Goal: Transaction & Acquisition: Purchase product/service

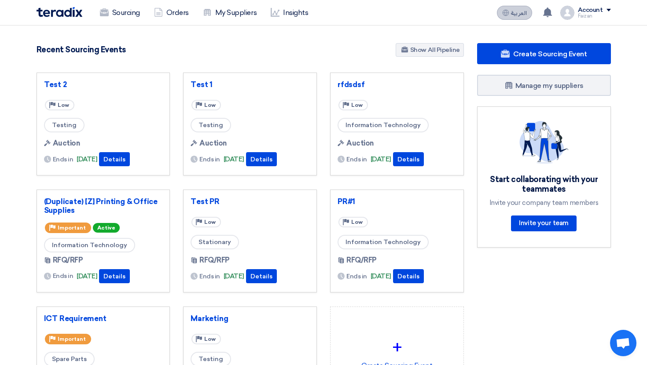
click at [516, 17] on button "العربية ع" at bounding box center [514, 13] width 35 height 14
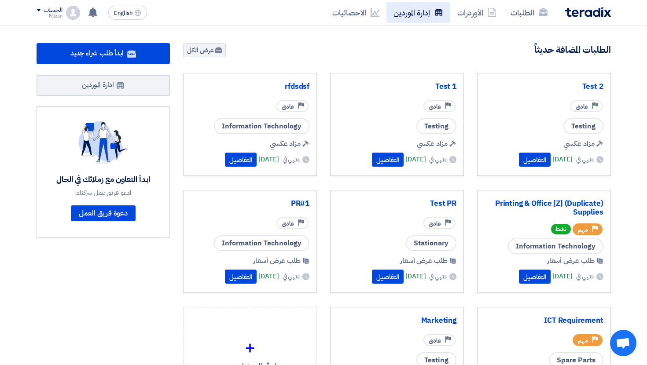
click at [428, 15] on link "إدارة الموردين" at bounding box center [418, 12] width 64 height 21
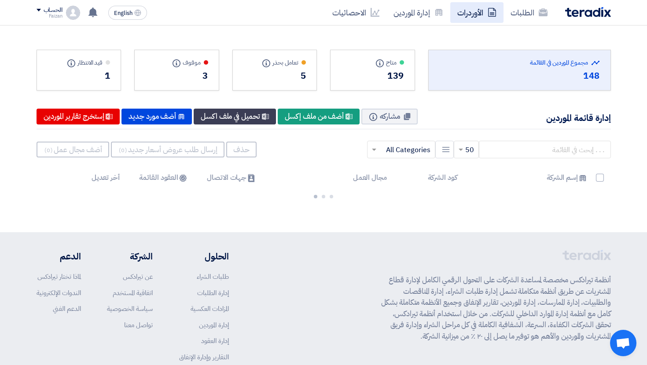
click at [482, 12] on link "الأوردرات" at bounding box center [476, 12] width 53 height 21
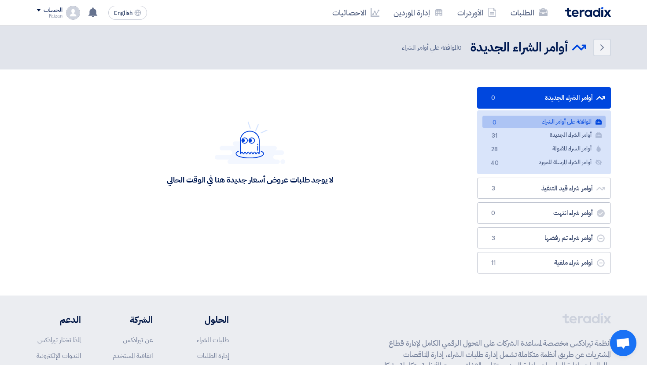
click at [63, 10] on div "الحساب Faizan الطلبات الأوردرات إدارة الموردين الاحصائيات الإعدادات اقتراح خاصي…" at bounding box center [59, 13] width 44 height 14
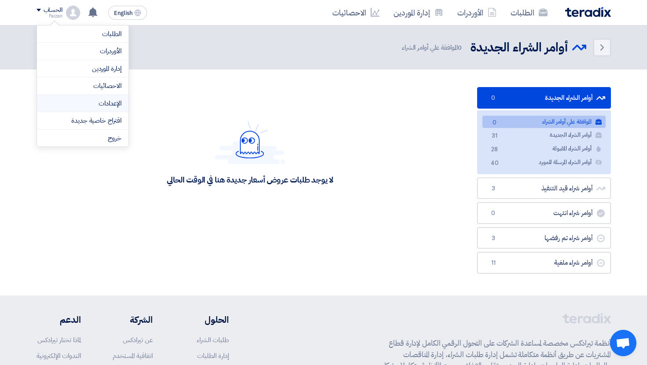
click at [118, 99] on link "الإعدادات" at bounding box center [82, 104] width 77 height 10
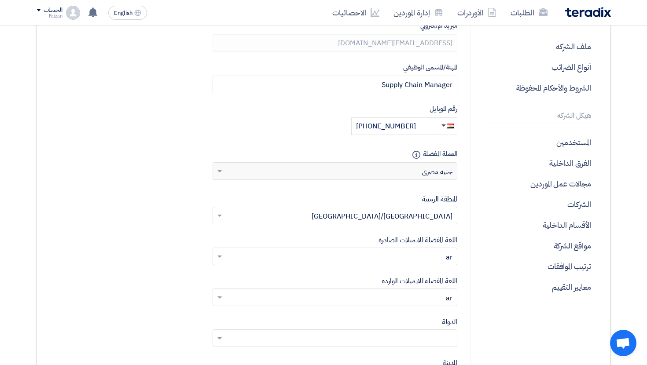
scroll to position [176, 0]
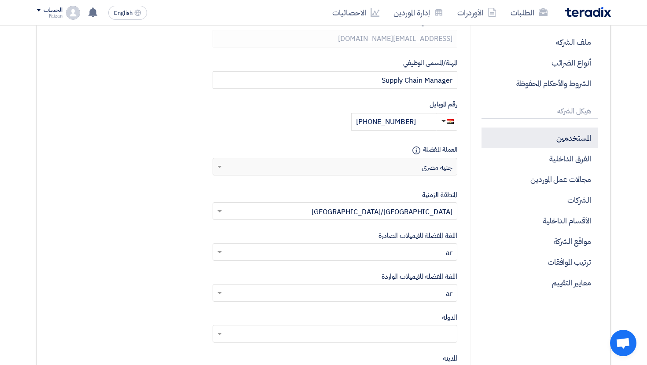
click at [537, 133] on p "المستخدمين" at bounding box center [539, 138] width 116 height 21
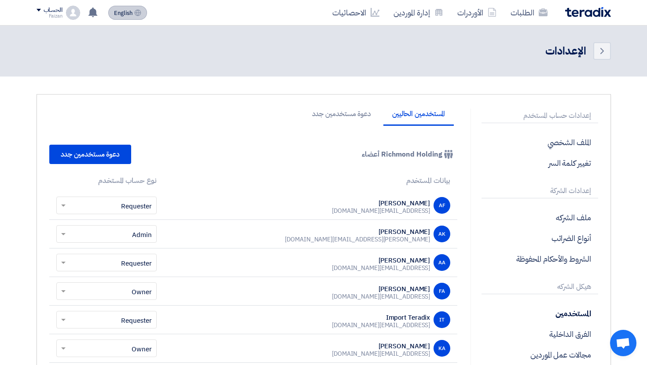
click at [135, 18] on button "English EN" at bounding box center [127, 13] width 39 height 14
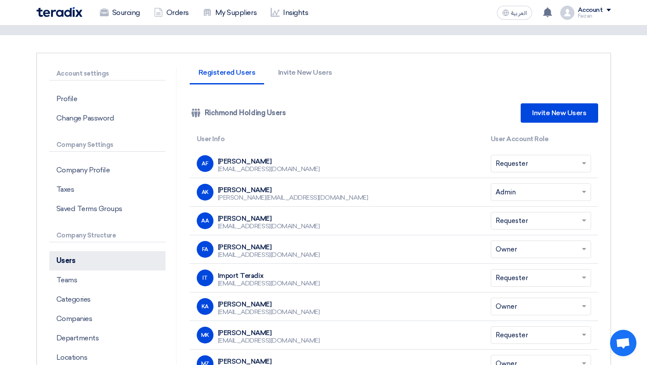
scroll to position [40, 0]
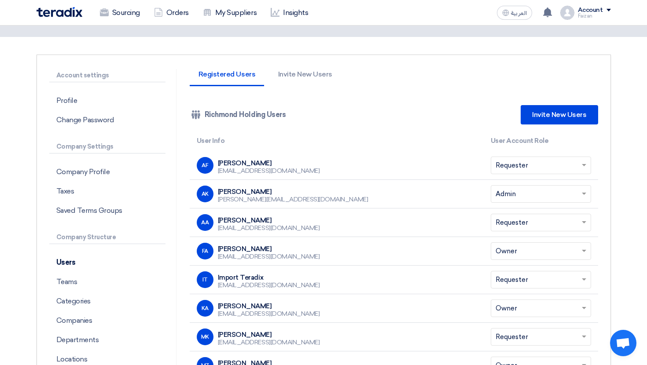
click at [59, 13] on img at bounding box center [60, 12] width 46 height 10
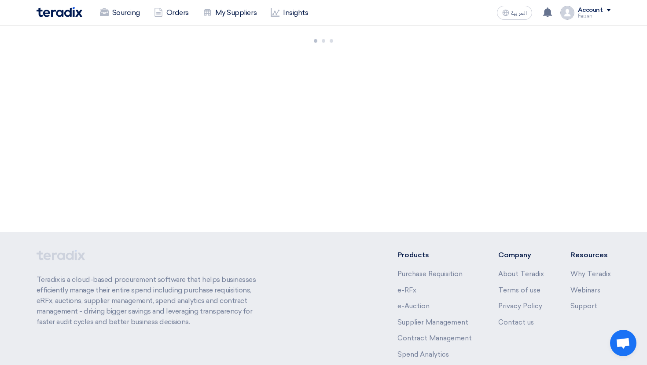
click at [588, 12] on div "Account" at bounding box center [590, 10] width 25 height 7
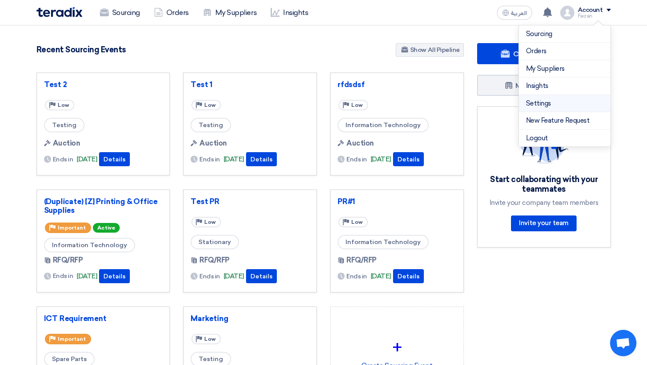
click at [540, 106] on link "Settings" at bounding box center [564, 104] width 77 height 10
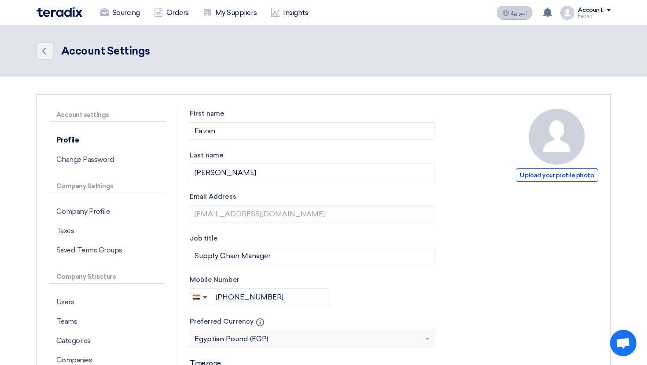
click at [522, 10] on span "العربية" at bounding box center [519, 13] width 16 height 6
type input "حفظ"
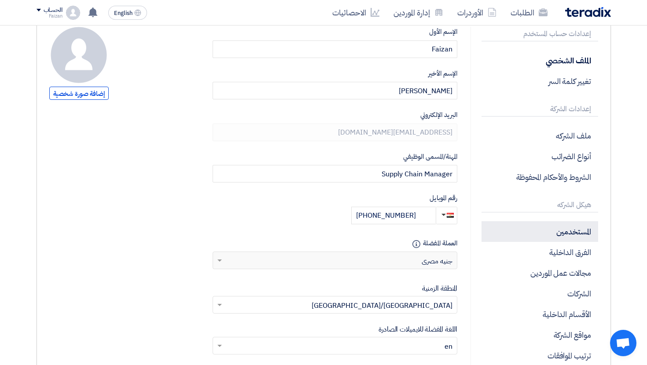
scroll to position [86, 0]
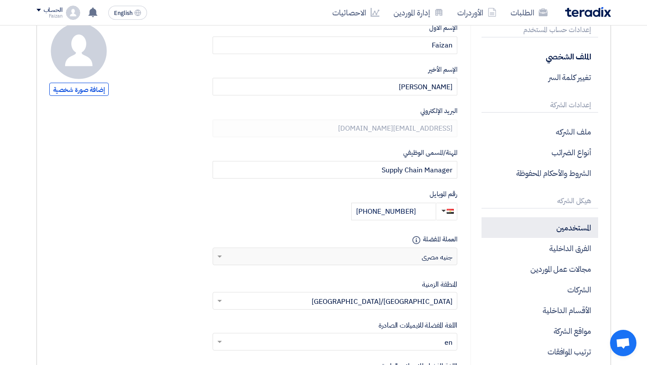
click at [552, 229] on p "المستخدمين" at bounding box center [539, 227] width 116 height 21
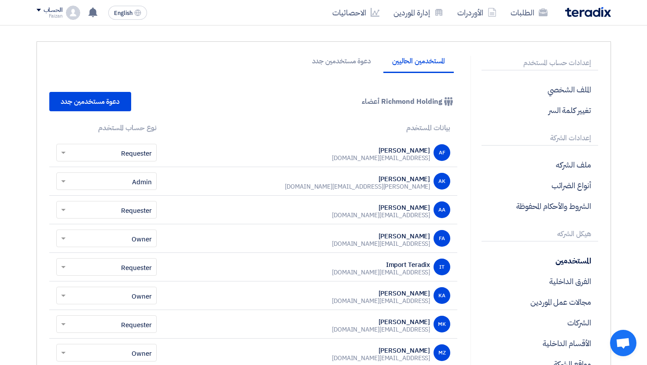
scroll to position [35, 0]
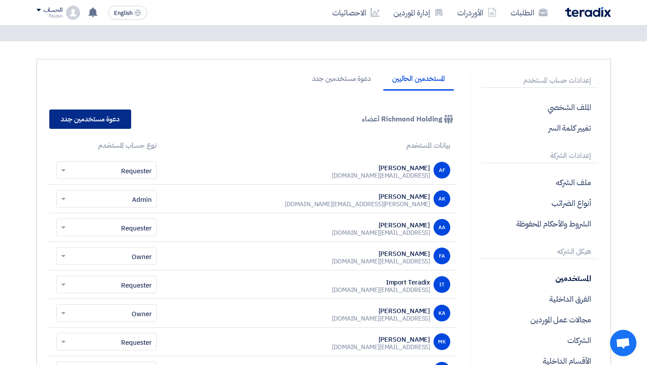
click at [73, 124] on link "دعوة مستخدمين جدد" at bounding box center [90, 119] width 82 height 19
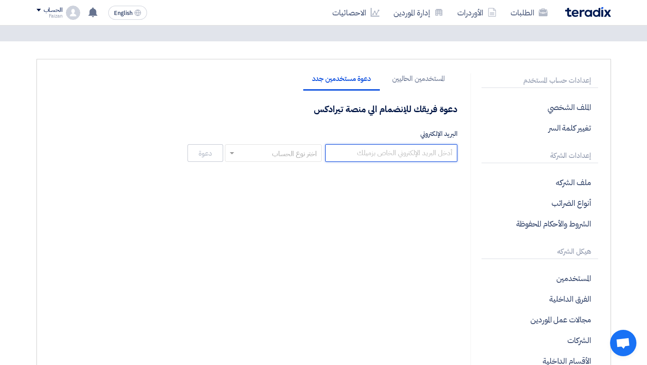
click at [410, 158] on input "البريد الإلكتروني" at bounding box center [391, 153] width 132 height 18
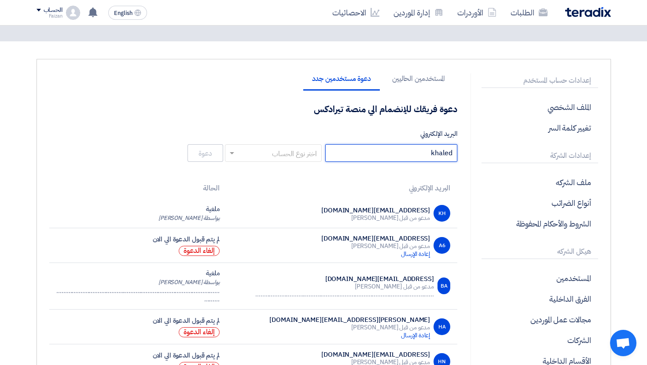
type input "khaled"
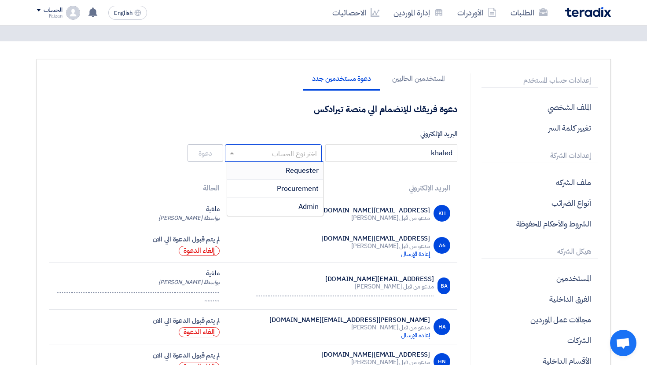
click at [297, 155] on input "text" at bounding box center [277, 153] width 79 height 15
click at [303, 184] on span "Procurement" at bounding box center [298, 188] width 42 height 11
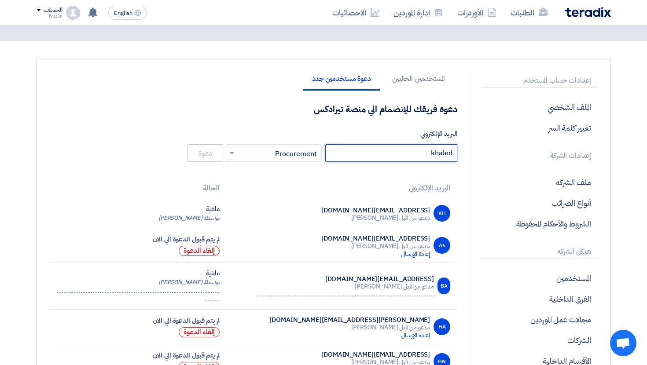
click at [442, 155] on input "khaled" at bounding box center [391, 153] width 132 height 18
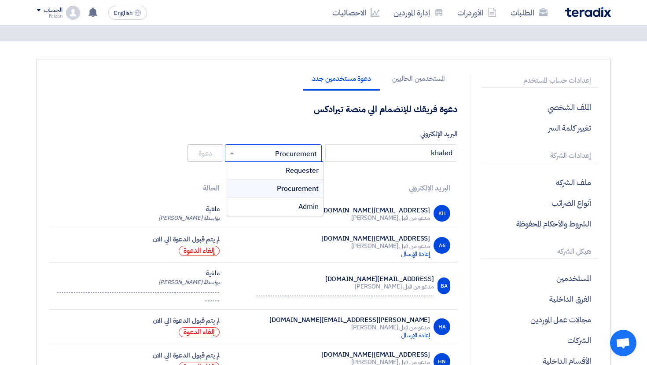
click at [300, 154] on input "text" at bounding box center [277, 153] width 79 height 15
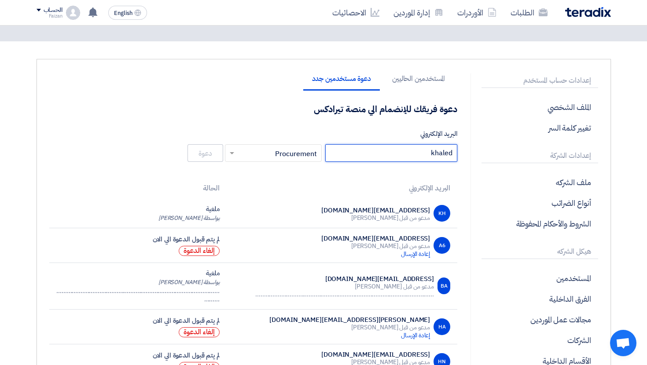
click at [454, 158] on input "khaled" at bounding box center [391, 153] width 132 height 18
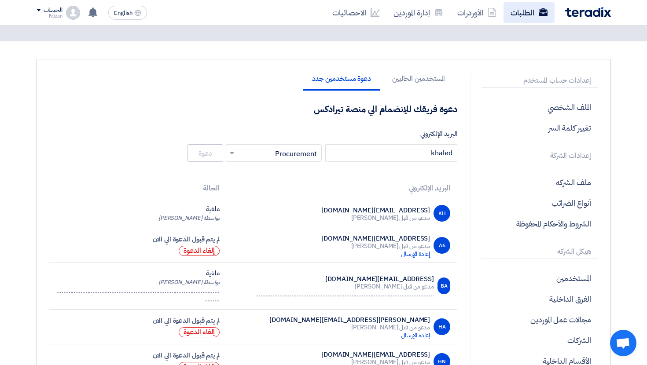
click at [534, 17] on link "الطلبات" at bounding box center [528, 12] width 51 height 21
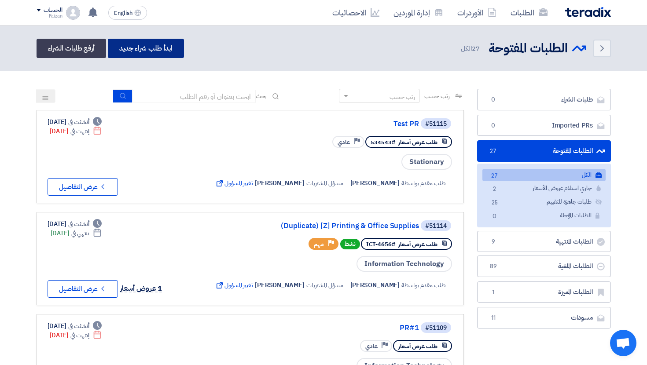
click at [166, 53] on link "ابدأ طلب شراء جديد" at bounding box center [146, 48] width 76 height 19
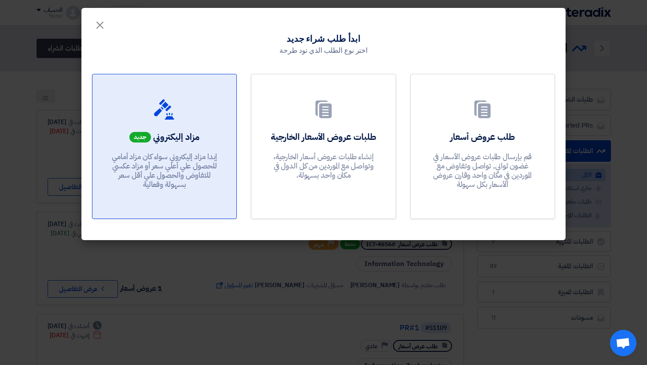
click at [210, 161] on p "إبدا مزاد إليكتروني سواء كان مزاد أمامي للحصول علي أعلي سعر أو مزاد عكسي للتفاو…" at bounding box center [165, 170] width 106 height 37
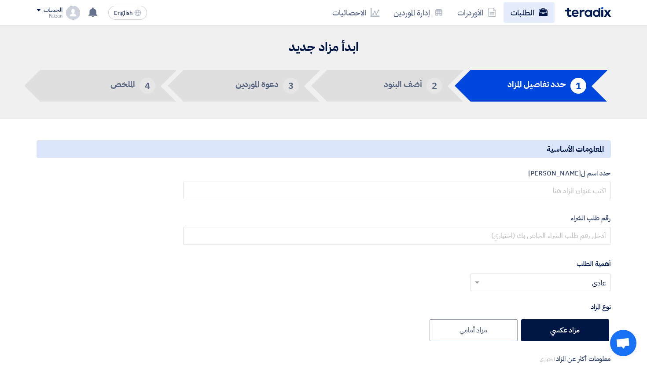
click at [531, 12] on link "الطلبات" at bounding box center [528, 12] width 51 height 21
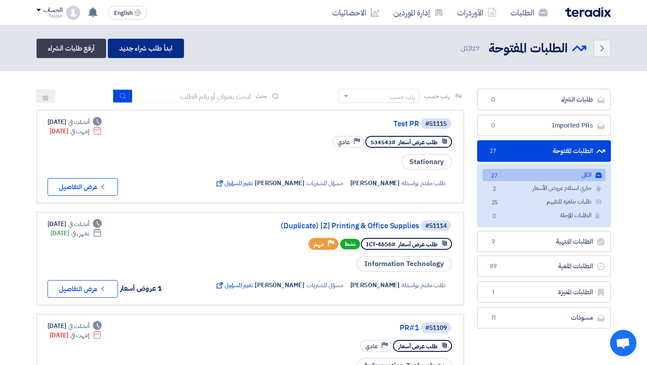
click at [168, 48] on link "ابدأ طلب شراء جديد" at bounding box center [146, 48] width 76 height 19
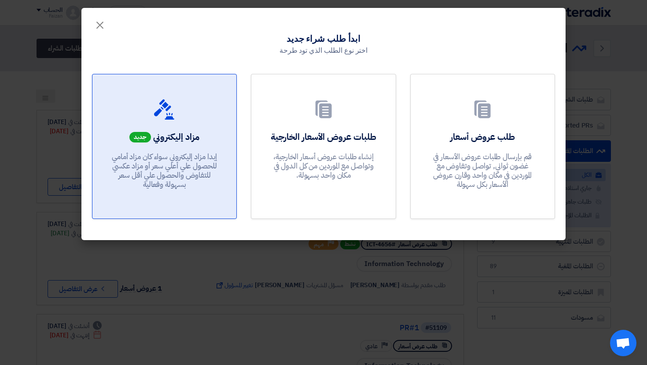
click at [177, 119] on div at bounding box center [164, 111] width 123 height 25
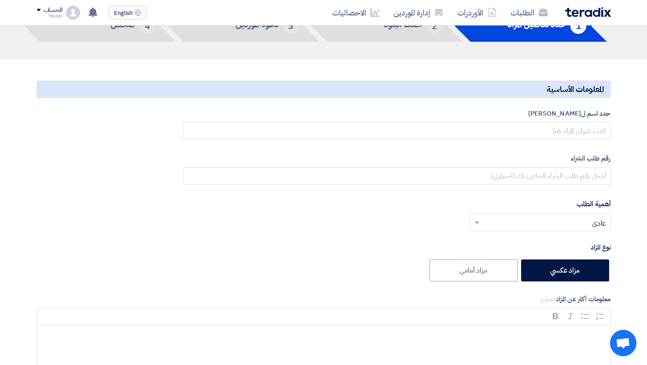
scroll to position [61, 0]
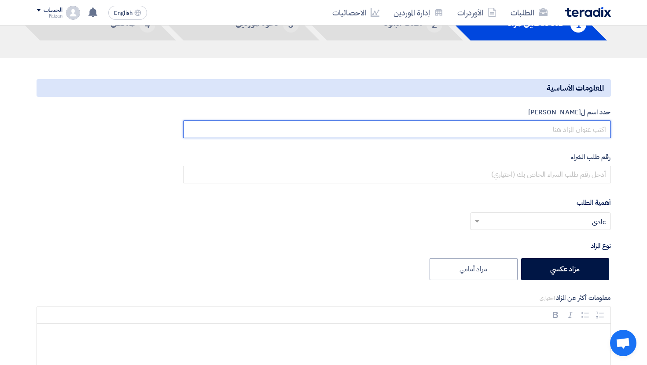
click at [567, 128] on input "text" at bounding box center [396, 130] width 427 height 18
type input "x"
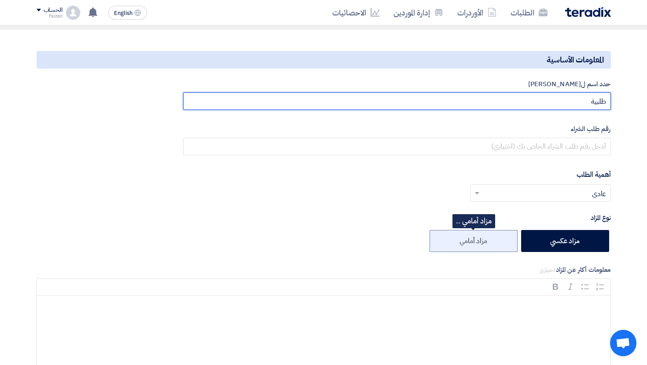
scroll to position [99, 0]
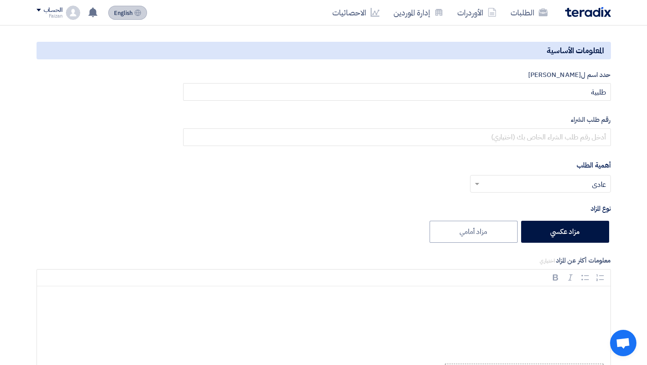
click at [135, 11] on use at bounding box center [138, 12] width 7 height 7
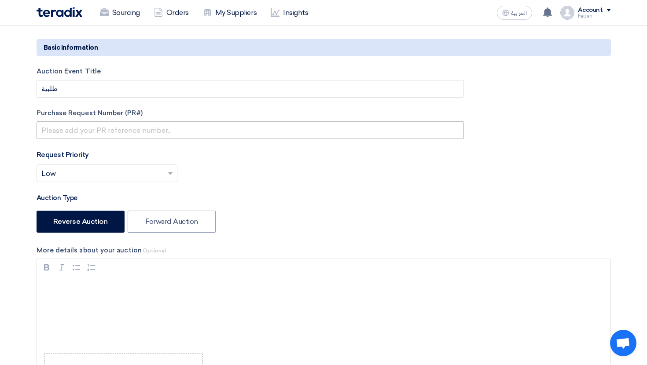
scroll to position [74, 0]
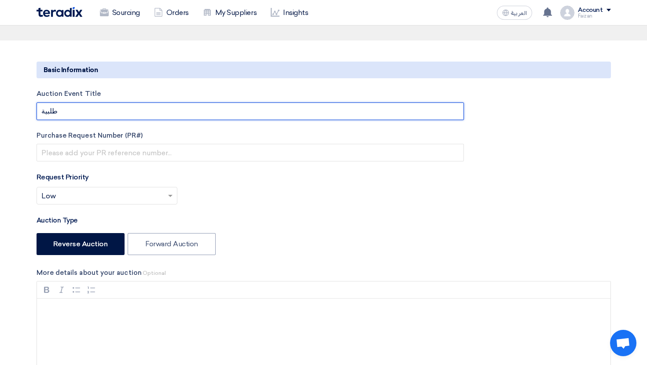
click at [114, 108] on input "طلبية" at bounding box center [250, 112] width 427 height 18
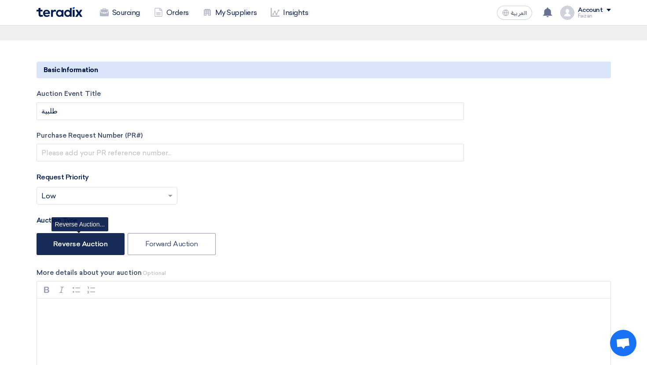
click at [105, 246] on label "Reverse Auction" at bounding box center [81, 244] width 88 height 22
click at [59, 246] on input "Reverse Auction" at bounding box center [56, 244] width 6 height 6
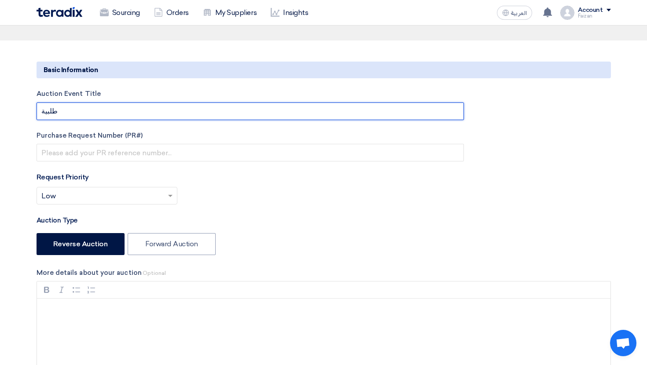
click at [67, 109] on input "طلبية" at bounding box center [250, 112] width 427 height 18
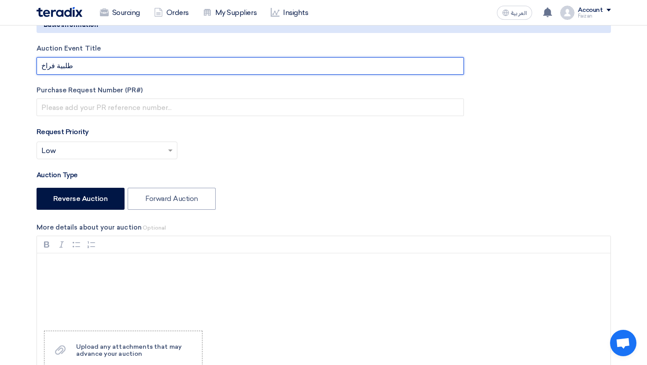
scroll to position [120, 0]
type input "طلبية فراخ"
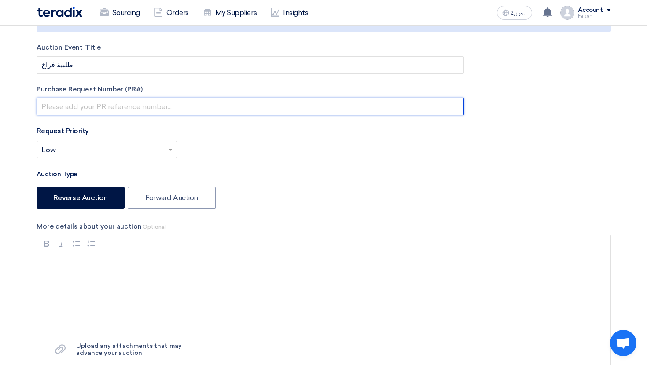
click at [82, 107] on input "text" at bounding box center [250, 107] width 427 height 18
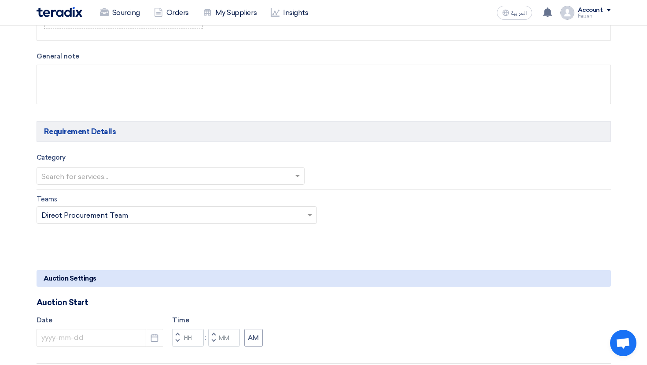
scroll to position [464, 0]
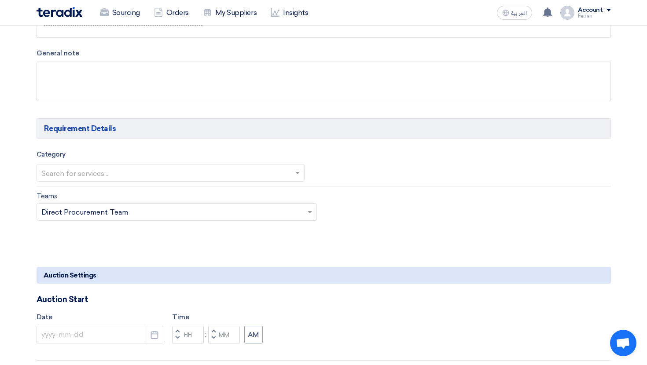
type input "٢٣٣٤"
click at [135, 165] on div "Search for services..." at bounding box center [171, 173] width 268 height 18
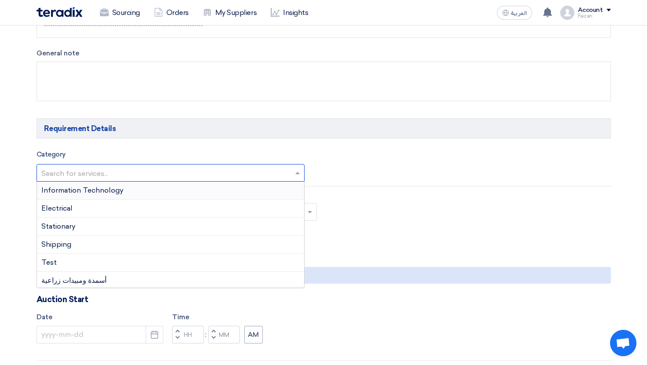
click at [144, 187] on div "Information Technology" at bounding box center [170, 191] width 267 height 18
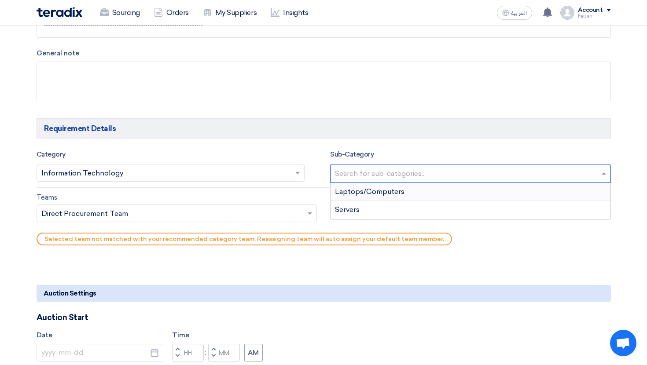
click at [387, 173] on input "text" at bounding box center [471, 174] width 273 height 15
click at [384, 191] on span "Laptops/Computers" at bounding box center [370, 191] width 70 height 8
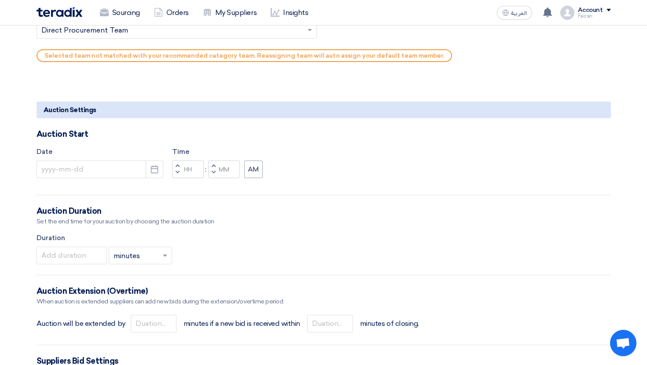
scroll to position [652, 0]
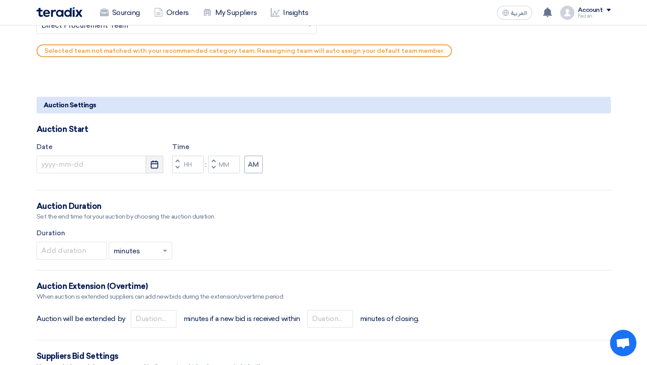
click at [149, 162] on button "Pick a date" at bounding box center [155, 165] width 18 height 18
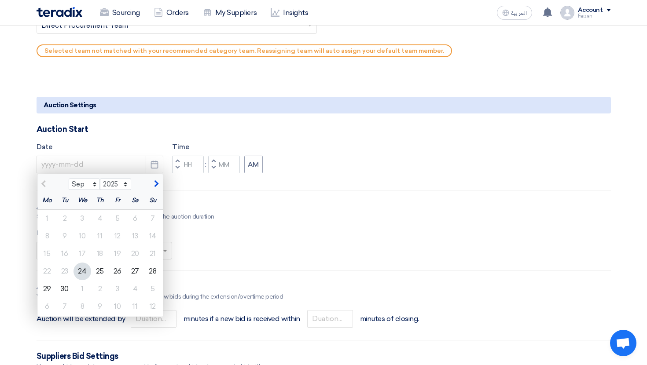
click at [249, 237] on label "Duration" at bounding box center [324, 233] width 574 height 10
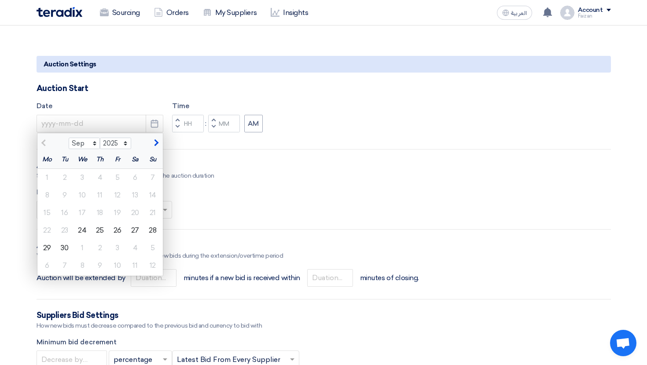
scroll to position [698, 0]
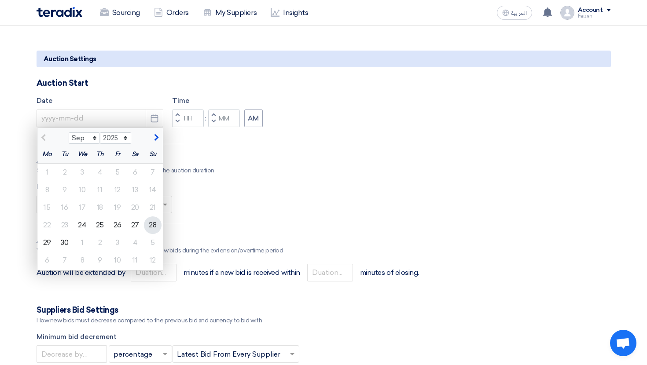
click at [150, 220] on div "28" at bounding box center [153, 225] width 18 height 18
type input "9/28/2025"
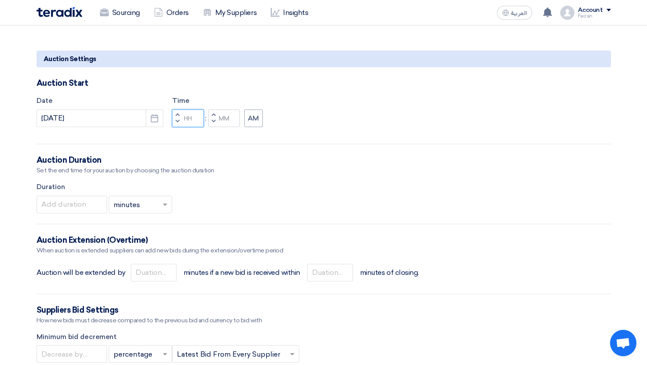
click at [189, 124] on input "Hours" at bounding box center [188, 119] width 32 height 18
type input "١"
type input "11"
click at [222, 124] on input "Minutes" at bounding box center [224, 119] width 32 height 18
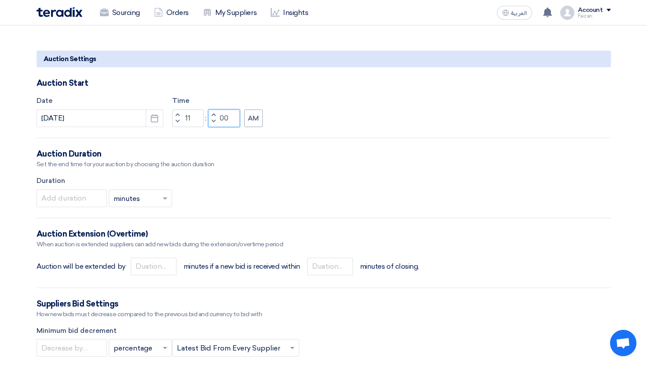
type input "00"
click at [318, 151] on div "Auction Duration" at bounding box center [324, 154] width 574 height 11
click at [78, 195] on input "number" at bounding box center [72, 199] width 70 height 18
type input "20"
click at [132, 266] on input "number" at bounding box center [154, 267] width 46 height 18
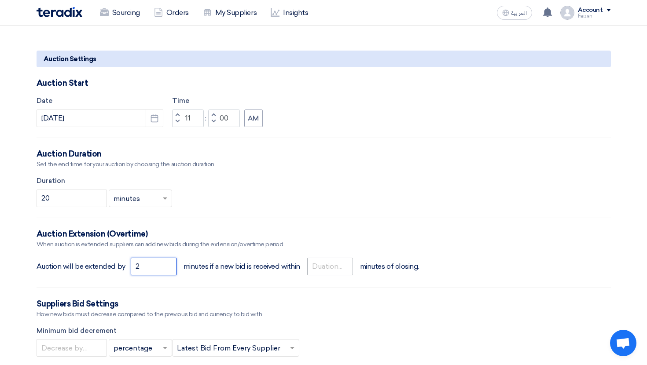
type input "2"
click at [316, 266] on input "number" at bounding box center [330, 267] width 46 height 18
type input "5"
click at [154, 264] on input "2" at bounding box center [154, 267] width 46 height 18
click at [307, 256] on form "Basic Information Auction Event Title طلبية فراخ Purchase Request Number (PR#) …" at bounding box center [324, 177] width 574 height 1481
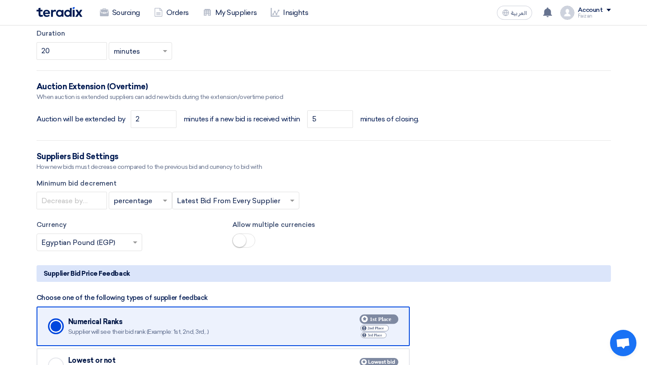
scroll to position [853, 0]
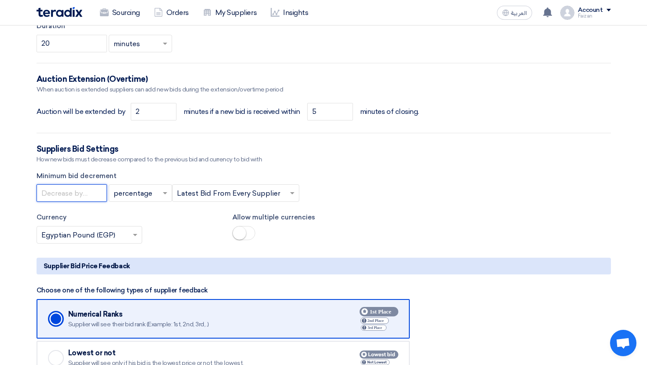
click at [80, 199] on input "number" at bounding box center [72, 193] width 70 height 18
type input "0.5"
click at [152, 191] on input "text" at bounding box center [135, 194] width 45 height 15
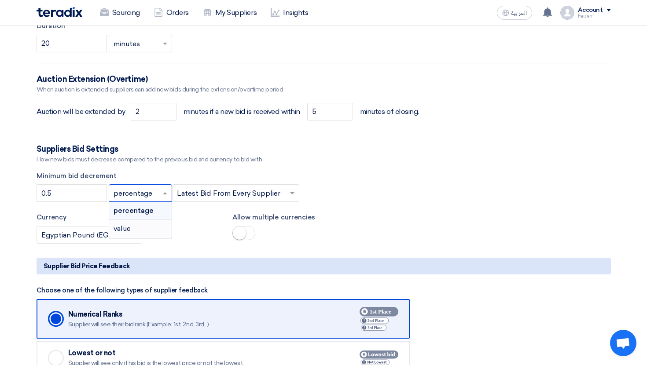
click at [149, 225] on div "value" at bounding box center [140, 229] width 62 height 18
click at [215, 187] on div at bounding box center [235, 193] width 126 height 15
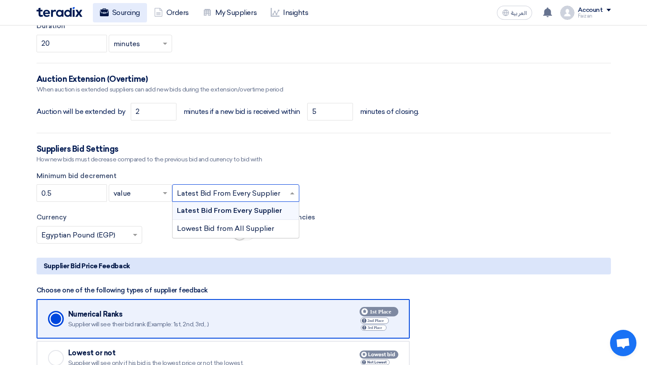
click at [142, 17] on link "Sourcing" at bounding box center [120, 12] width 54 height 19
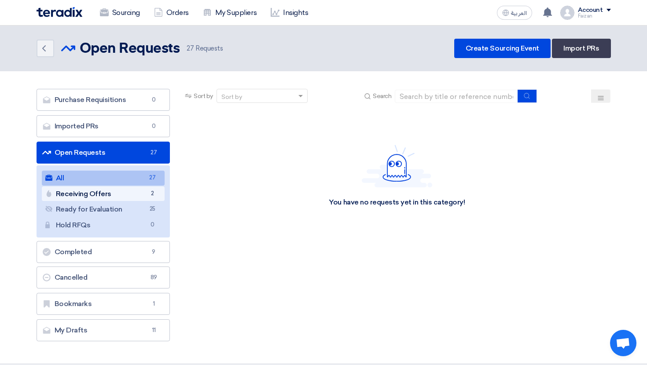
click at [149, 190] on span "2" at bounding box center [152, 193] width 11 height 9
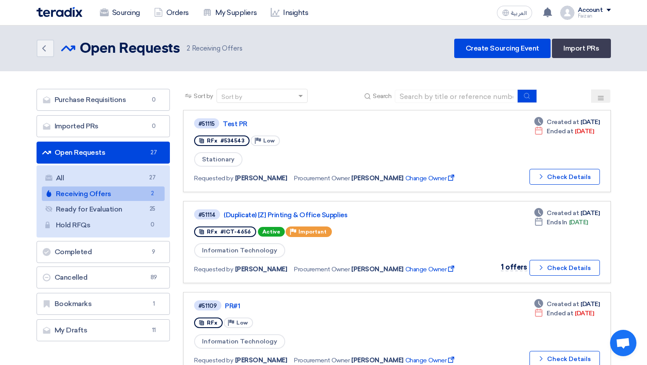
click at [586, 10] on div "Account" at bounding box center [590, 10] width 25 height 7
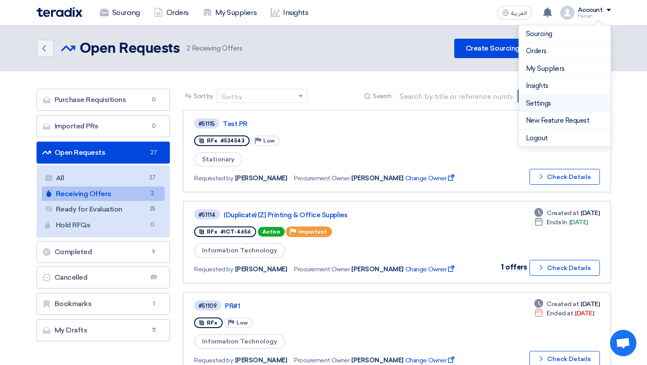
click at [558, 109] on li "Settings" at bounding box center [565, 104] width 92 height 18
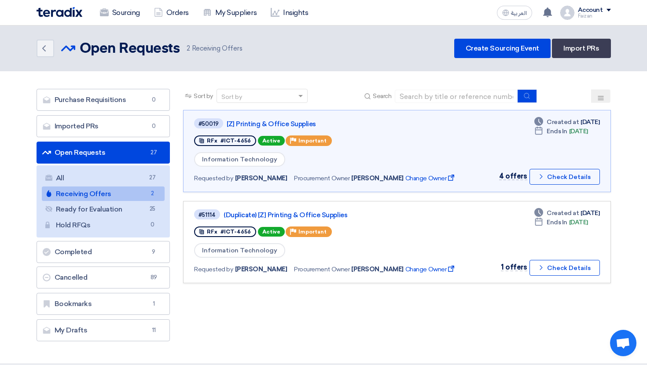
click at [582, 12] on div "Account" at bounding box center [590, 10] width 25 height 7
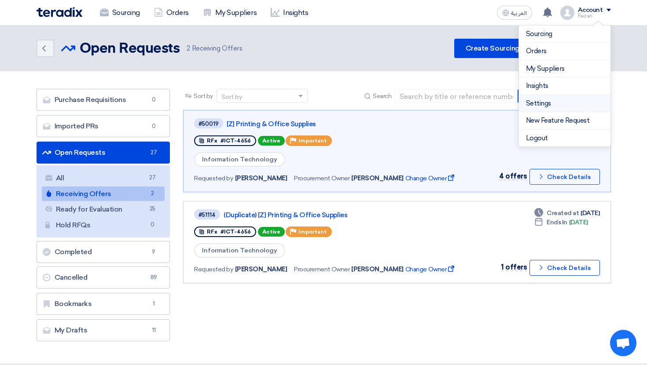
click at [536, 105] on link "Settings" at bounding box center [564, 104] width 77 height 10
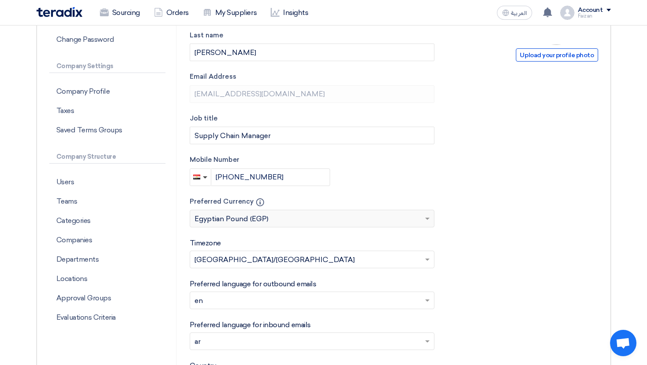
scroll to position [168, 0]
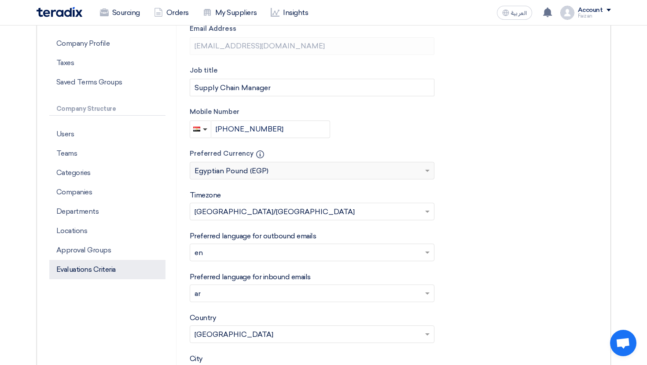
click at [97, 271] on p "Evaluations Criteria" at bounding box center [107, 269] width 116 height 19
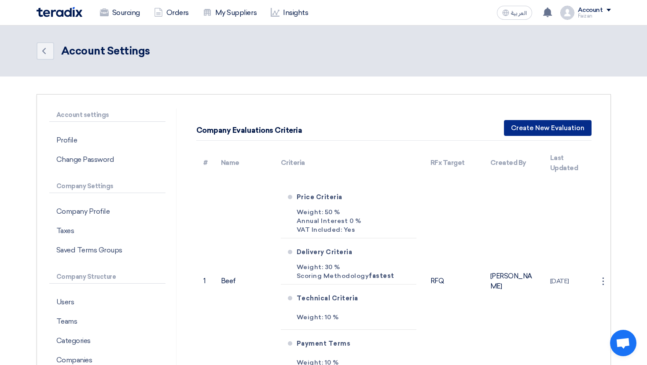
click at [541, 121] on button "Create New Evaluation" at bounding box center [548, 128] width 88 height 16
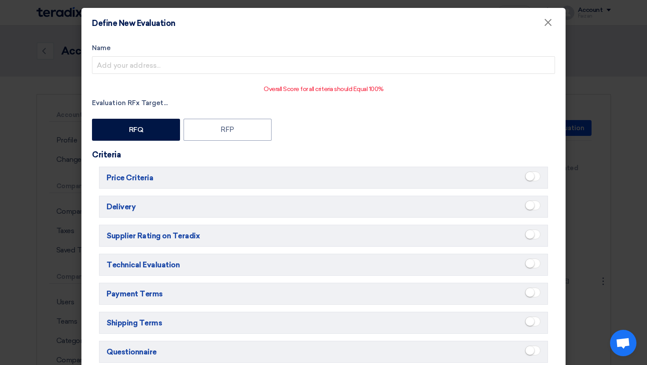
click at [532, 173] on small at bounding box center [529, 176] width 9 height 9
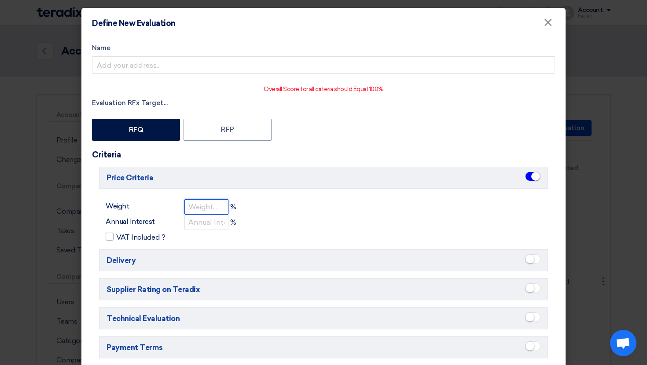
click at [190, 208] on input "number" at bounding box center [206, 206] width 44 height 15
type input "50"
click at [117, 240] on span "VAT Included ?" at bounding box center [140, 237] width 49 height 11
click at [117, 238] on input "VAT Included ?" at bounding box center [119, 235] width 6 height 6
checkbox input "true"
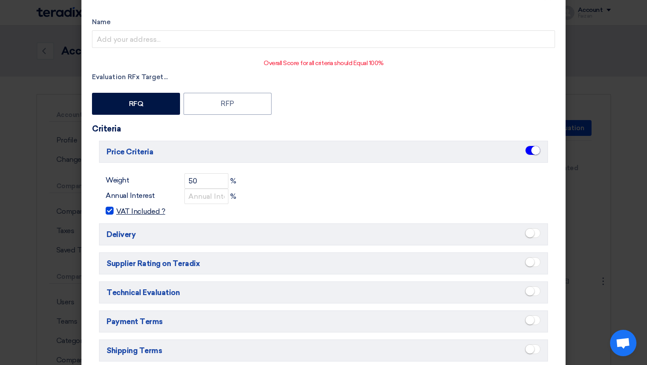
scroll to position [41, 0]
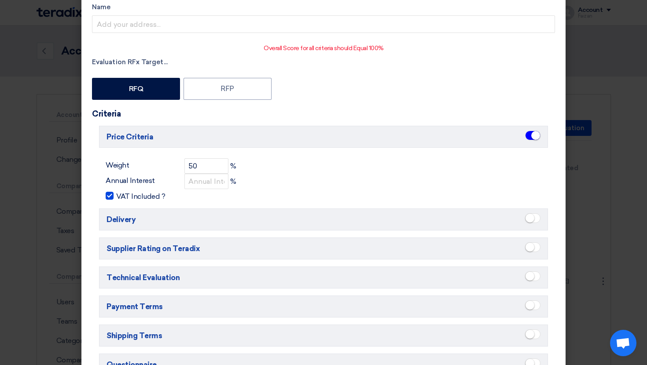
click at [530, 279] on small at bounding box center [529, 276] width 9 height 9
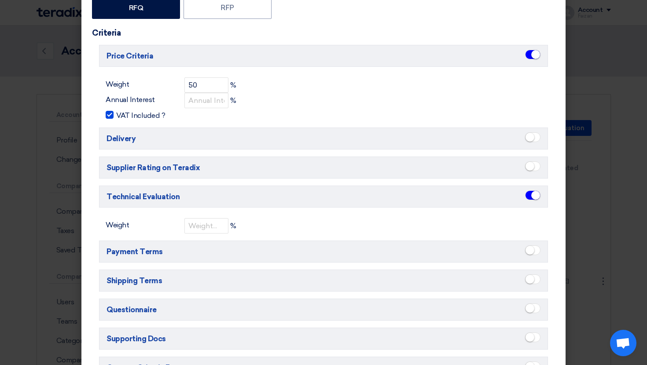
scroll to position [122, 0]
click at [187, 227] on input "number" at bounding box center [206, 225] width 44 height 15
type input "30"
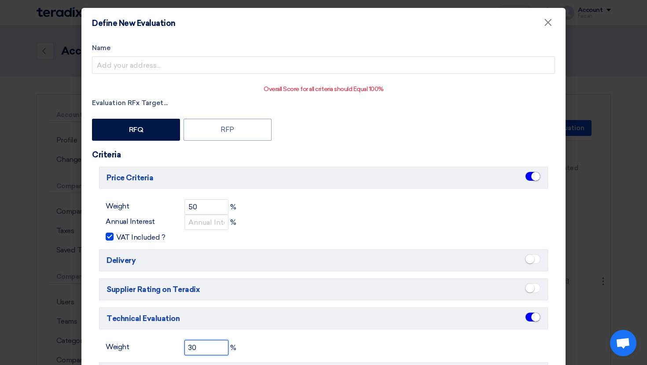
scroll to position [9, 0]
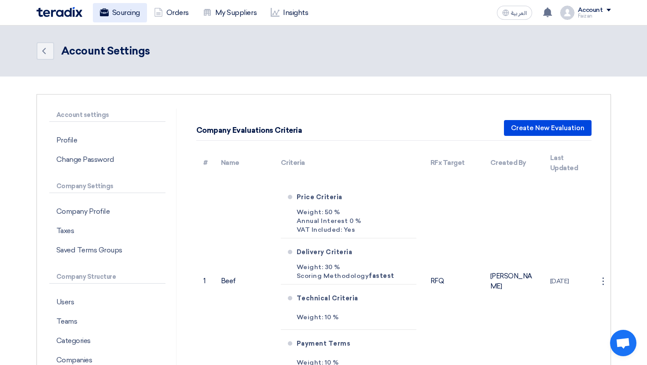
click at [124, 16] on link "Sourcing" at bounding box center [120, 12] width 54 height 19
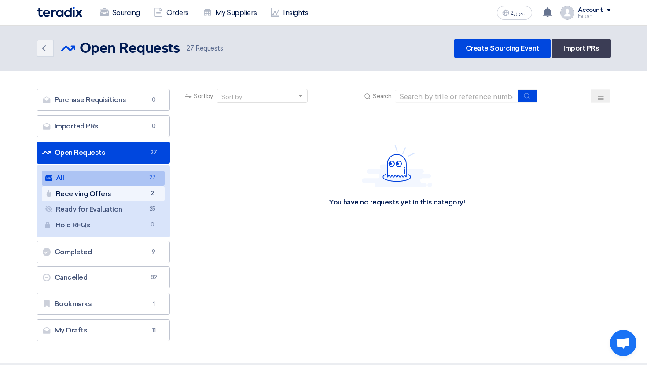
click at [158, 187] on link "Receiving Offers Receiving Offers 2" at bounding box center [103, 194] width 123 height 15
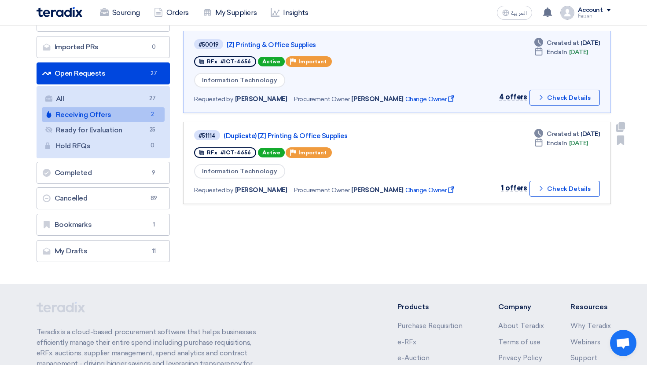
scroll to position [32, 0]
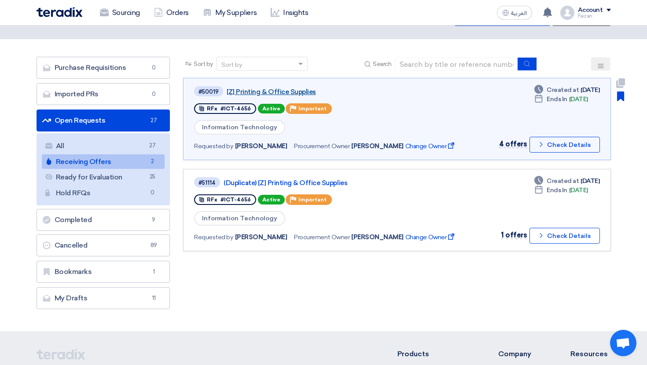
click at [284, 92] on link "[Z] Printing & Office Supplies" at bounding box center [337, 92] width 220 height 8
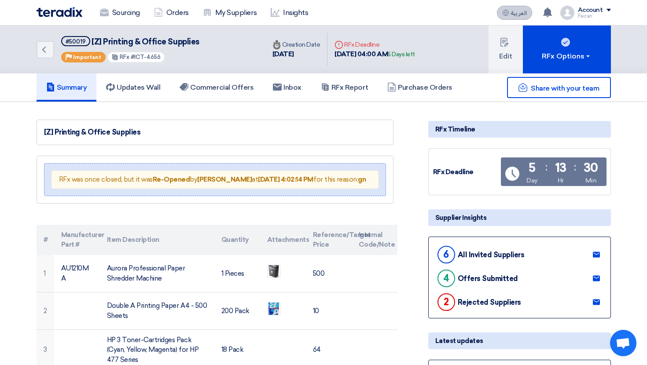
click at [517, 15] on span "العربية" at bounding box center [519, 13] width 16 height 6
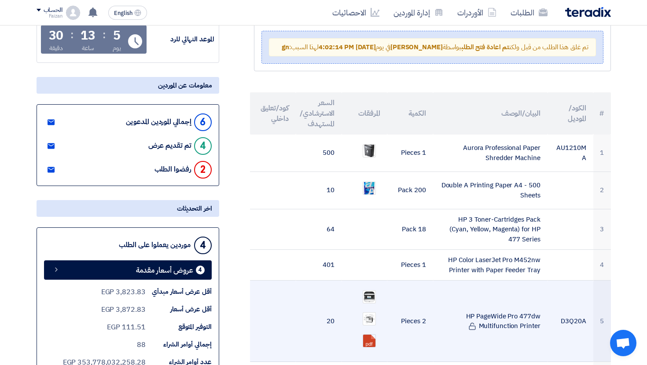
scroll to position [137, 0]
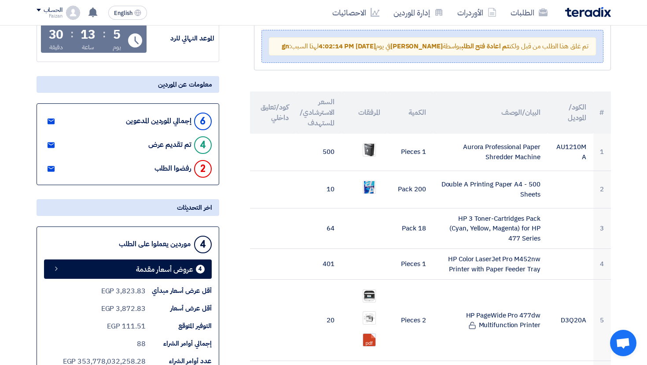
drag, startPoint x: 209, startPoint y: 121, endPoint x: 195, endPoint y: 121, distance: 13.6
click at [195, 121] on div "6" at bounding box center [203, 122] width 18 height 18
drag, startPoint x: 209, startPoint y: 146, endPoint x: 198, endPoint y: 146, distance: 11.4
click at [198, 146] on div "4" at bounding box center [203, 145] width 18 height 18
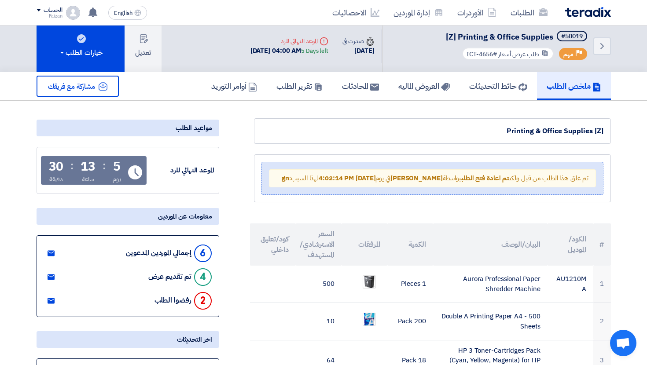
scroll to position [4, 0]
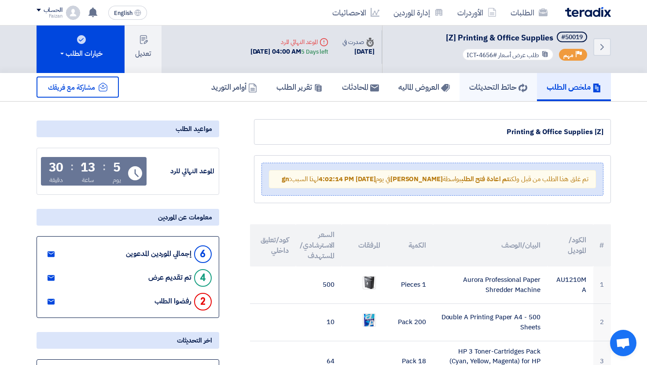
click at [483, 87] on h5 "حائط التحديثات" at bounding box center [498, 87] width 58 height 10
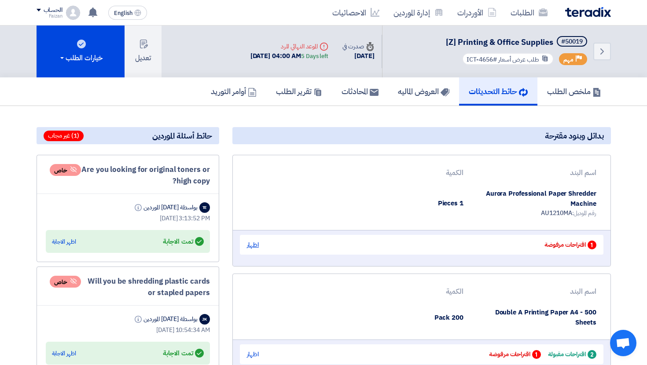
click at [250, 243] on div "اظهار" at bounding box center [253, 244] width 12 height 9
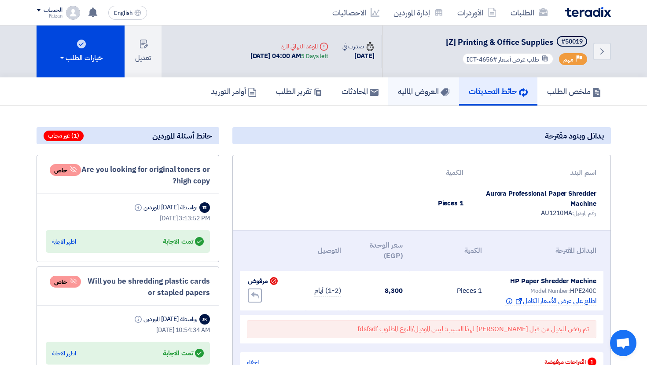
click at [415, 93] on h5 "العروض الماليه" at bounding box center [423, 91] width 51 height 10
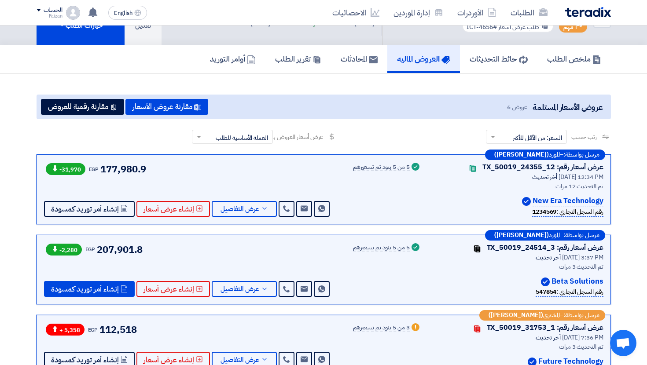
scroll to position [33, 0]
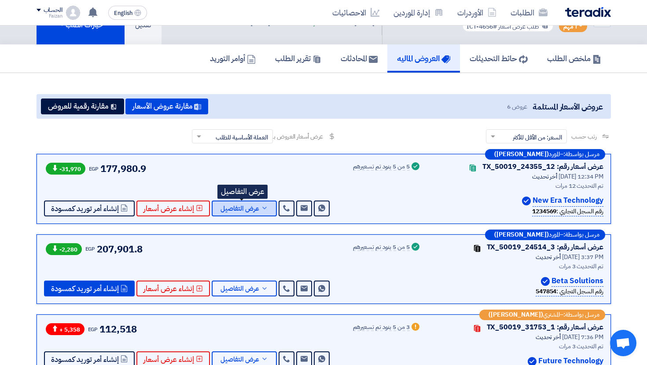
click at [228, 205] on span "عرض التفاصيل" at bounding box center [239, 208] width 39 height 7
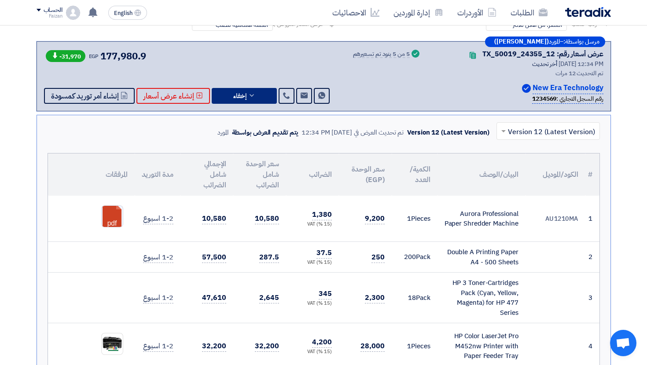
scroll to position [99, 0]
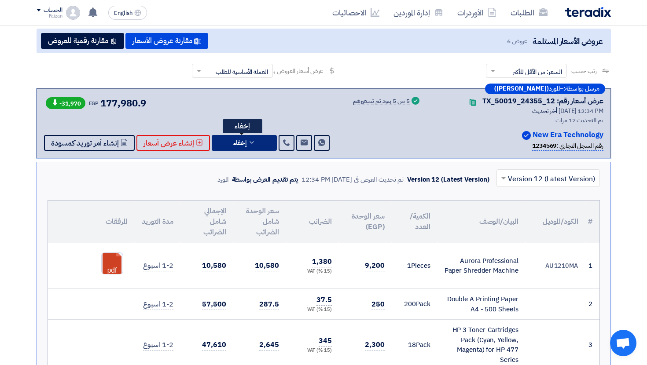
click at [237, 141] on span "إخفاء" at bounding box center [239, 143] width 13 height 7
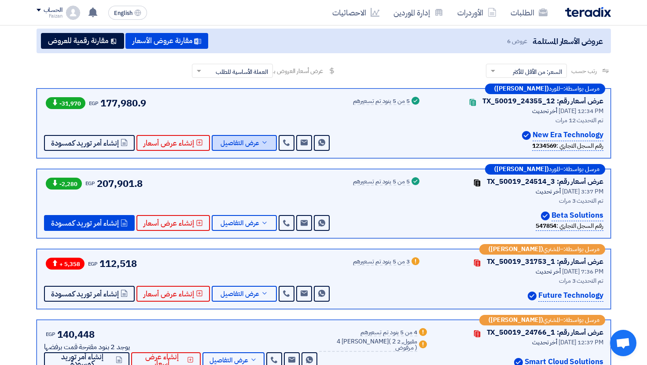
scroll to position [54, 0]
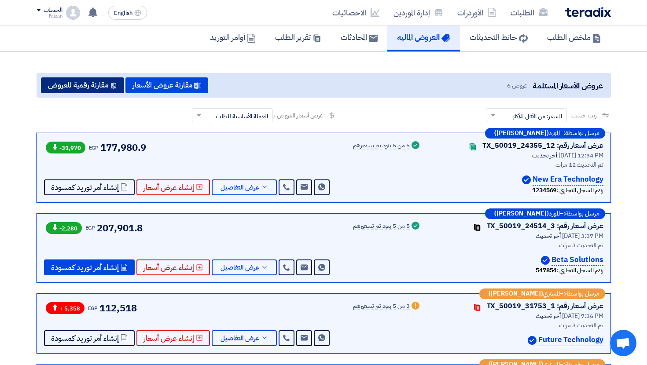
click at [107, 90] on button "مقارنة رقمية للعروض" at bounding box center [82, 85] width 83 height 16
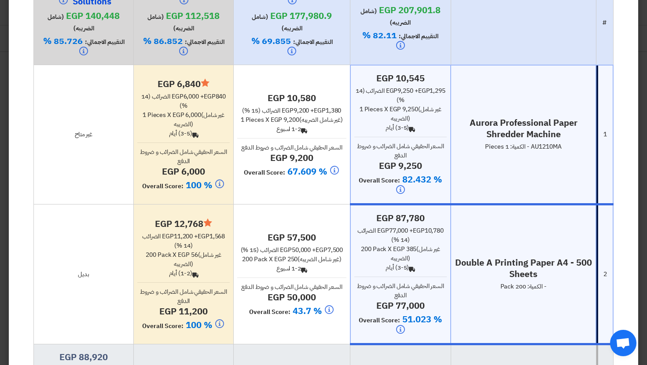
scroll to position [92, 0]
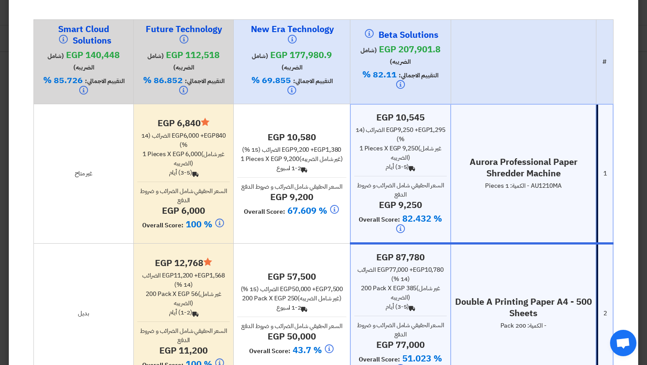
drag, startPoint x: 368, startPoint y: 76, endPoint x: 393, endPoint y: 76, distance: 25.1
click at [393, 76] on span "82.11 %" at bounding box center [379, 74] width 34 height 13
drag, startPoint x: 381, startPoint y: 76, endPoint x: 389, endPoint y: 76, distance: 8.8
click at [389, 76] on span "82.11 %" at bounding box center [379, 74] width 34 height 13
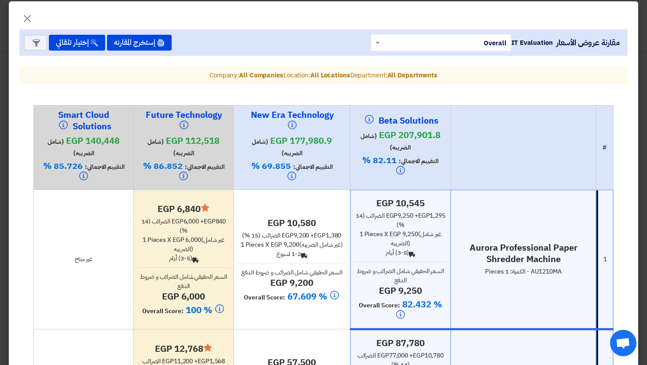
scroll to position [2, 0]
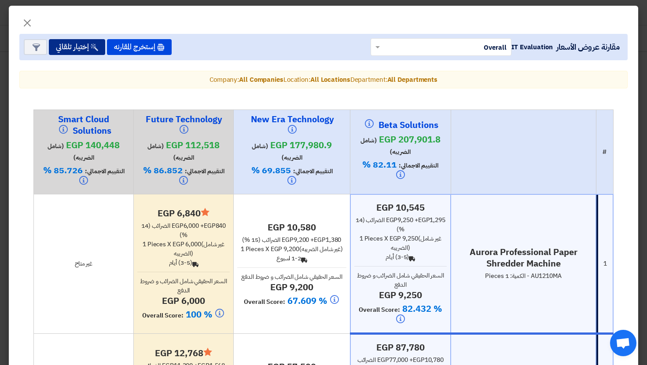
click at [86, 53] on button "إختيار تلقائي" at bounding box center [77, 47] width 56 height 16
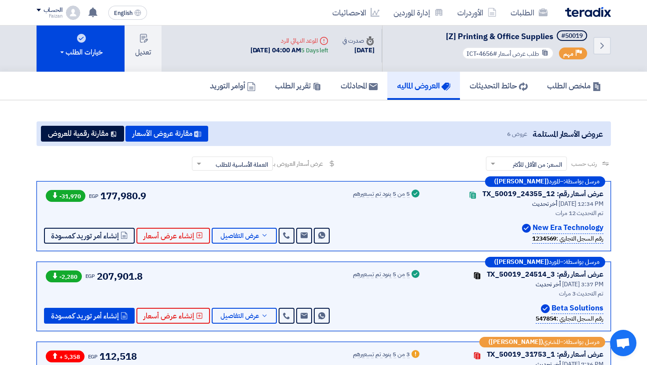
scroll to position [0, 0]
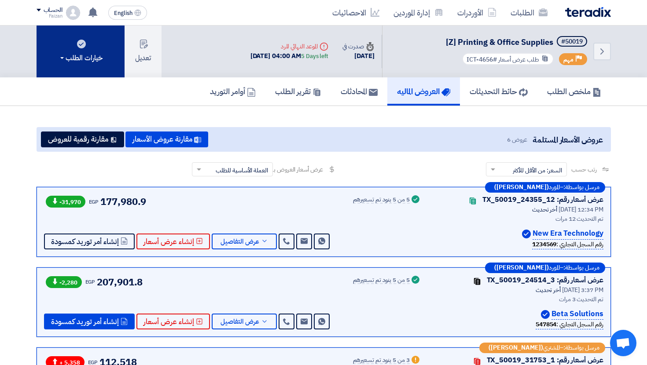
click at [95, 59] on div "خيارات الطلب" at bounding box center [81, 58] width 44 height 11
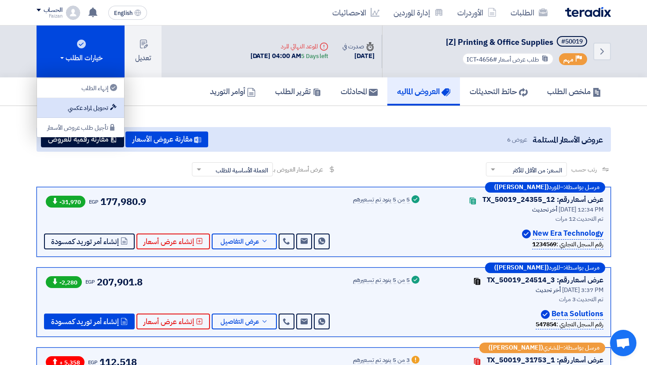
click at [102, 104] on div "تحويل لمزاد عكسي" at bounding box center [80, 108] width 77 height 11
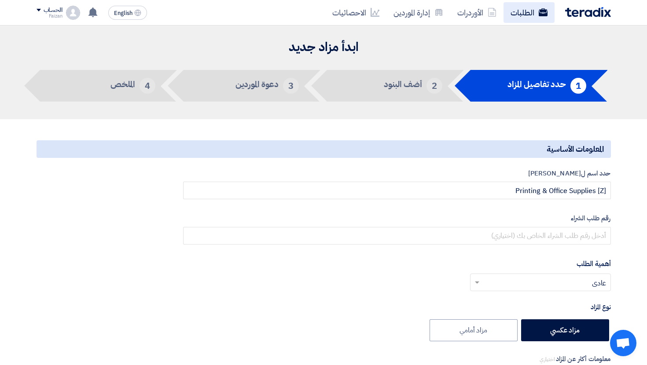
click at [528, 13] on link "الطلبات" at bounding box center [528, 12] width 51 height 21
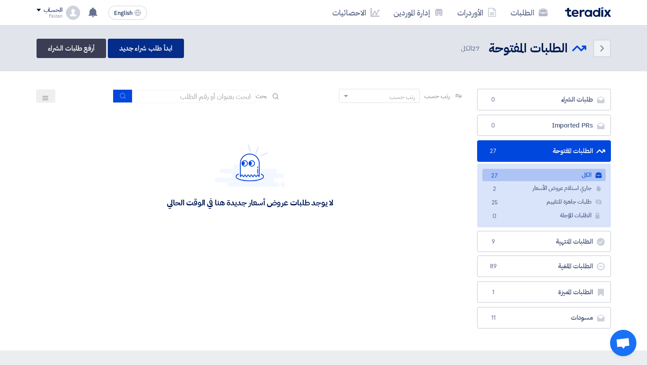
click at [143, 49] on link "ابدأ طلب شراء جديد" at bounding box center [146, 48] width 76 height 19
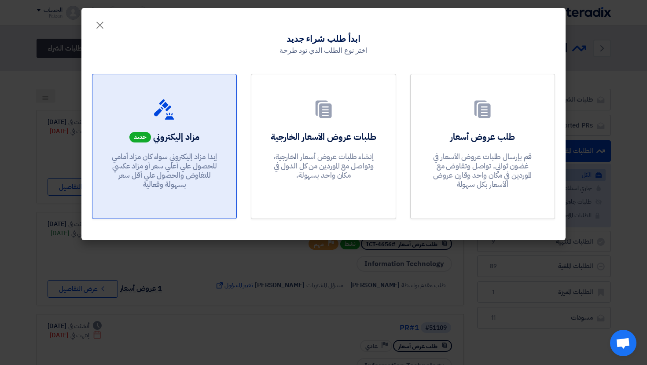
click at [213, 106] on div at bounding box center [164, 111] width 123 height 25
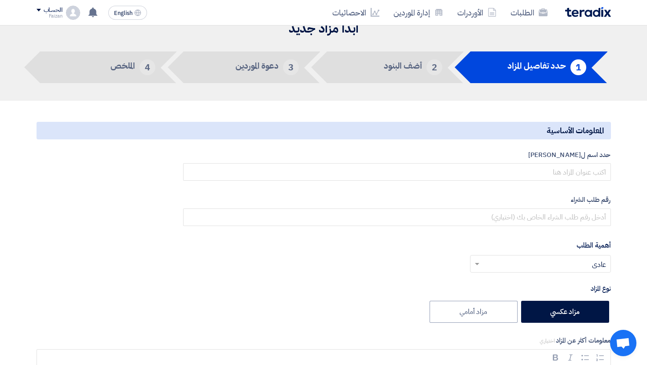
scroll to position [18, 0]
click at [552, 156] on label "حدد اسم للمزاد" at bounding box center [396, 155] width 427 height 10
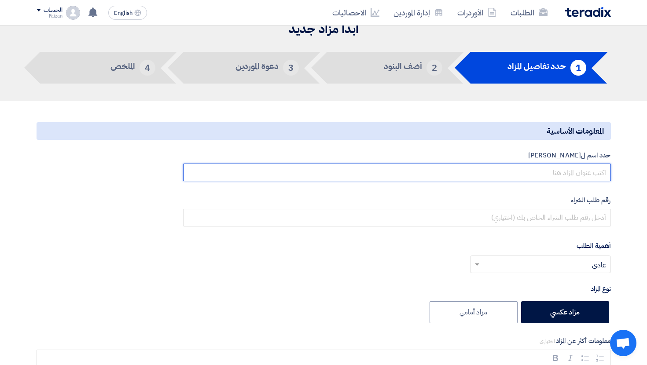
click at [552, 168] on input "text" at bounding box center [396, 173] width 427 height 18
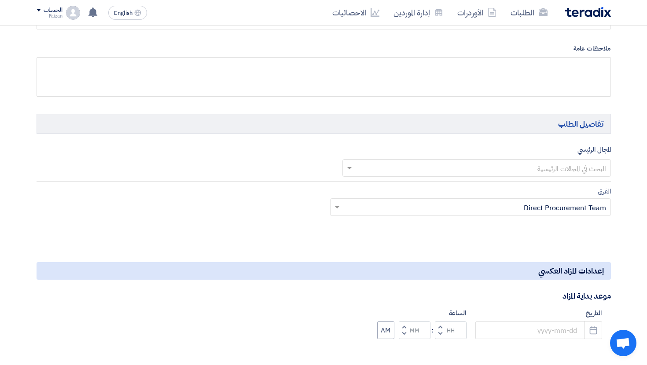
scroll to position [510, 0]
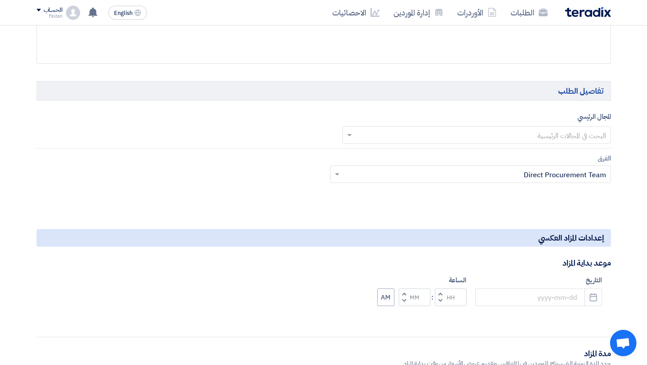
type input "dsfdsf"
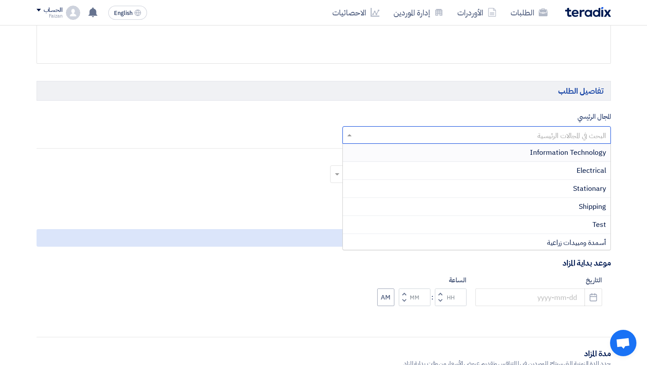
click at [545, 137] on input "text" at bounding box center [481, 135] width 251 height 15
click at [545, 157] on span "Information Technology" at bounding box center [568, 152] width 76 height 11
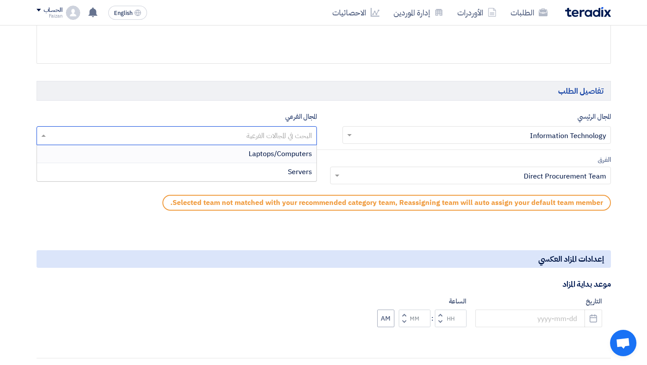
click at [280, 144] on ng-select "البحث في المجالات الفرعية Laptops/Computers Servers" at bounding box center [177, 135] width 281 height 19
click at [285, 154] on span "Laptops/Computers" at bounding box center [280, 154] width 63 height 11
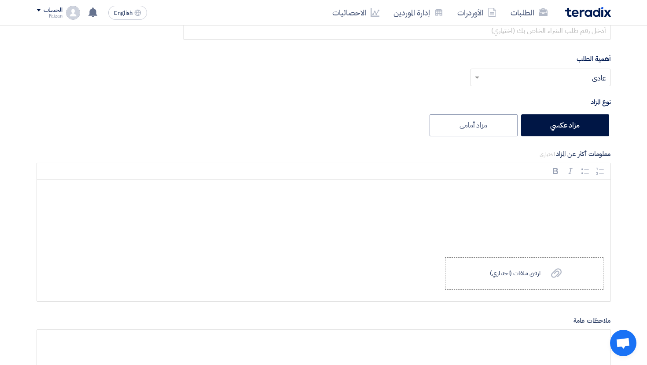
scroll to position [0, 0]
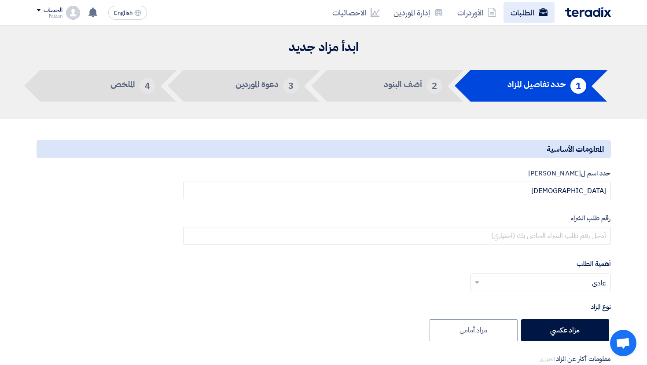
click at [545, 11] on use at bounding box center [542, 12] width 9 height 8
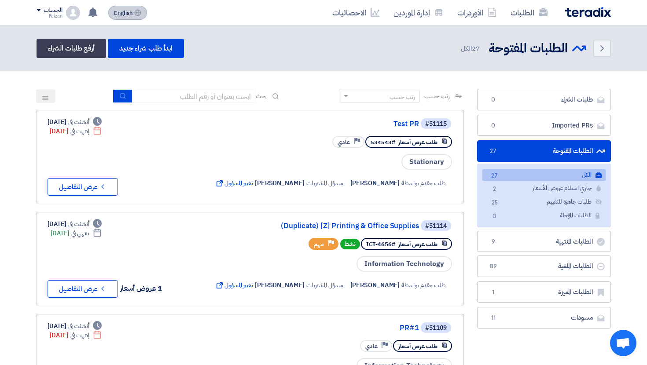
click at [142, 16] on button "English EN" at bounding box center [127, 13] width 39 height 14
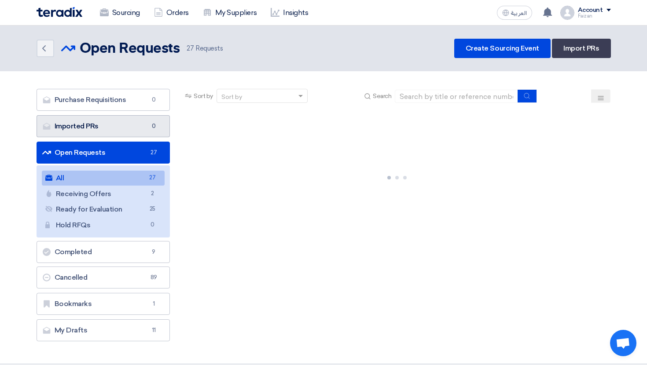
click at [118, 120] on link "Imported PRs Imported PRs 0" at bounding box center [104, 126] width 134 height 22
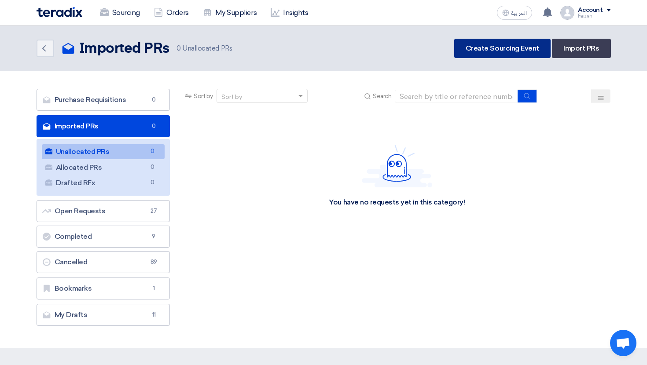
click at [512, 47] on link "Create Sourcing Event" at bounding box center [502, 48] width 96 height 19
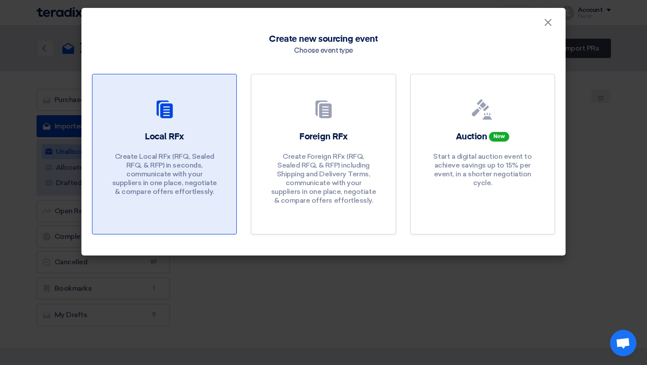
click at [201, 138] on div "Local RFx Create Local RFx (RFQ, Sealed RFQ, & RFP) in seconds, communicate wit…" at bounding box center [164, 166] width 123 height 70
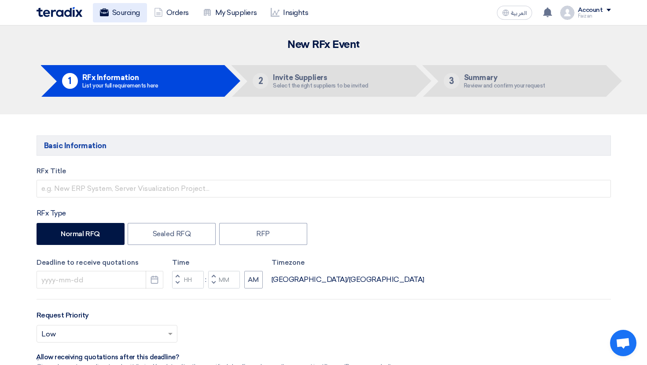
click at [121, 12] on link "Sourcing" at bounding box center [120, 12] width 54 height 19
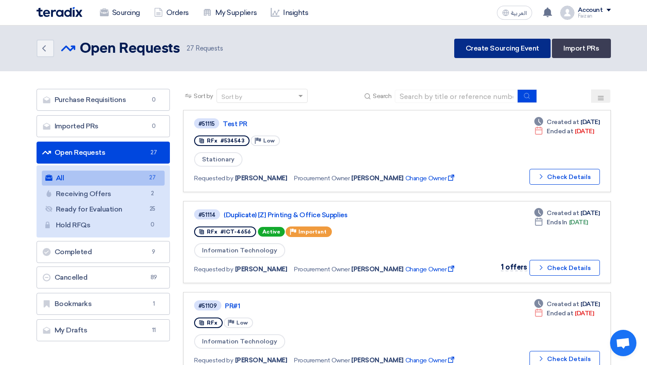
click at [511, 55] on link "Create Sourcing Event" at bounding box center [502, 48] width 96 height 19
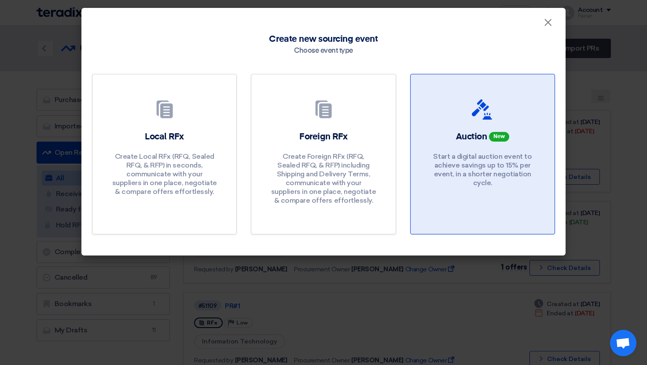
click at [500, 141] on h2 "Auction New" at bounding box center [482, 137] width 53 height 12
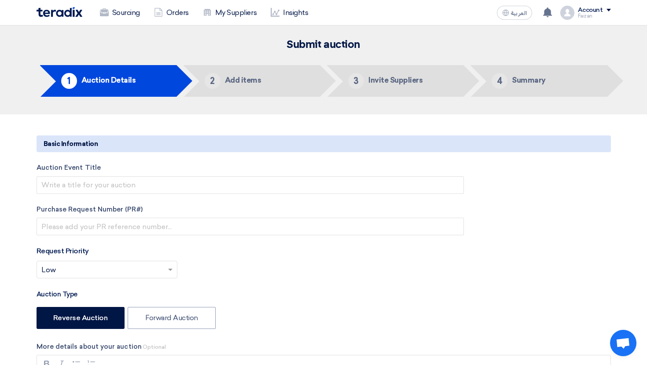
click at [156, 33] on header "Submit auction 1 Auction Details 2 Add items 3 Invite Suppliers 4 Summary" at bounding box center [323, 70] width 647 height 89
click at [127, 11] on link "Sourcing" at bounding box center [120, 12] width 54 height 19
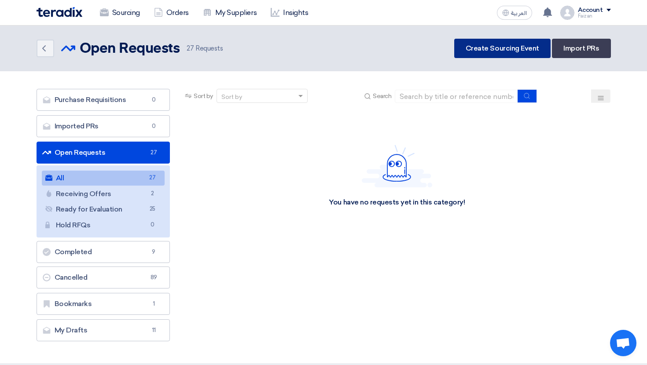
click at [503, 50] on link "Create Sourcing Event" at bounding box center [502, 48] width 96 height 19
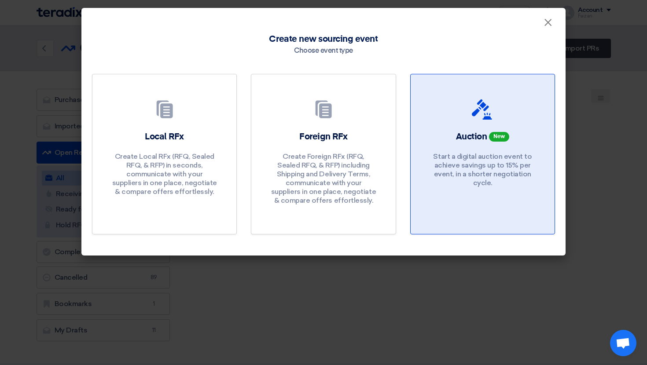
click at [450, 130] on link "Auction New Start a digital auction event to achieve savings up to 15% per even…" at bounding box center [482, 154] width 145 height 161
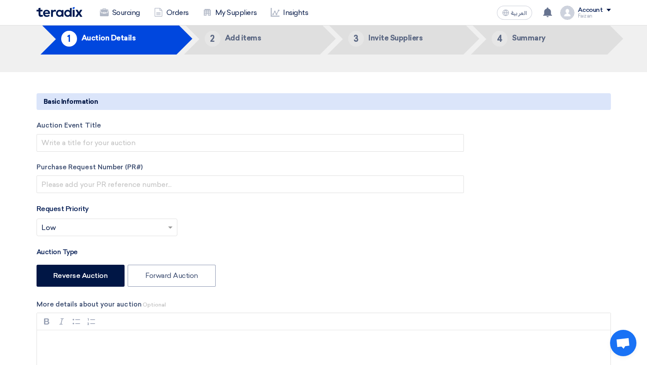
scroll to position [44, 0]
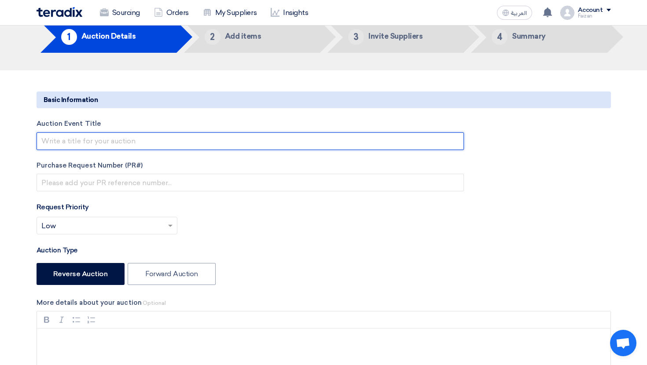
click at [141, 146] on input "text" at bounding box center [250, 141] width 427 height 18
type input "h"
type input "ا"
type input "ن"
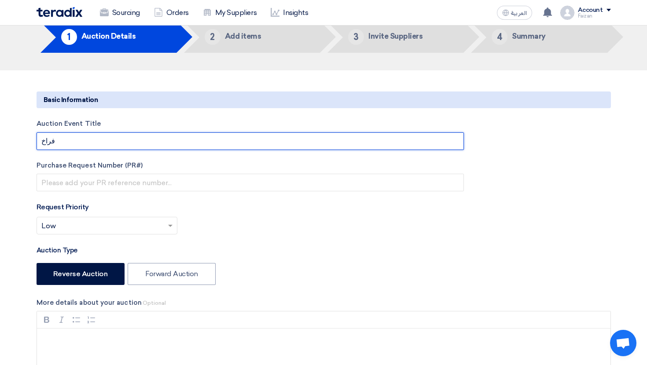
scroll to position [94, 0]
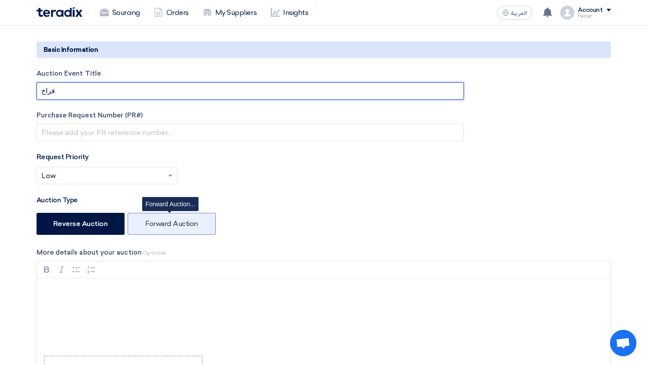
type input "فراخ"
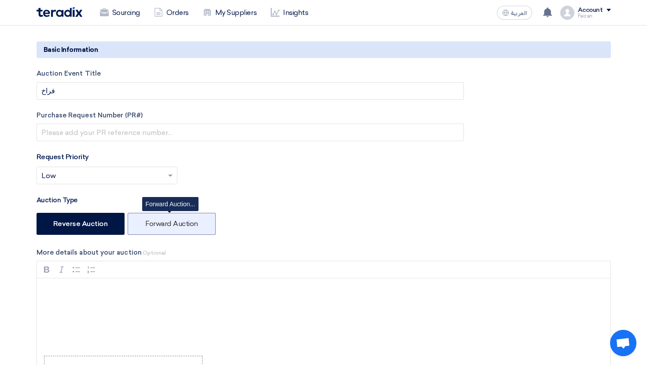
click at [172, 222] on label "Forward Auction" at bounding box center [172, 224] width 88 height 22
click at [151, 222] on input "Forward Auction" at bounding box center [148, 223] width 6 height 6
radio input "true"
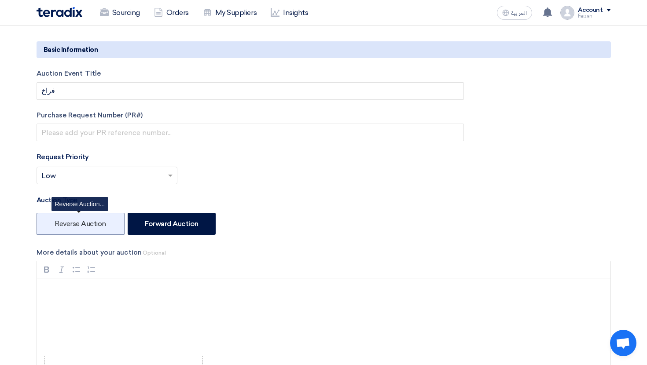
click at [72, 221] on label "Reverse Auction" at bounding box center [81, 224] width 88 height 22
click at [60, 221] on input "Reverse Auction" at bounding box center [58, 223] width 6 height 6
radio input "true"
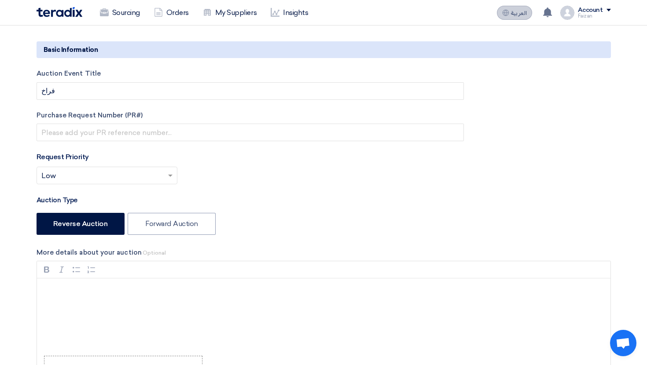
click at [518, 16] on span "العربية" at bounding box center [519, 13] width 16 height 6
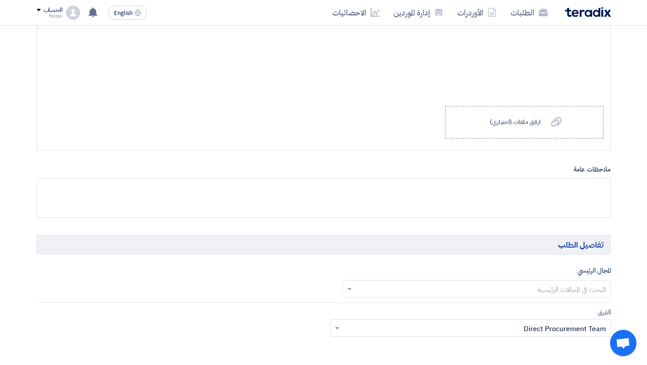
scroll to position [360, 0]
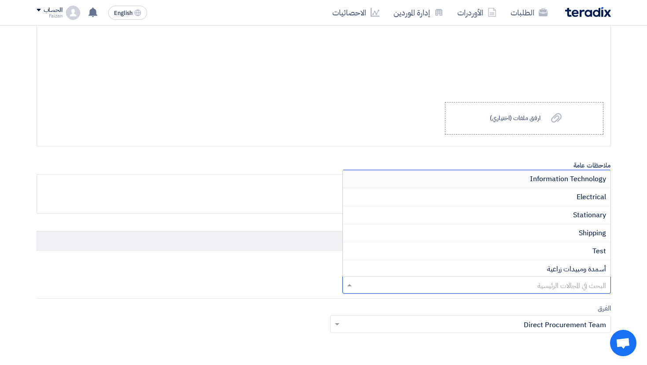
click at [588, 282] on input "text" at bounding box center [481, 285] width 251 height 15
click at [574, 179] on span "Information Technology" at bounding box center [568, 179] width 76 height 11
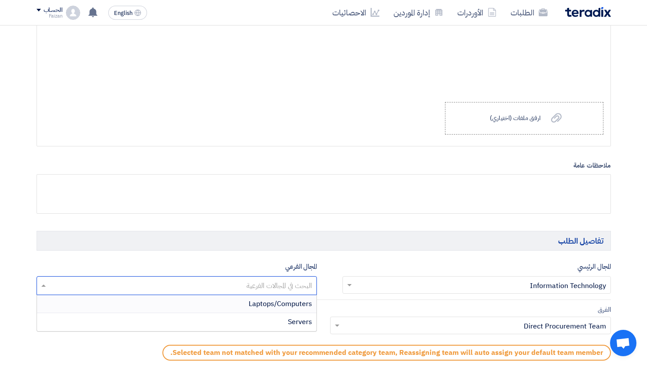
click at [287, 281] on input "text" at bounding box center [176, 286] width 272 height 15
click at [296, 302] on span "Laptops/Computers" at bounding box center [280, 304] width 63 height 11
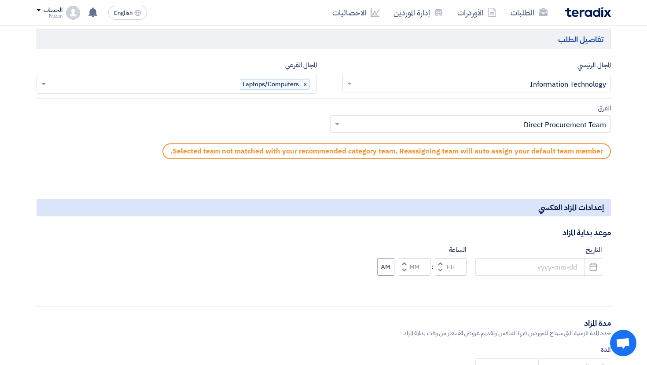
scroll to position [584, 0]
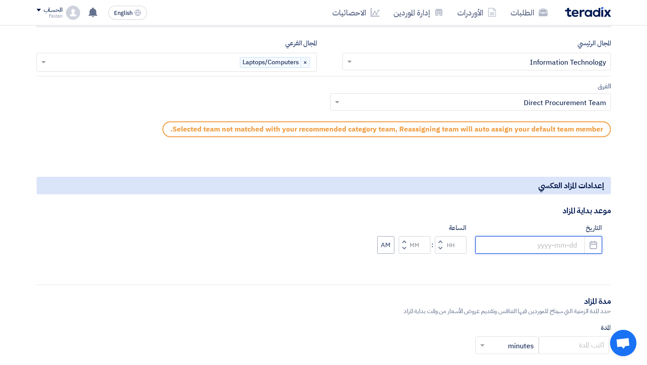
click at [575, 244] on input at bounding box center [538, 245] width 127 height 18
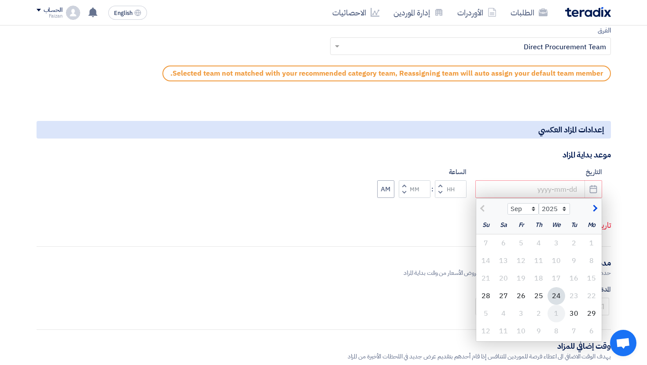
scroll to position [641, 0]
click at [591, 311] on div "29" at bounding box center [591, 313] width 18 height 18
type input "9/29/2025"
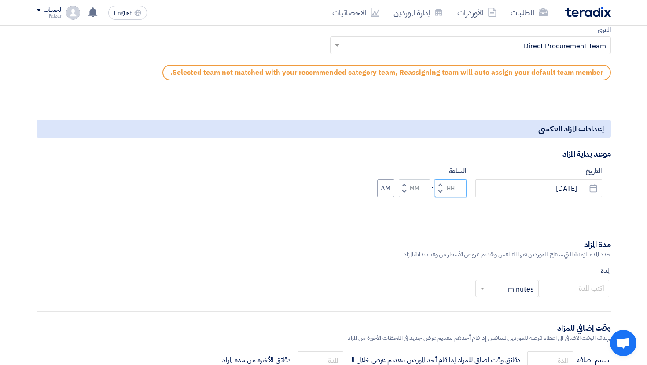
click at [448, 183] on input "Hours" at bounding box center [451, 188] width 32 height 18
click at [414, 194] on input "Minutes" at bounding box center [415, 188] width 32 height 18
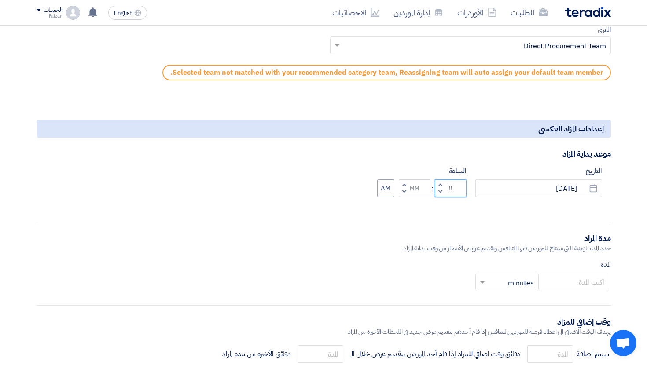
drag, startPoint x: 461, startPoint y: 186, endPoint x: 436, endPoint y: 186, distance: 25.1
click at [436, 186] on div "Increment hours ١١ Decrement hours" at bounding box center [451, 188] width 32 height 18
type input "0"
type input "11"
click at [417, 192] on input "Minutes" at bounding box center [415, 188] width 32 height 18
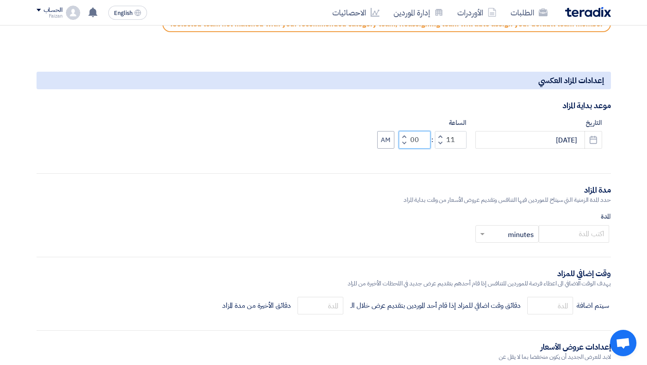
scroll to position [696, 0]
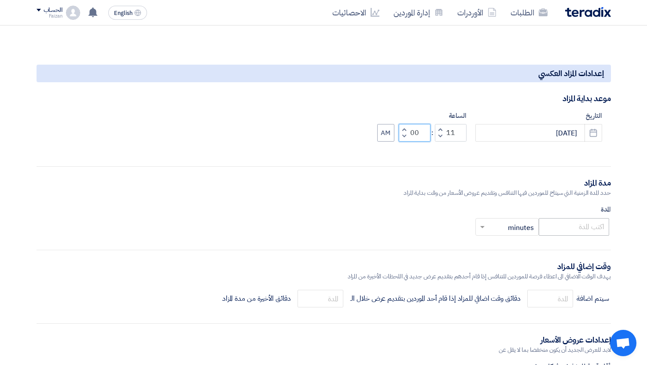
type input "00"
click at [582, 229] on input "number" at bounding box center [573, 227] width 70 height 18
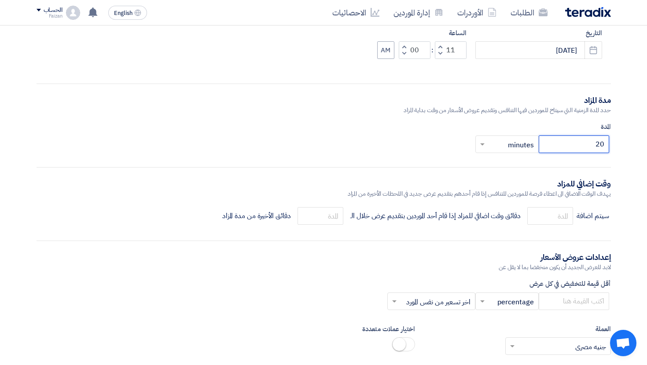
scroll to position [785, 0]
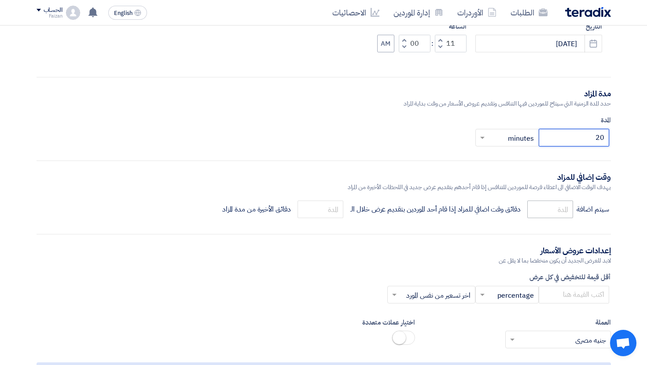
type input "20"
click at [543, 216] on input "number" at bounding box center [550, 210] width 46 height 18
type input "2"
type input "5"
click at [326, 205] on input "number" at bounding box center [320, 210] width 46 height 18
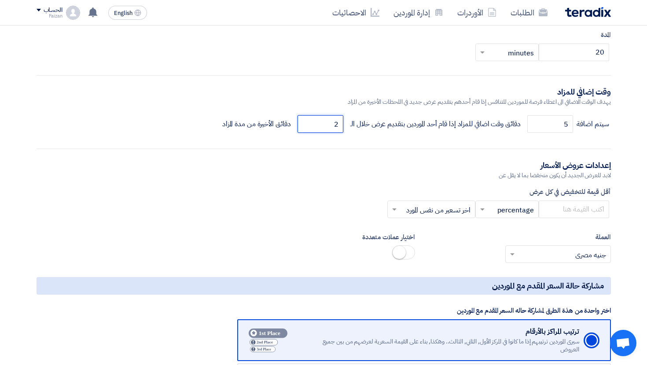
scroll to position [871, 0]
type input "2"
click at [578, 215] on input "number" at bounding box center [573, 209] width 70 height 18
type input "1"
click at [516, 206] on input "text" at bounding box center [512, 209] width 46 height 15
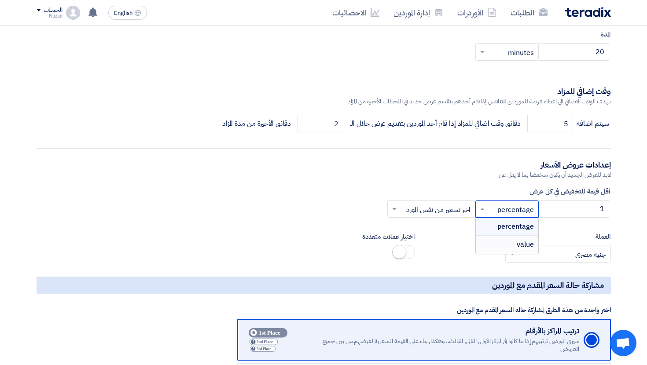
click at [520, 247] on span "value" at bounding box center [524, 244] width 17 height 11
click at [446, 208] on input "text" at bounding box center [436, 209] width 70 height 15
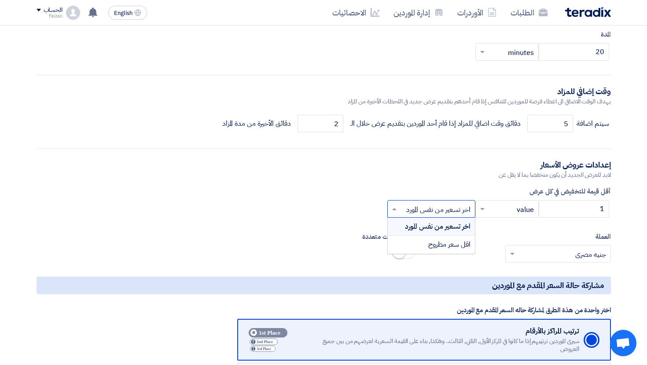
click at [403, 176] on div "لابد للعرض الجديد أن يكون منخفضا بما لا يقل عن" at bounding box center [324, 174] width 574 height 9
click at [369, 36] on label "المدة" at bounding box center [324, 34] width 574 height 10
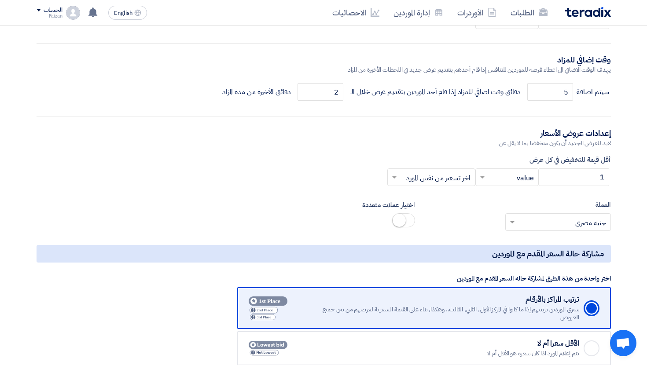
scroll to position [907, 0]
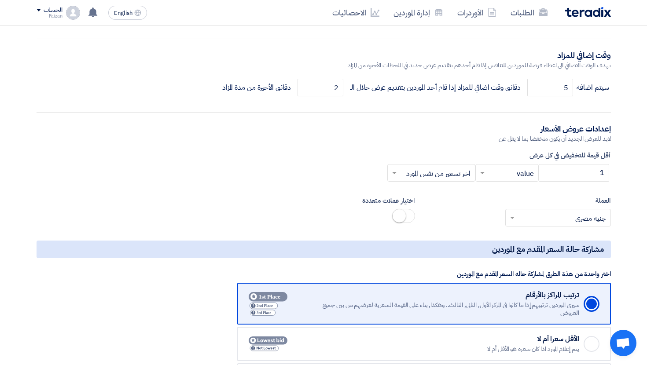
click at [447, 170] on input "text" at bounding box center [436, 173] width 70 height 15
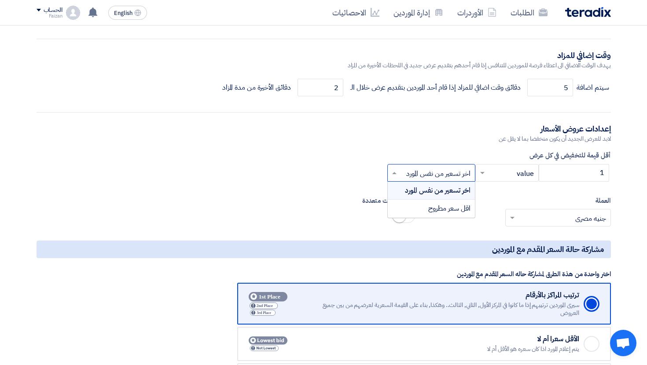
click at [420, 179] on input "text" at bounding box center [436, 173] width 70 height 15
click at [429, 180] on input "text" at bounding box center [436, 173] width 70 height 15
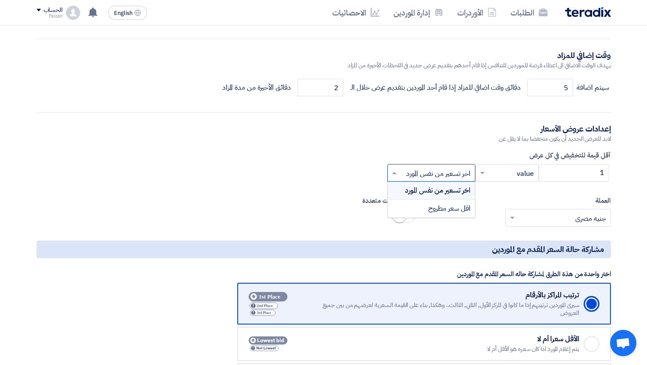
click at [454, 190] on span "اخر تسعير من نفس المورد" at bounding box center [438, 190] width 66 height 11
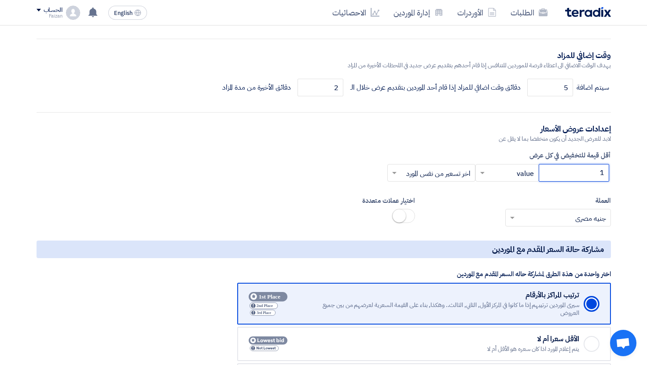
drag, startPoint x: 575, startPoint y: 171, endPoint x: 621, endPoint y: 171, distance: 46.2
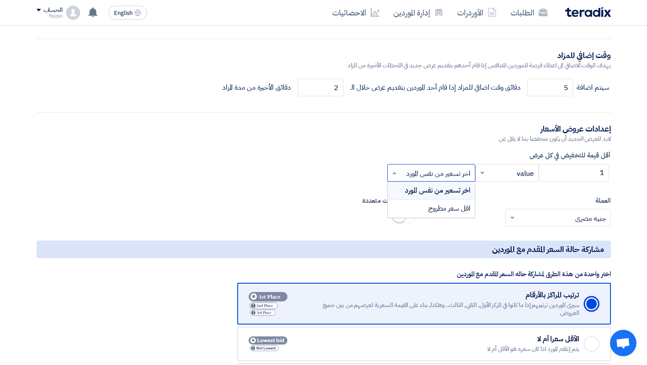
click at [445, 168] on input "text" at bounding box center [436, 173] width 70 height 15
click at [421, 164] on div "× اخر تسعير من نفس المورد ×" at bounding box center [431, 173] width 88 height 18
click at [426, 160] on div "أقل قيمة للتخفيض في كل عرض 1 × value × × اخر تسعير من نفس المورد × اخر تسعير من…" at bounding box center [324, 165] width 574 height 31
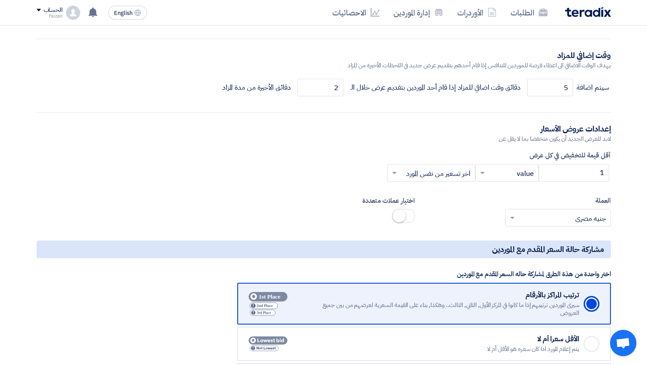
click at [426, 160] on div "أقل قيمة للتخفيض في كل عرض 1 × value × × اخر تسعير من نفس المورد ×" at bounding box center [324, 165] width 574 height 31
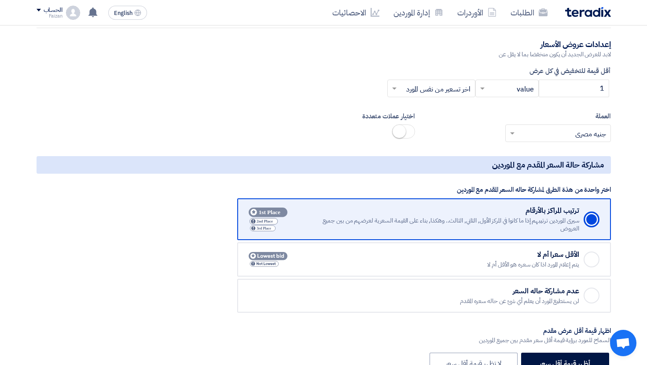
scroll to position [991, 0]
drag, startPoint x: 594, startPoint y: 89, endPoint x: 605, endPoint y: 89, distance: 10.6
click at [605, 89] on input "1" at bounding box center [573, 89] width 70 height 18
click at [424, 81] on div "× اخر تسعير من نفس المورد ×" at bounding box center [431, 89] width 88 height 18
click at [457, 189] on div "اختر واحدة من هذة الطرق لمشاركة حاله السعر المقدم مع الموردين" at bounding box center [534, 190] width 154 height 9
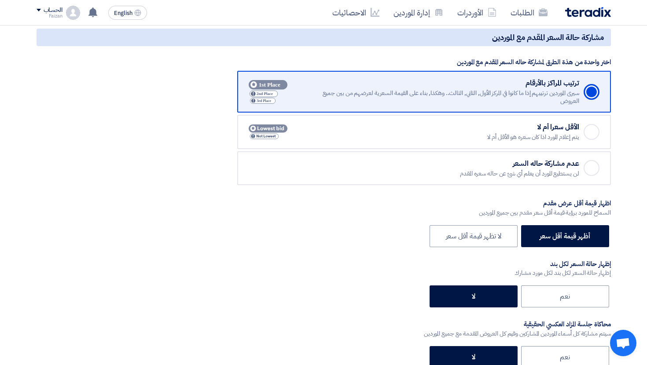
scroll to position [1144, 0]
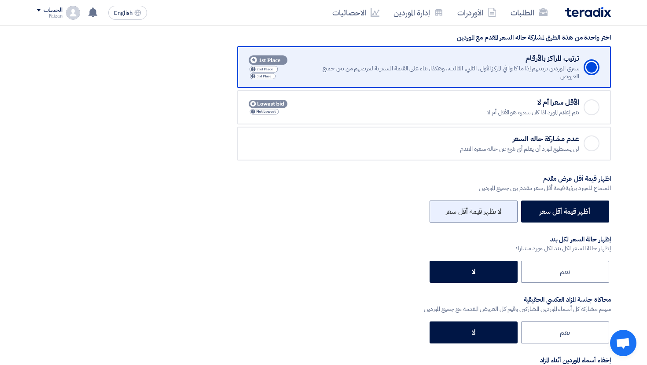
click at [481, 212] on label "لا تظهر قيمة أقل سعر" at bounding box center [473, 212] width 88 height 22
click at [495, 212] on input "لا تظهر قيمة أقل سعر" at bounding box center [498, 211] width 6 height 6
radio input "true"
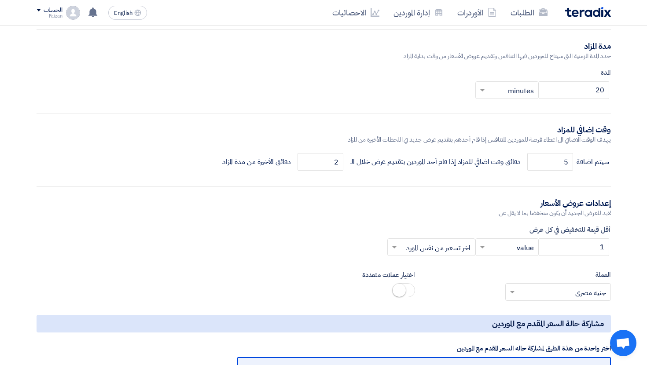
scroll to position [834, 0]
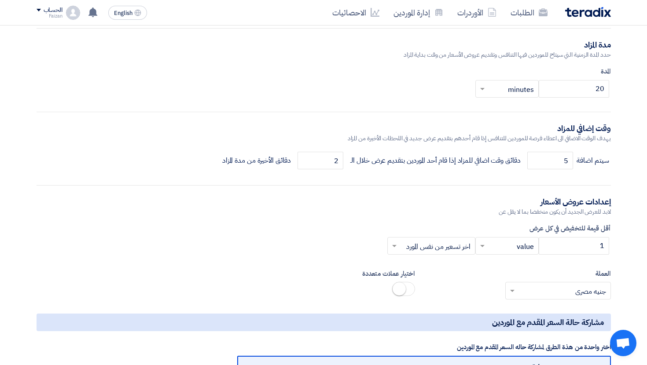
click at [511, 247] on input "text" at bounding box center [512, 246] width 46 height 15
click at [512, 228] on label "أقل قيمة للتخفيض في كل عرض" at bounding box center [324, 228] width 574 height 10
click at [512, 233] on div "أقل قيمة للتخفيض في كل عرض 1 × value × × اخر تسعير من نفس المورد ×" at bounding box center [324, 238] width 574 height 31
click at [513, 244] on input "text" at bounding box center [512, 246] width 46 height 15
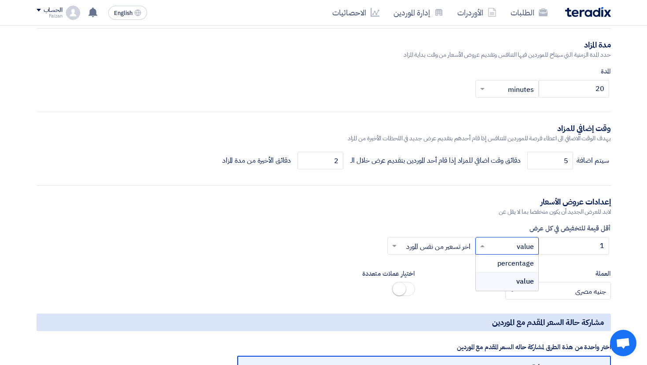
click at [513, 244] on input "text" at bounding box center [512, 246] width 46 height 15
click at [516, 226] on label "أقل قيمة للتخفيض في كل عرض" at bounding box center [324, 228] width 574 height 10
click at [515, 244] on input "text" at bounding box center [512, 246] width 46 height 15
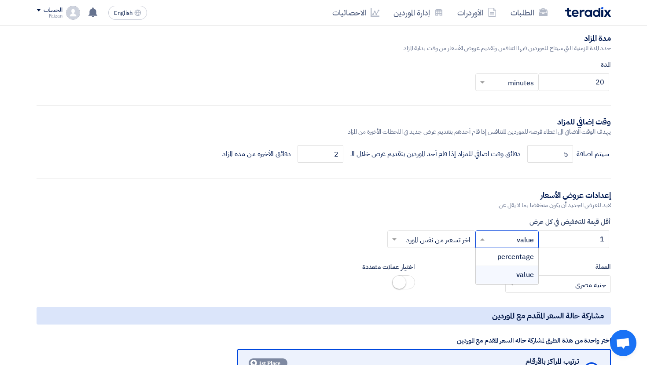
scroll to position [841, 0]
click at [515, 195] on div "إعدادات عروض الأسعار" at bounding box center [324, 194] width 574 height 11
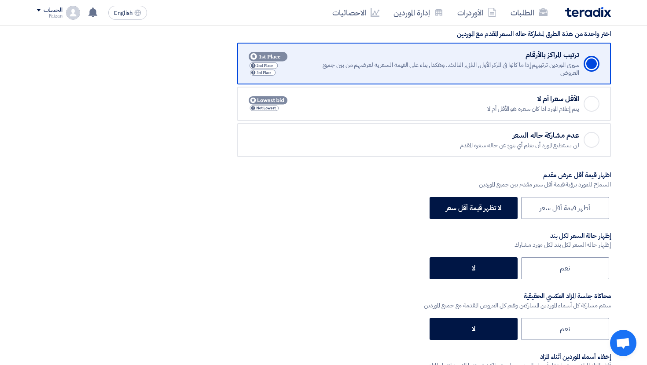
scroll to position [1150, 0]
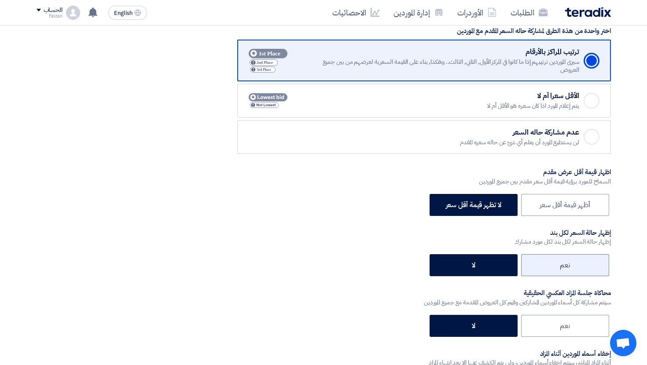
click at [570, 264] on label "نعم" at bounding box center [565, 265] width 88 height 22
click at [570, 264] on input "نعم" at bounding box center [567, 265] width 6 height 6
radio input "true"
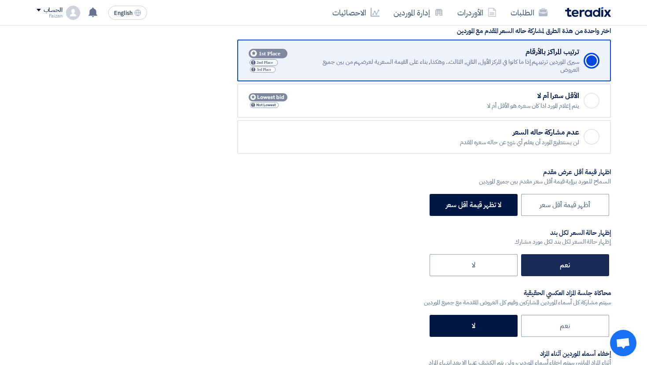
click at [570, 264] on label "نعم" at bounding box center [565, 265] width 88 height 22
click at [570, 264] on input "نعم" at bounding box center [567, 265] width 6 height 6
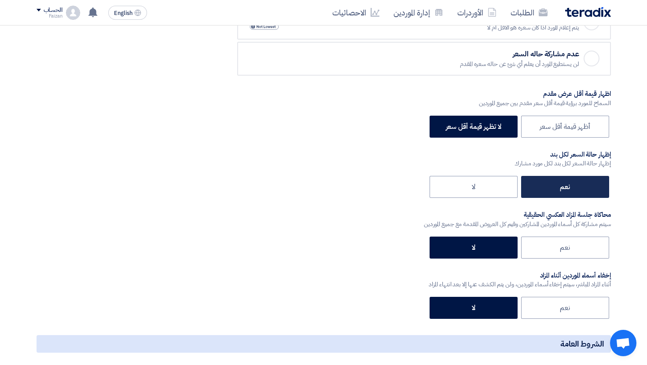
scroll to position [1230, 0]
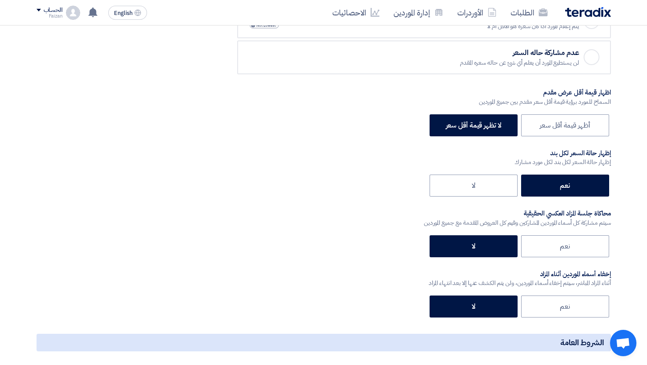
drag, startPoint x: 598, startPoint y: 211, endPoint x: 520, endPoint y: 213, distance: 78.8
click at [520, 213] on div "محاكاة جلسة المزاد العكسي الحقيقية" at bounding box center [517, 213] width 187 height 9
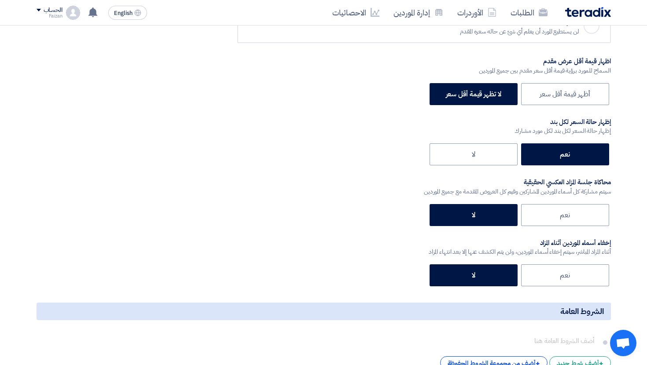
scroll to position [1263, 0]
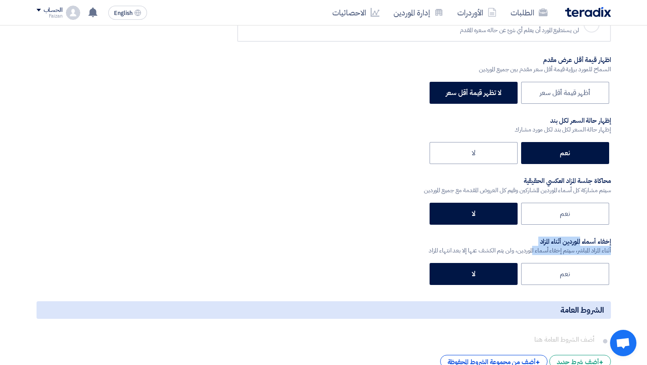
drag, startPoint x: 603, startPoint y: 241, endPoint x: 550, endPoint y: 252, distance: 53.9
click at [550, 252] on label "إخفاء أسماء الموردين أثناء المزاد أثناء المزاد المباشر، سيتم إخفاء أسماء المورد…" at bounding box center [519, 247] width 182 height 18
click at [545, 247] on div "أثناء المزاد المباشر، سيتم إخفاء أسماء الموردين، ولن يتم الكشف عنها إلا بعد انت…" at bounding box center [519, 250] width 182 height 9
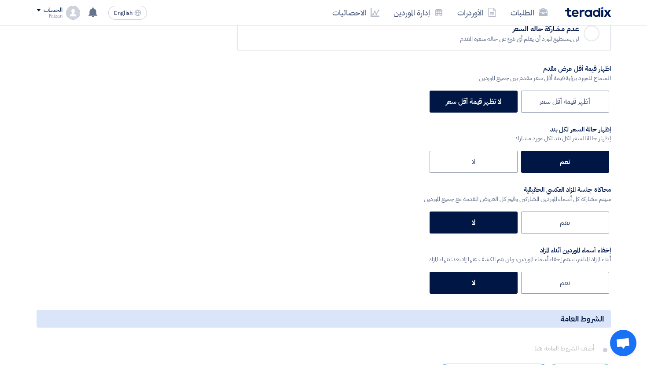
scroll to position [1253, 0]
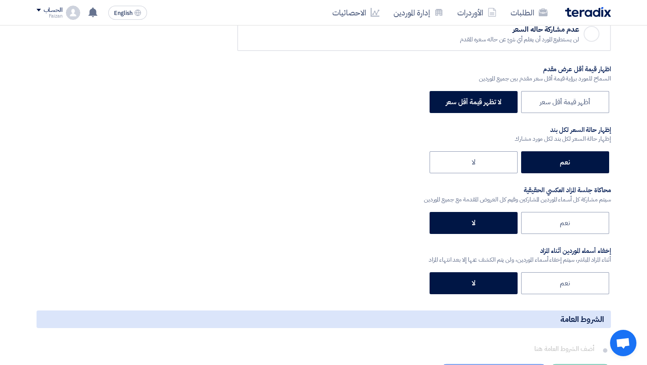
drag, startPoint x: 591, startPoint y: 253, endPoint x: 563, endPoint y: 267, distance: 31.1
click at [563, 267] on div "اختر واحدة من هذة الطرق لمشاركة حاله السعر المقدم مع الموردين Checked ترتيب الم…" at bounding box center [324, 110] width 574 height 374
click at [597, 252] on div "إخفاء أسماء الموردين أثناء المزاد" at bounding box center [519, 251] width 182 height 9
drag, startPoint x: 597, startPoint y: 252, endPoint x: 582, endPoint y: 259, distance: 16.3
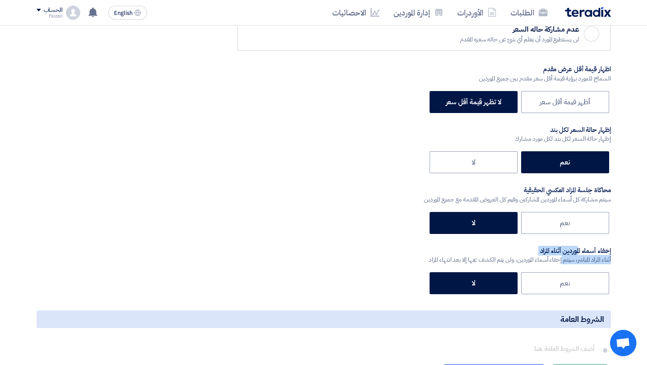
click at [582, 259] on label "إخفاء أسماء الموردين أثناء المزاد أثناء المزاد المباشر، سيتم إخفاء أسماء المورد…" at bounding box center [519, 256] width 182 height 18
click at [582, 259] on div "أثناء المزاد المباشر، سيتم إخفاء أسماء الموردين، ولن يتم الكشف عنها إلا بعد انت…" at bounding box center [519, 259] width 182 height 9
drag, startPoint x: 576, startPoint y: 253, endPoint x: 551, endPoint y: 254, distance: 25.6
click at [551, 254] on div "إخفاء أسماء الموردين أثناء المزاد" at bounding box center [519, 251] width 182 height 9
click at [551, 255] on div "أثناء المزاد المباشر، سيتم إخفاء أسماء الموردين، ولن يتم الكشف عنها إلا بعد انت…" at bounding box center [519, 259] width 182 height 9
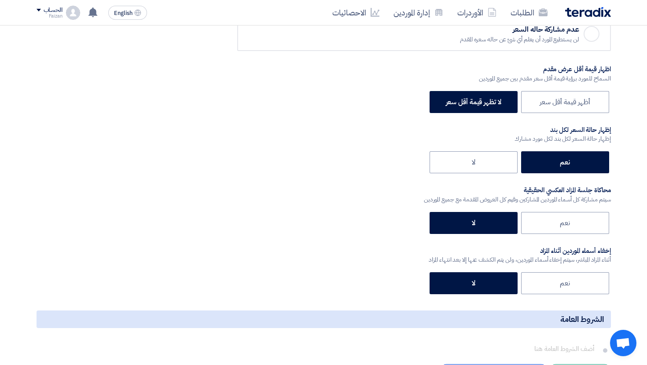
click at [551, 255] on div "أثناء المزاد المباشر، سيتم إخفاء أسماء الموردين، ولن يتم الكشف عنها إلا بعد انت…" at bounding box center [519, 259] width 182 height 9
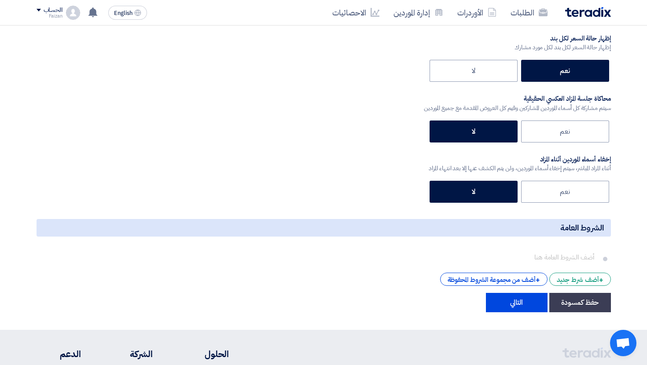
scroll to position [1374, 0]
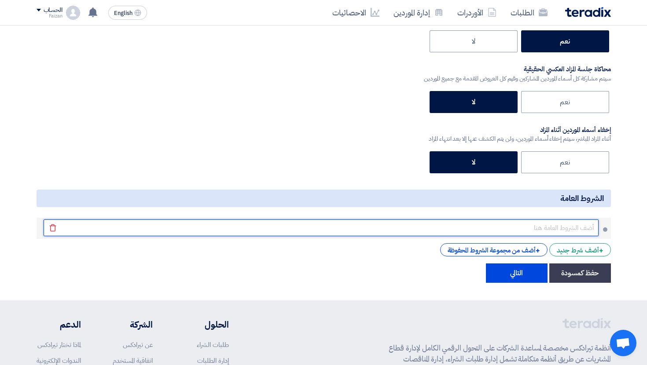
click at [568, 232] on input "text" at bounding box center [321, 228] width 555 height 17
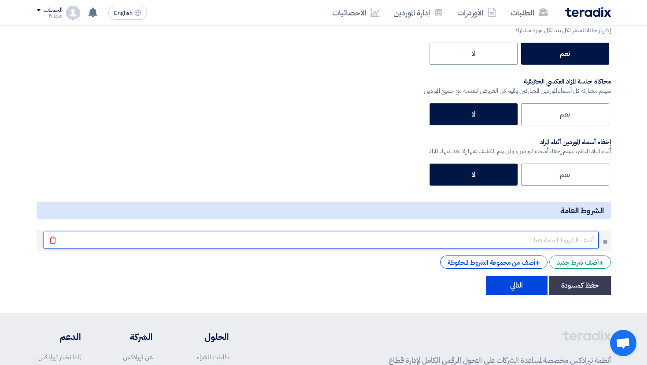
scroll to position [1361, 0]
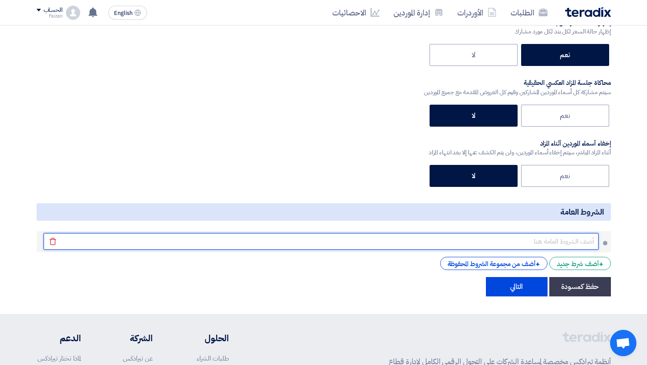
click at [562, 242] on input "text" at bounding box center [321, 241] width 555 height 17
type input "jdfkjdsjkhfsdkhjf"
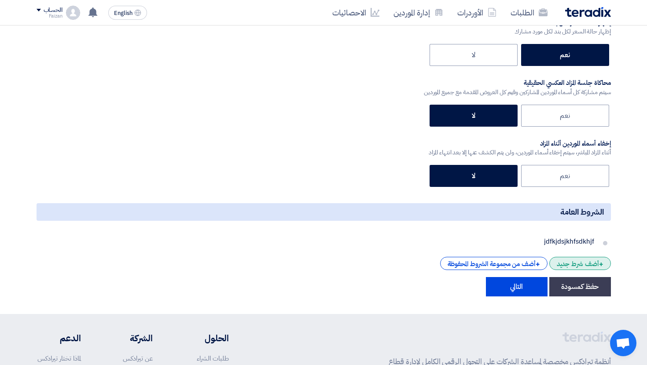
click at [567, 267] on div "+ أضف شرط جديد" at bounding box center [580, 263] width 62 height 13
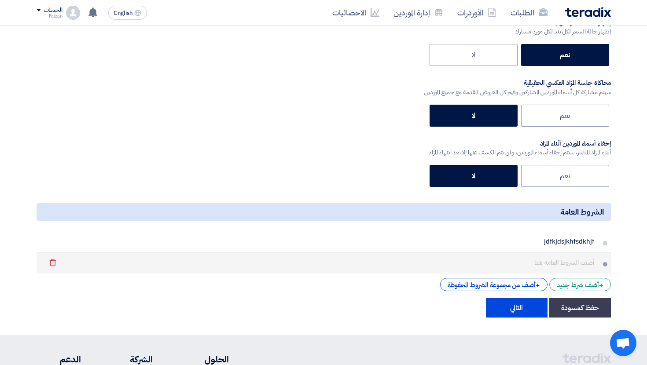
click at [559, 253] on li "Delete" at bounding box center [324, 263] width 574 height 21
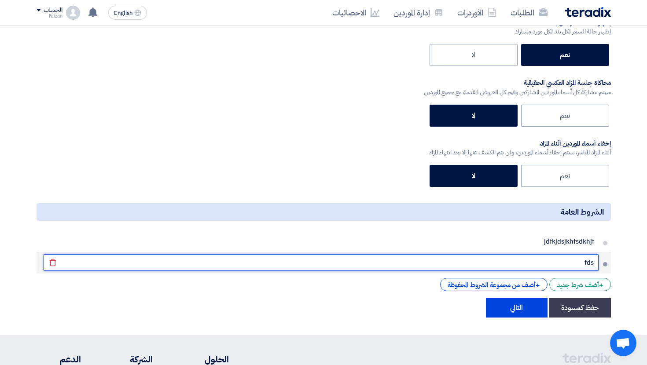
click at [557, 257] on input "fds" at bounding box center [321, 262] width 555 height 17
type input "fdsfsd"
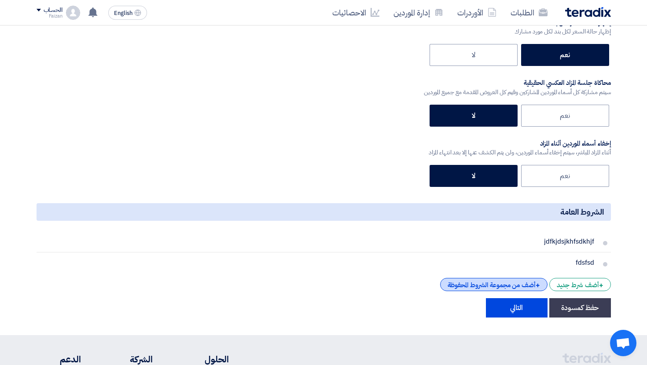
click at [512, 284] on div "+ أضف من مجموعة الشروط المحفوظة" at bounding box center [493, 284] width 107 height 13
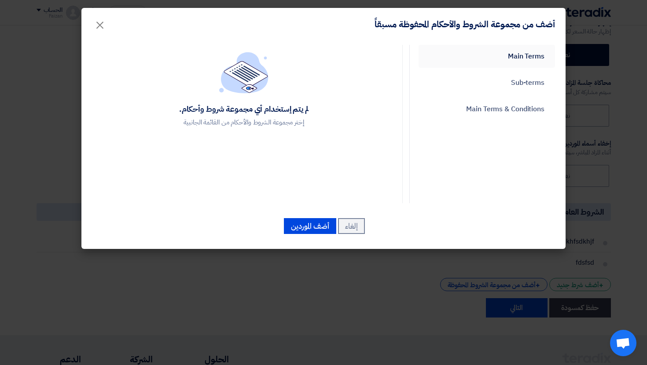
click at [512, 65] on link "Main Terms" at bounding box center [486, 56] width 136 height 23
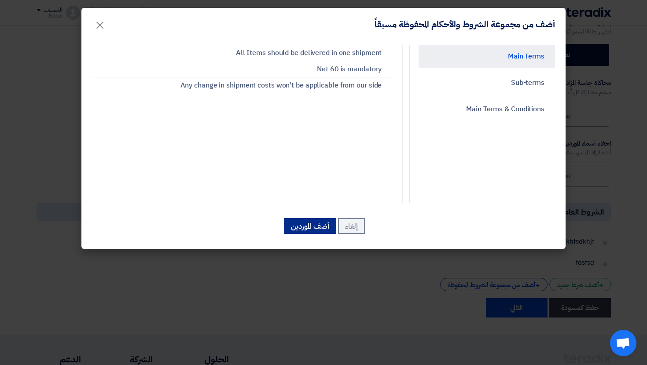
click at [308, 226] on button "أضف الموردين" at bounding box center [310, 226] width 52 height 16
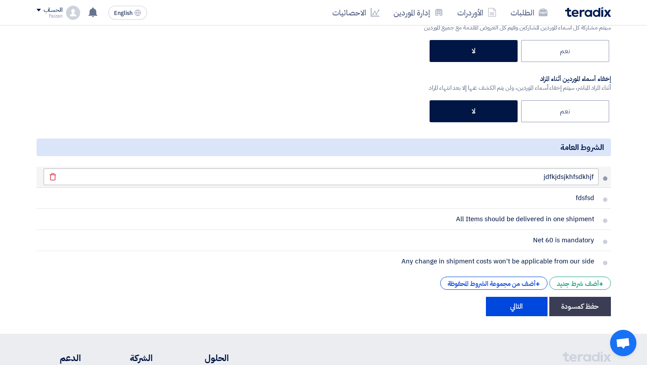
scroll to position [1439, 0]
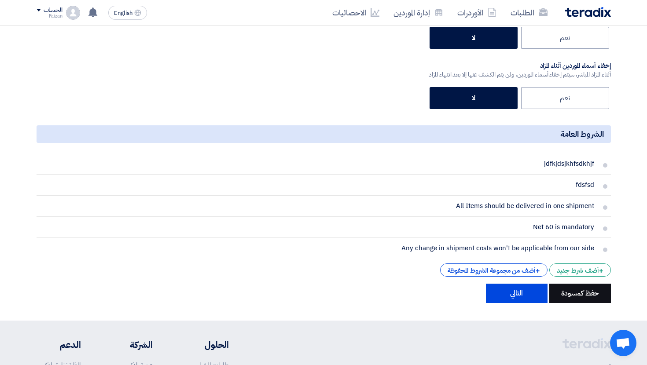
click at [566, 296] on button "حفظ كمسودة" at bounding box center [580, 293] width 62 height 19
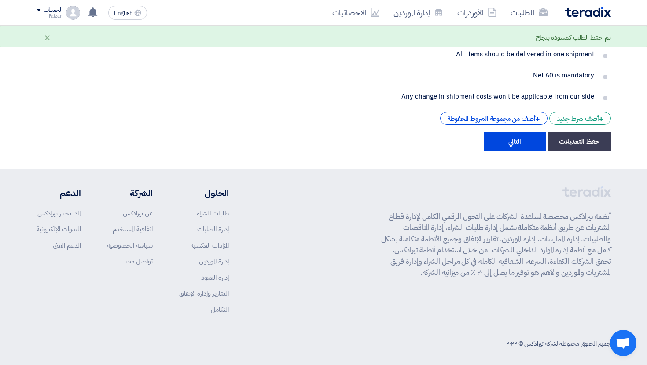
scroll to position [1595, 0]
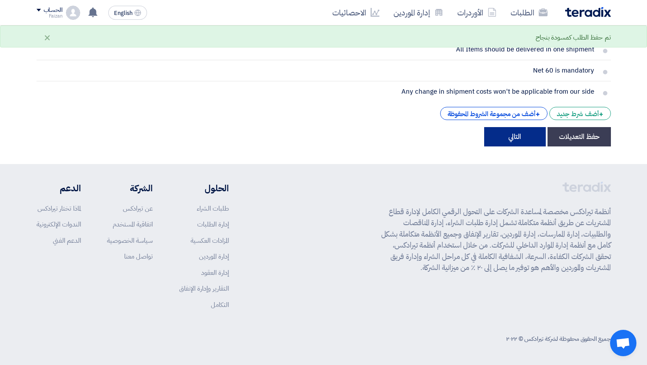
click at [533, 132] on button "التالي" at bounding box center [515, 136] width 62 height 19
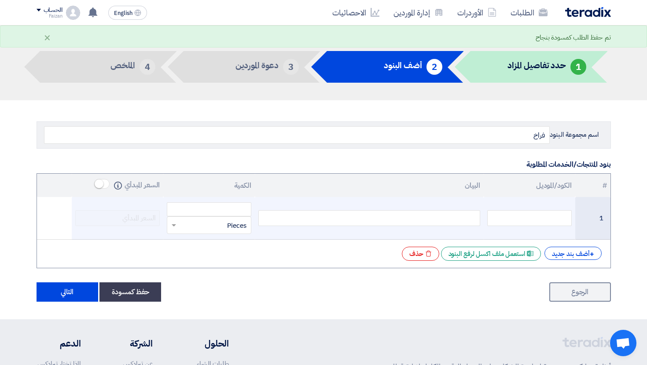
scroll to position [22, 0]
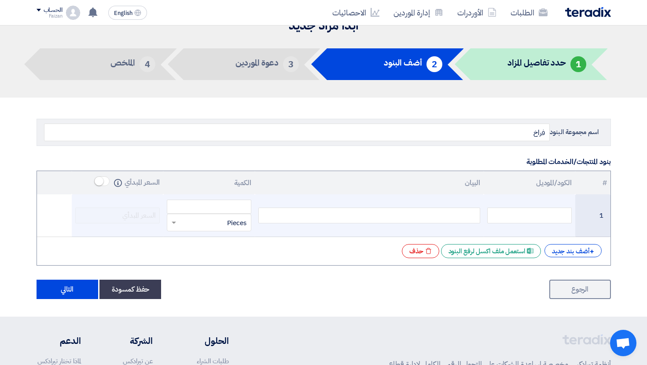
click at [402, 222] on div at bounding box center [369, 216] width 222 height 16
click at [230, 203] on input "number" at bounding box center [209, 207] width 84 height 14
type input "1"
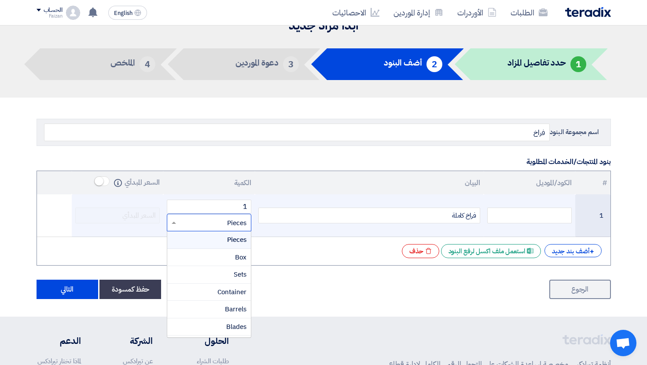
click at [229, 220] on input "text" at bounding box center [214, 223] width 65 height 14
type input "كيلو"
click at [243, 236] on span "اضف ..." at bounding box center [237, 240] width 18 height 8
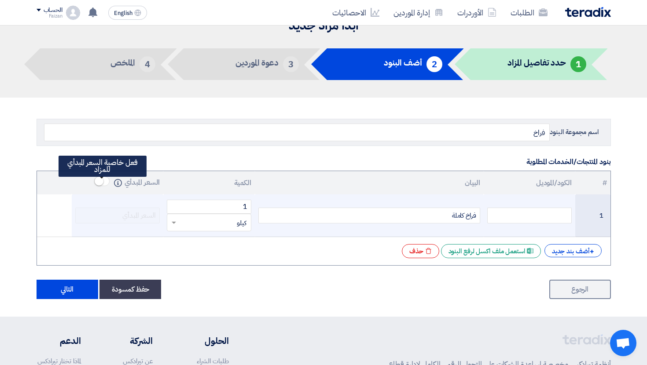
click at [96, 179] on small at bounding box center [99, 181] width 9 height 9
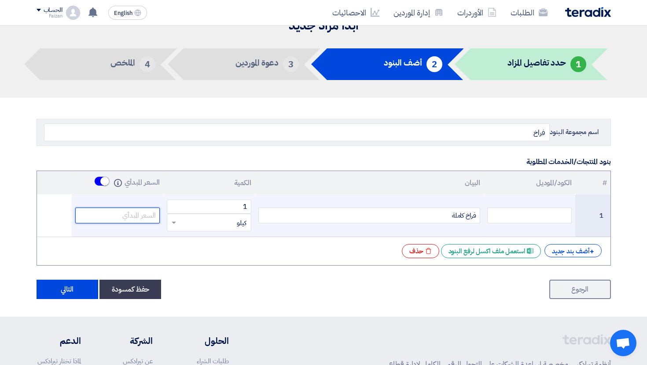
click at [141, 216] on input "number" at bounding box center [117, 216] width 84 height 16
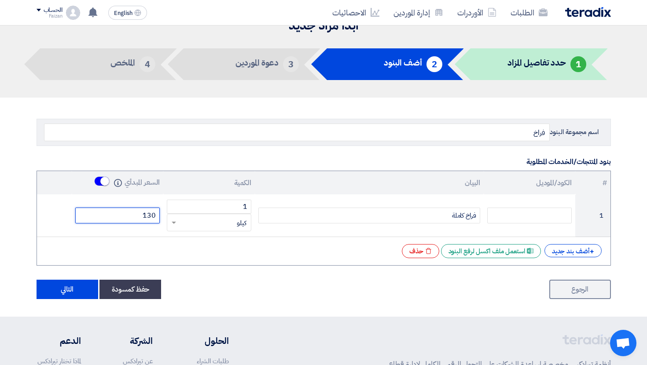
type input "130"
click at [192, 233] on td "1 قطعة × كيلو" at bounding box center [209, 215] width 92 height 43
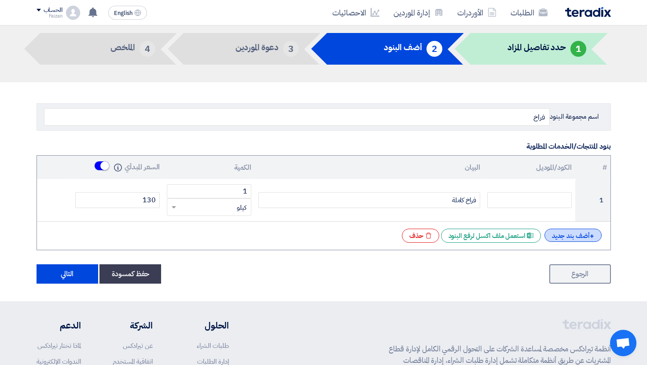
click at [571, 235] on div "+ أضف بند جديد" at bounding box center [572, 235] width 57 height 13
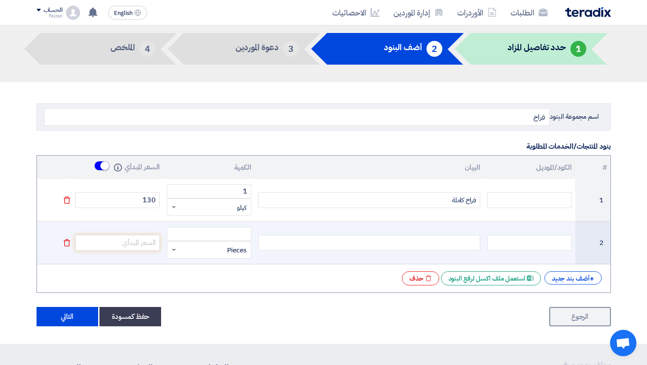
click at [451, 243] on div at bounding box center [369, 243] width 222 height 16
click at [231, 235] on input "number" at bounding box center [209, 234] width 84 height 14
type input "1"
click at [227, 249] on input "text" at bounding box center [214, 250] width 65 height 14
type input "كيلو"
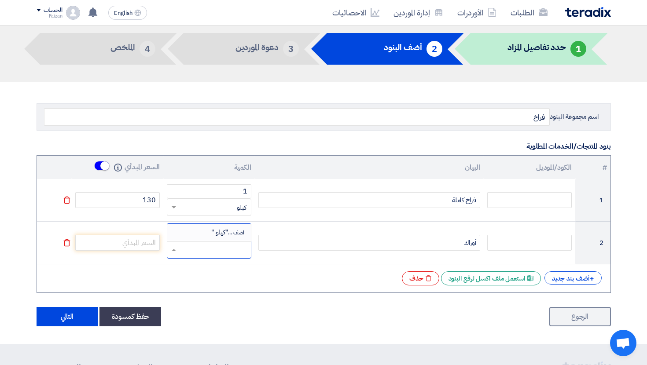
click at [92, 153] on div "اسم مجموعة البنود فراخ بنود المنتجات/الخدمات المطلوبة # الكود/الموديل البيان ال…" at bounding box center [323, 213] width 587 height 227
click at [95, 160] on th "السعر المبدأي Info" at bounding box center [118, 167] width 92 height 23
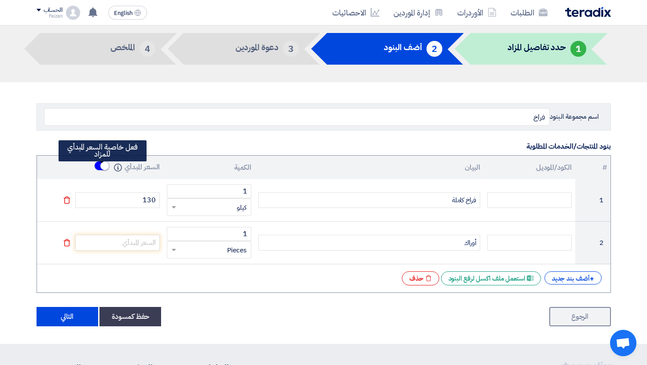
click at [97, 166] on span at bounding box center [101, 166] width 15 height 10
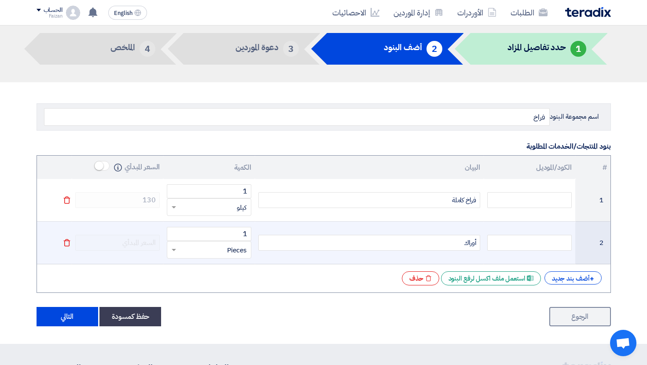
click at [135, 227] on td at bounding box center [118, 243] width 92 height 43
click at [242, 253] on input "text" at bounding box center [214, 250] width 65 height 14
type input "كيلو"
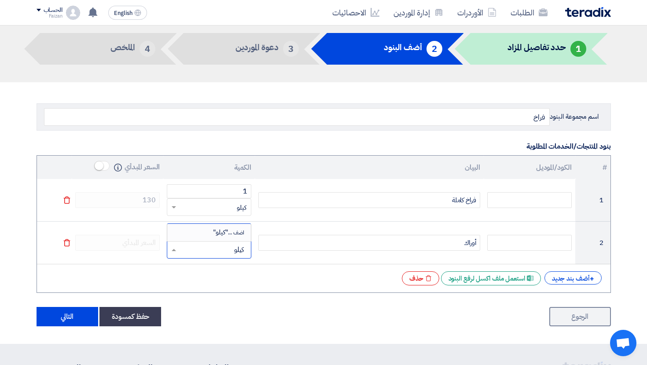
click at [268, 280] on div "+ أضف بند جديد Excel file استعمل ملف اكسل لرفع البنود Excel file حذف" at bounding box center [323, 278] width 559 height 14
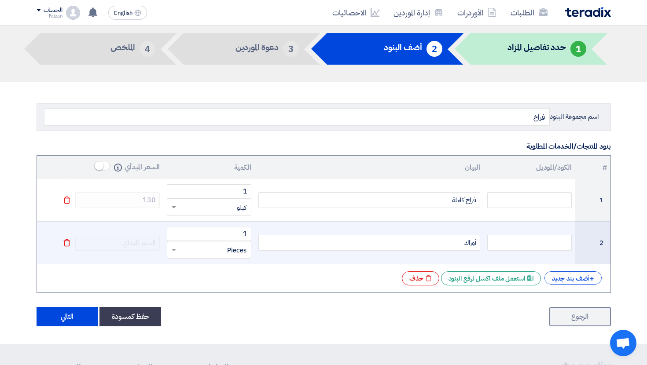
click at [234, 253] on input "text" at bounding box center [214, 250] width 65 height 14
type input "كيلو"
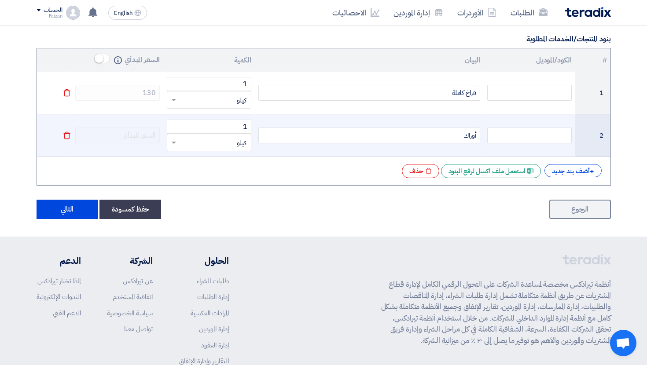
scroll to position [147, 0]
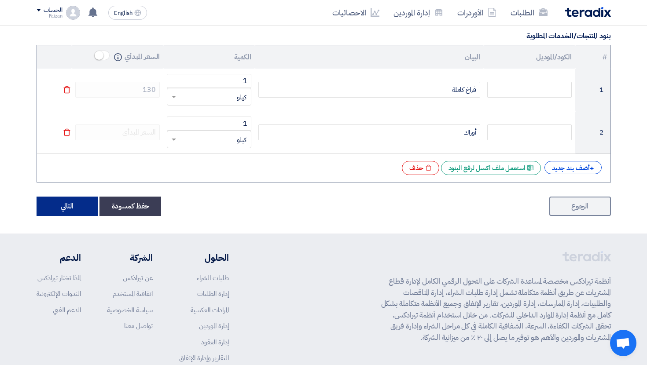
click at [79, 206] on button "التالي" at bounding box center [68, 206] width 62 height 19
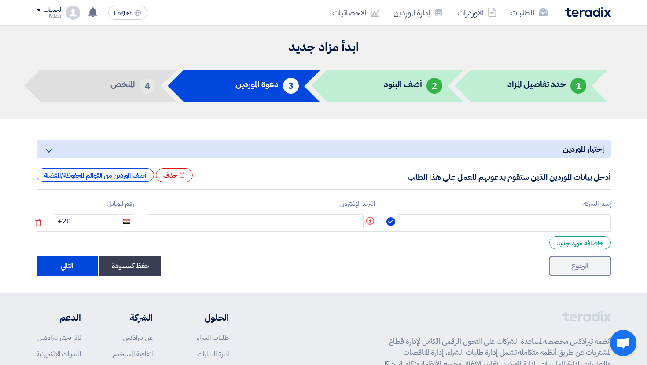
click at [587, 213] on td at bounding box center [494, 221] width 232 height 21
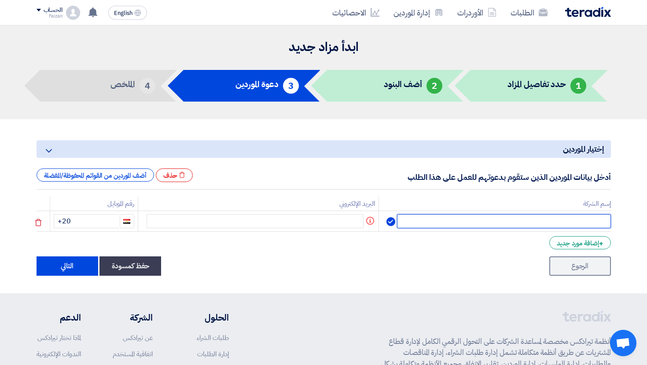
click at [587, 219] on input "text" at bounding box center [503, 221] width 213 height 14
type input "القاهرة"
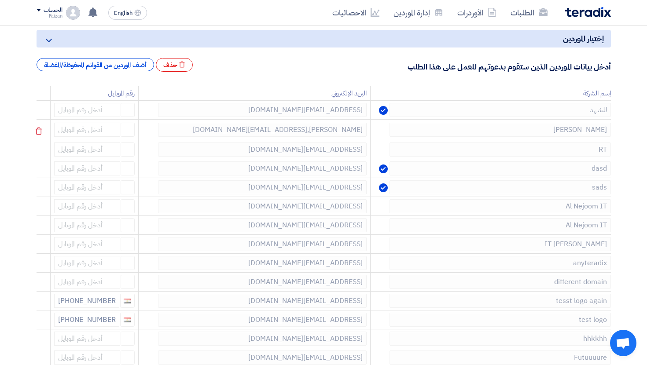
scroll to position [110, 0]
click at [185, 66] on icon "Excel file" at bounding box center [182, 65] width 7 height 7
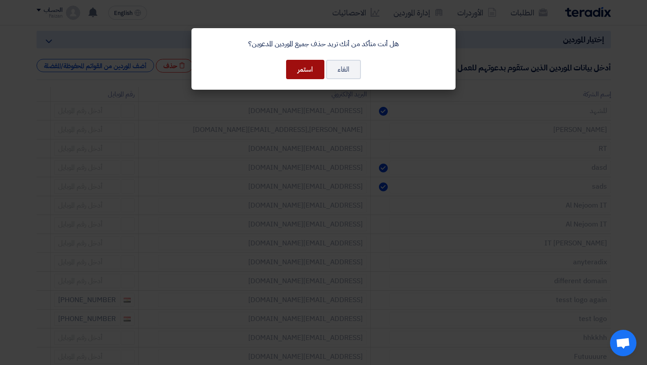
click at [309, 68] on button "استمر" at bounding box center [305, 69] width 38 height 19
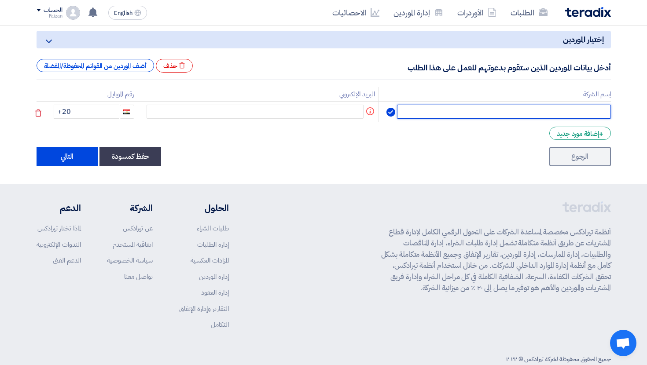
click at [474, 108] on input "text" at bounding box center [503, 112] width 213 height 14
type input "القاهرة"
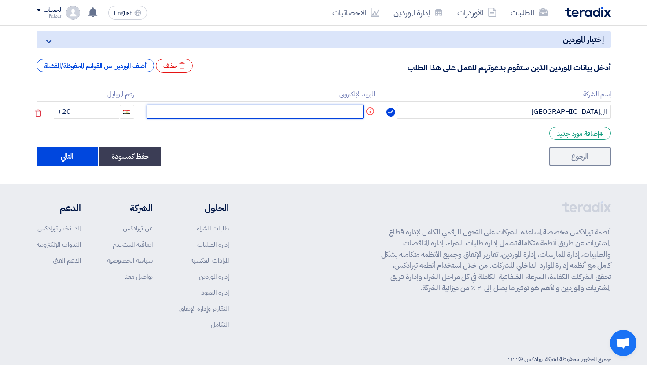
click at [323, 115] on input "text" at bounding box center [254, 112] width 217 height 14
click at [105, 113] on input "+20" at bounding box center [86, 112] width 65 height 14
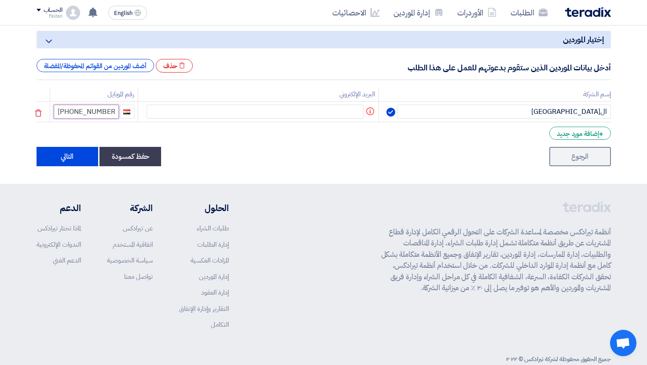
type input "+20 106334444"
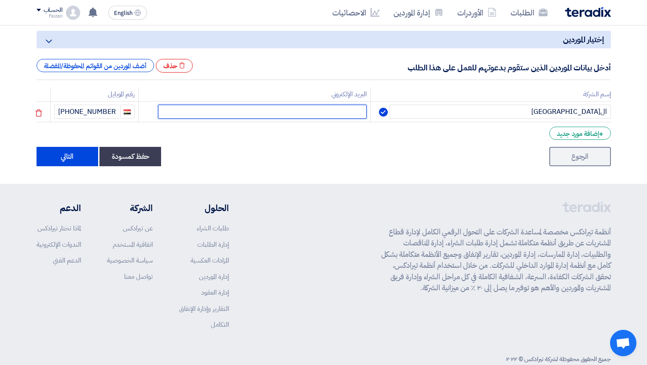
click at [296, 110] on input "text" at bounding box center [262, 112] width 209 height 14
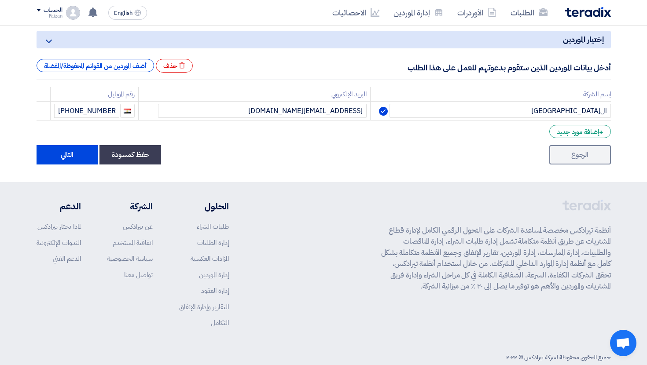
click at [343, 138] on form "إختيار الموردين Minimize/Maximize Category أدخل بيانات الموردين الذين ستقوم بدع…" at bounding box center [324, 98] width 574 height 134
click at [564, 135] on div "+ إضافة مورد جديد" at bounding box center [579, 131] width 61 height 13
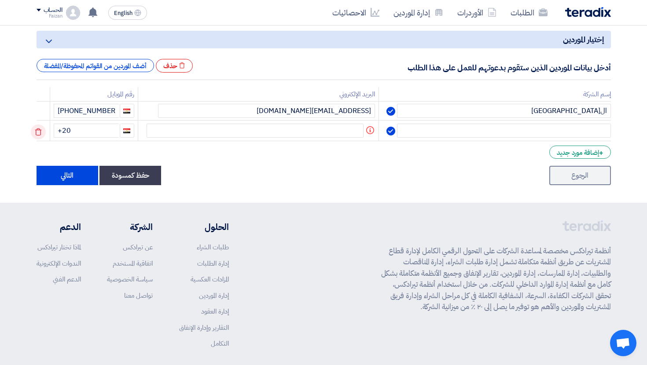
click at [46, 135] on icon at bounding box center [38, 131] width 15 height 15
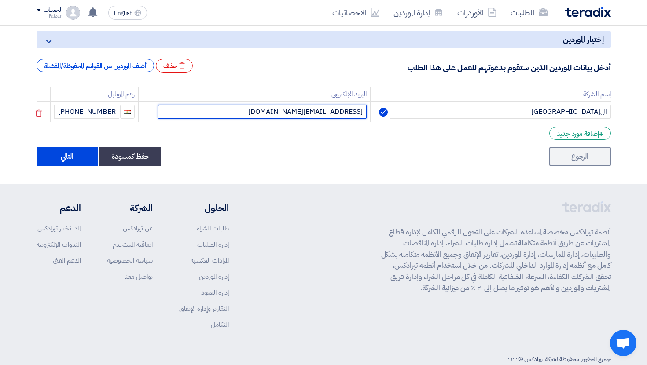
drag, startPoint x: 281, startPoint y: 109, endPoint x: 320, endPoint y: 108, distance: 38.7
click at [320, 108] on input "khaled@teradix.com" at bounding box center [262, 112] width 209 height 14
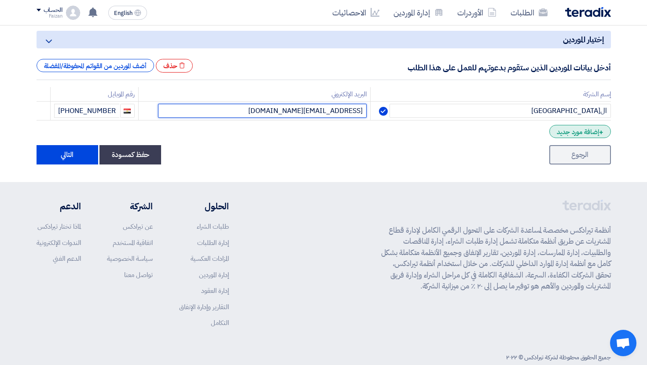
type input "sp1@teradix.com"
click at [593, 134] on div "+ إضافة مورد جديد" at bounding box center [579, 131] width 61 height 13
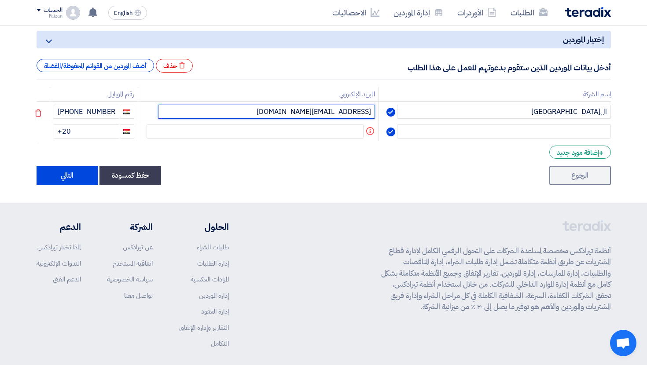
drag, startPoint x: 315, startPoint y: 110, endPoint x: 378, endPoint y: 112, distance: 63.4
click at [375, 112] on input "sp1@teradix.com" at bounding box center [266, 112] width 217 height 14
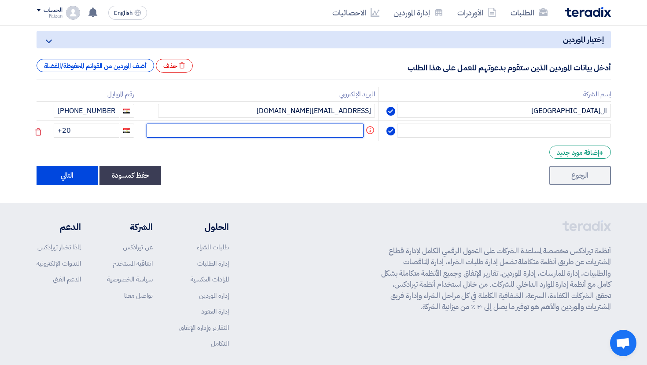
click at [347, 130] on input "text" at bounding box center [254, 131] width 217 height 14
paste input "sp1@teradix.com"
click at [319, 131] on input "sp1@teradix.com" at bounding box center [262, 131] width 209 height 14
type input "sp2@teradix.com"
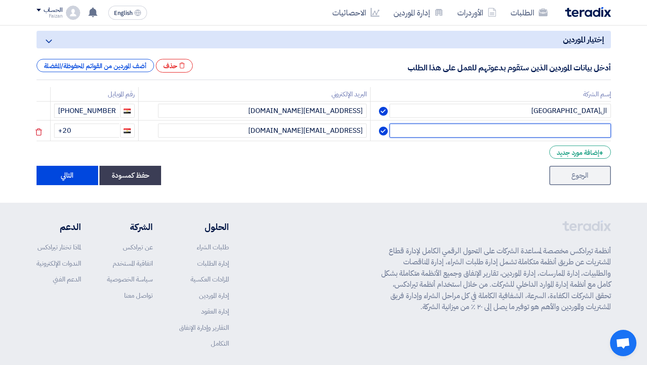
click at [474, 126] on input "text" at bounding box center [499, 131] width 221 height 14
type input "h"
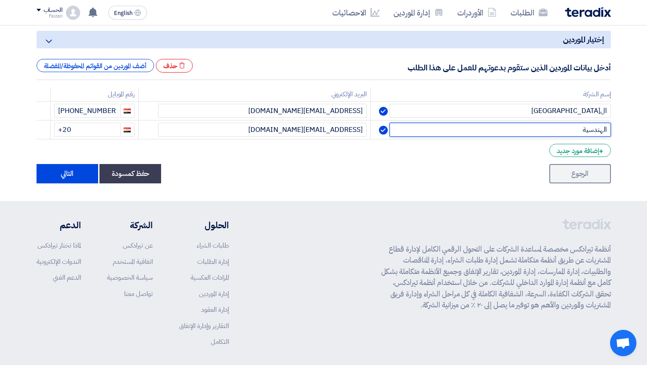
type input "الهندسية"
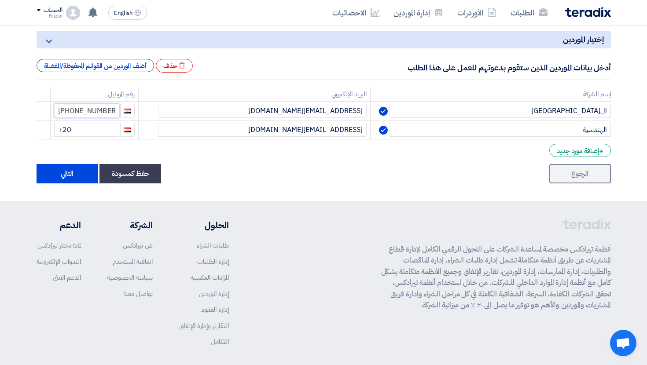
drag, startPoint x: 122, startPoint y: 113, endPoint x: 73, endPoint y: 114, distance: 48.4
click at [73, 113] on input "+20 1063344444" at bounding box center [86, 111] width 65 height 14
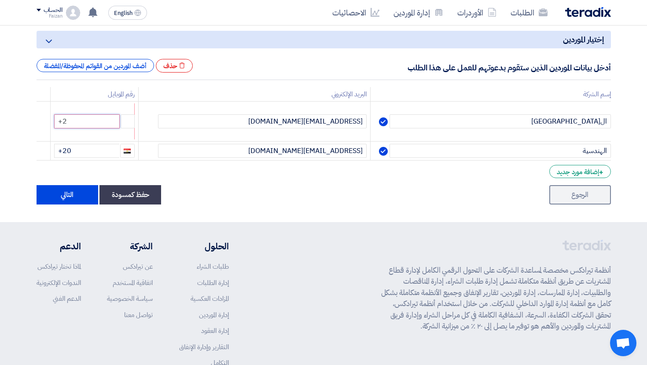
drag, startPoint x: 89, startPoint y: 122, endPoint x: 54, endPoint y: 122, distance: 35.6
click at [54, 122] on tr "القاهرة sp1@teradix.com +2" at bounding box center [324, 122] width 574 height 40
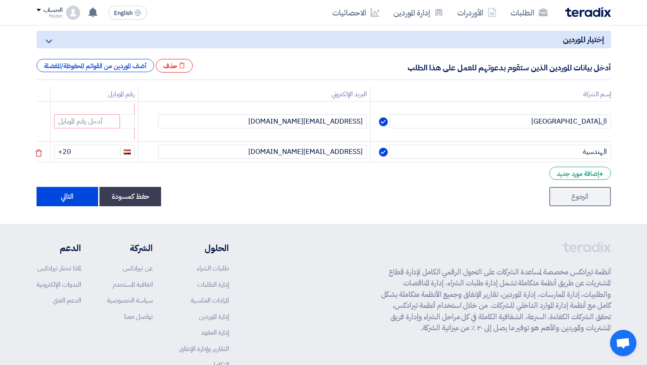
click at [138, 146] on td "+20" at bounding box center [94, 152] width 88 height 21
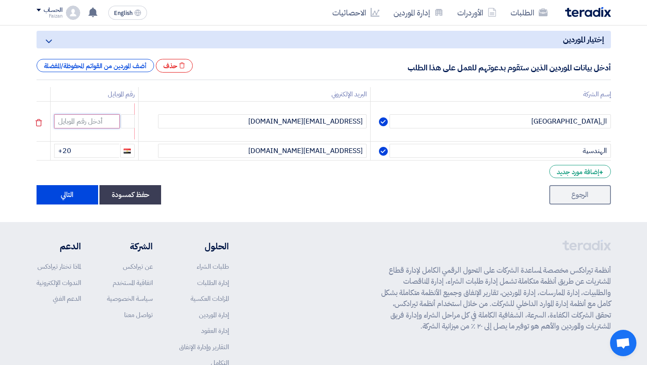
click at [91, 119] on input at bounding box center [87, 121] width 66 height 14
type input "+"
click at [133, 106] on td "+20" at bounding box center [94, 122] width 88 height 40
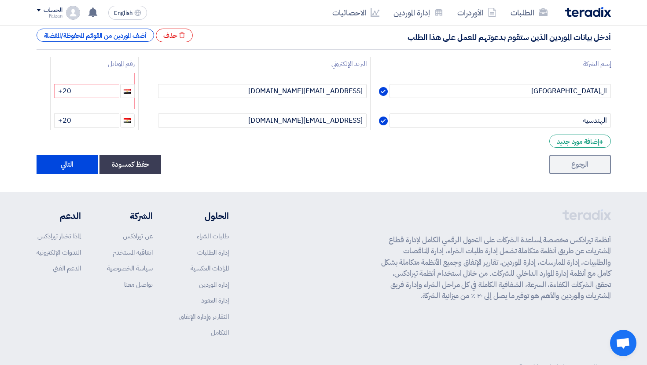
scroll to position [142, 0]
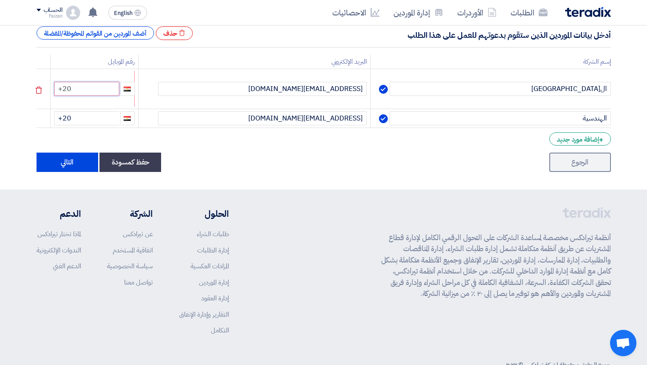
click at [104, 89] on input "+20" at bounding box center [86, 89] width 65 height 14
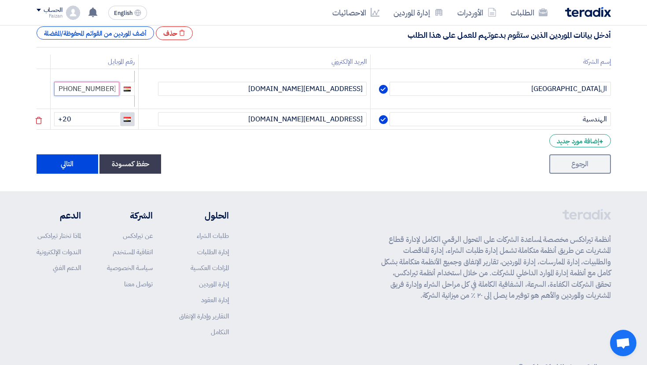
scroll to position [0, 0]
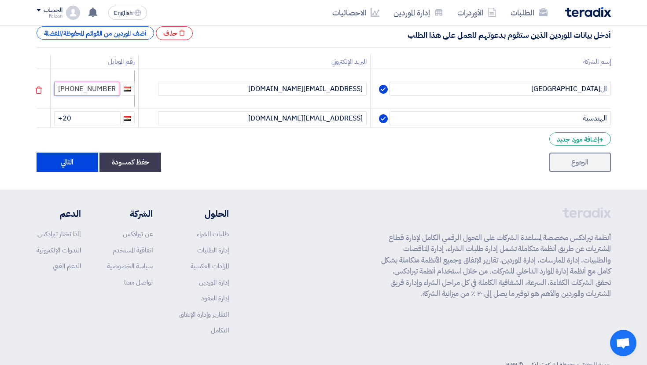
click at [89, 85] on input "+2010443444" at bounding box center [86, 89] width 65 height 14
click at [119, 91] on input "+2010443444" at bounding box center [86, 89] width 65 height 14
click at [90, 88] on input "+2010443444" at bounding box center [86, 89] width 65 height 14
click at [119, 90] on input "+2010443444" at bounding box center [86, 89] width 65 height 14
type input "+"
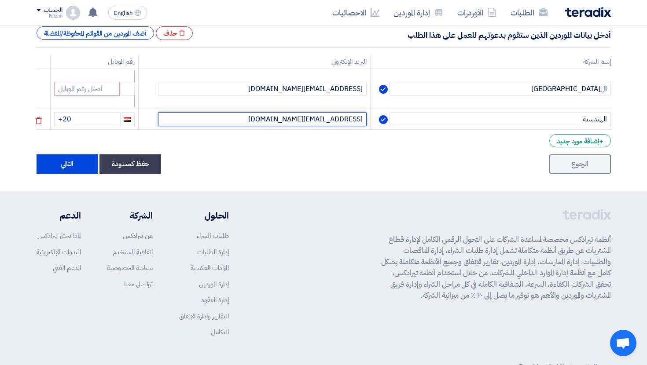
click at [173, 126] on input "sp2@teradix.com" at bounding box center [262, 119] width 209 height 14
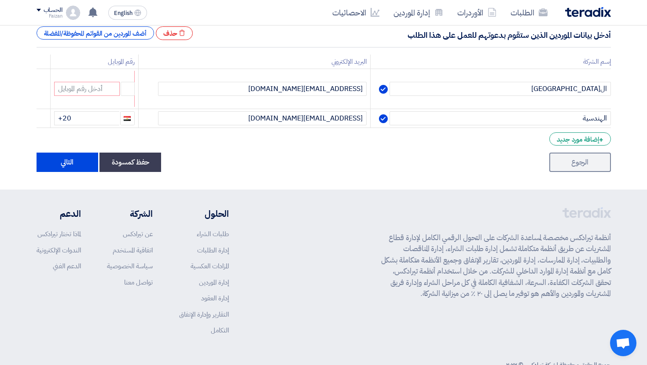
click at [198, 146] on form "إختيار الموردين Minimize/Maximize Category أدخل بيانات الموردين الذين ستقوم بدع…" at bounding box center [324, 85] width 574 height 174
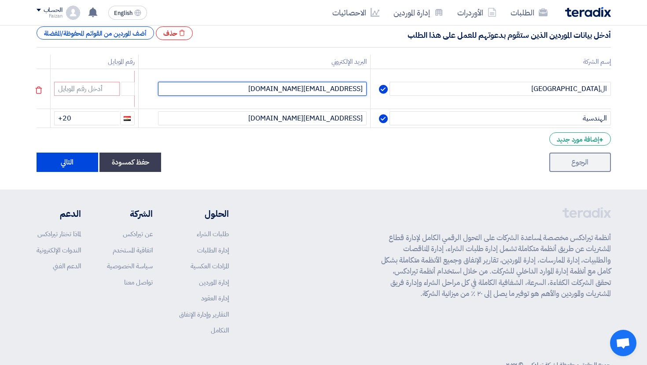
click at [340, 85] on input "sp1@teradix.com" at bounding box center [262, 89] width 209 height 14
click at [349, 85] on input "sp1@teradix.com" at bounding box center [262, 89] width 209 height 14
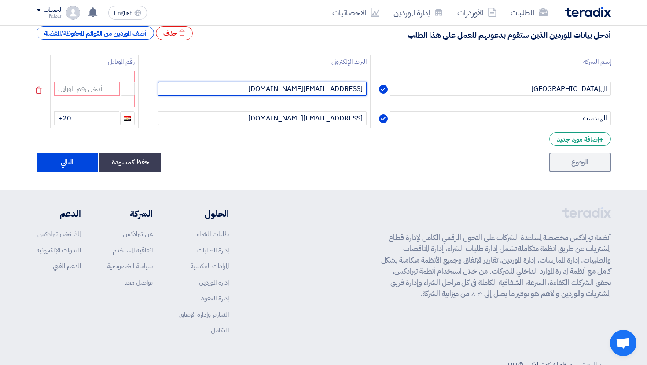
click at [349, 85] on input "sp1@teradix.com" at bounding box center [262, 89] width 209 height 14
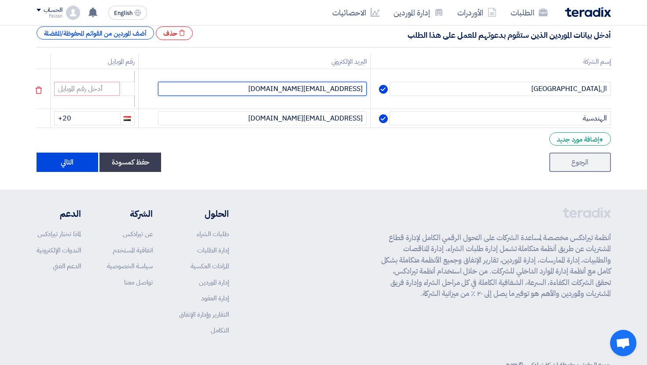
click at [349, 85] on input "sp1@teradix.com" at bounding box center [262, 89] width 209 height 14
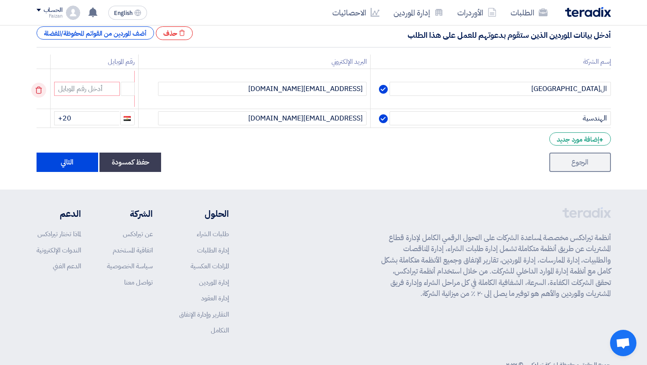
click at [46, 92] on icon at bounding box center [38, 90] width 15 height 15
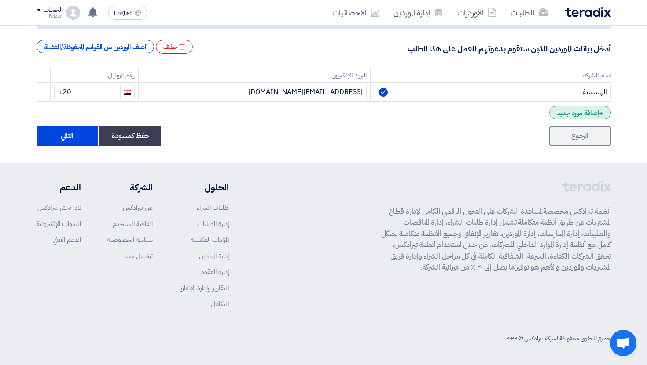
click at [580, 112] on div "+ إضافة مورد جديد" at bounding box center [579, 112] width 61 height 13
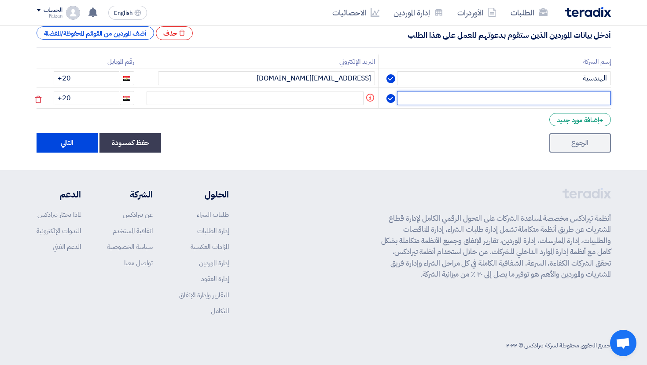
click at [575, 103] on input "text" at bounding box center [503, 98] width 213 height 14
type input "h"
type input "القاهرة"
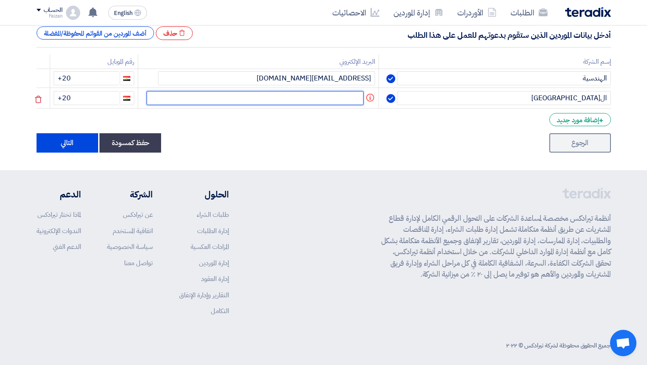
click at [349, 102] on input "text" at bounding box center [254, 98] width 217 height 14
type input "س"
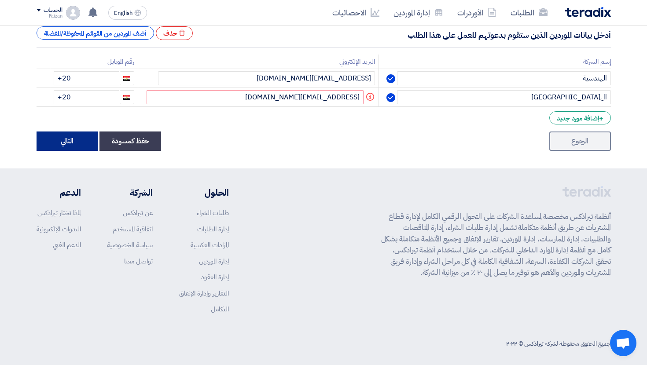
click at [67, 139] on button "التالي" at bounding box center [68, 141] width 62 height 19
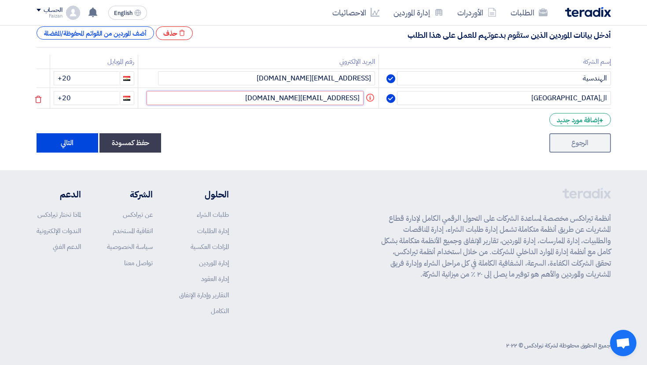
drag, startPoint x: 321, startPoint y: 97, endPoint x: 316, endPoint y: 97, distance: 4.8
click at [316, 97] on input "sp2@teradix.com" at bounding box center [254, 98] width 217 height 14
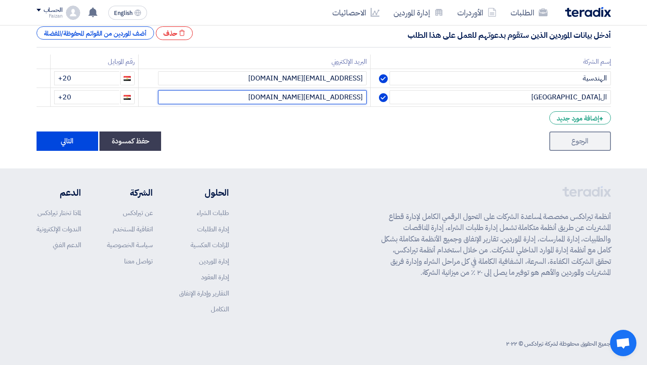
type input "sp1@teradix.com"
click at [257, 136] on div "الرجوع حفظ كمسودة التالي" at bounding box center [324, 141] width 574 height 19
click at [70, 152] on section "إختيار الموردين Minimize/Maximize Category أدخل بيانات الموردين الذين ستقوم بدع…" at bounding box center [323, 72] width 647 height 191
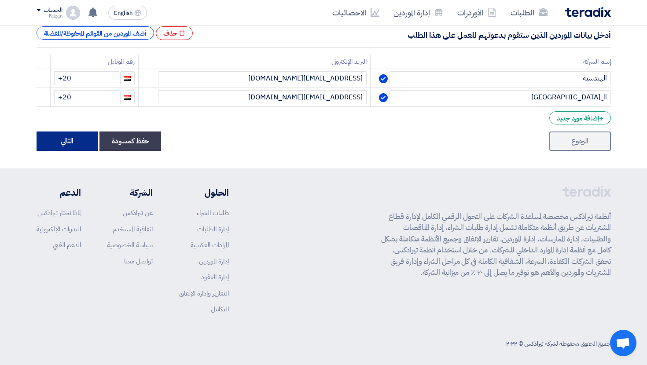
click at [70, 142] on button "التالي" at bounding box center [68, 141] width 62 height 19
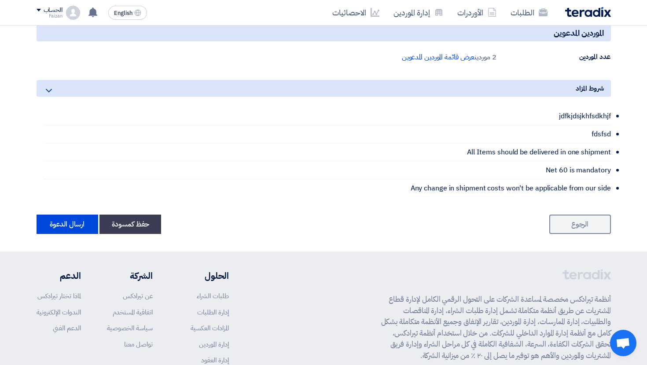
scroll to position [533, 0]
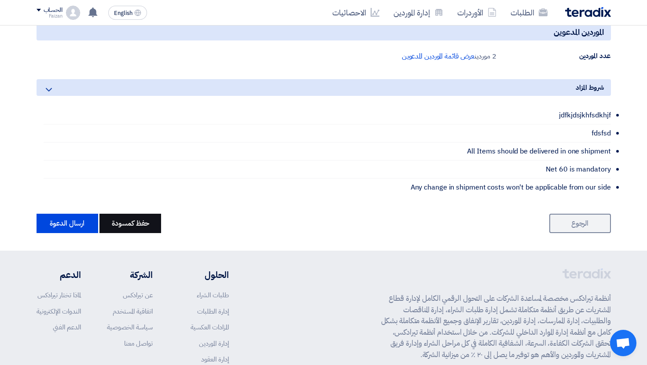
click at [154, 231] on button "حفظ كمسودة" at bounding box center [130, 223] width 62 height 19
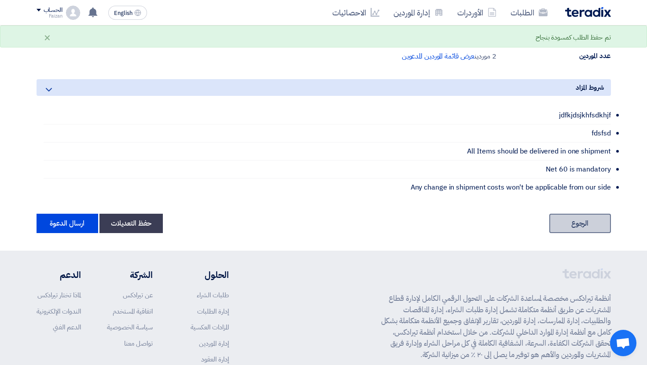
click at [603, 229] on link "الرجوع" at bounding box center [580, 223] width 62 height 19
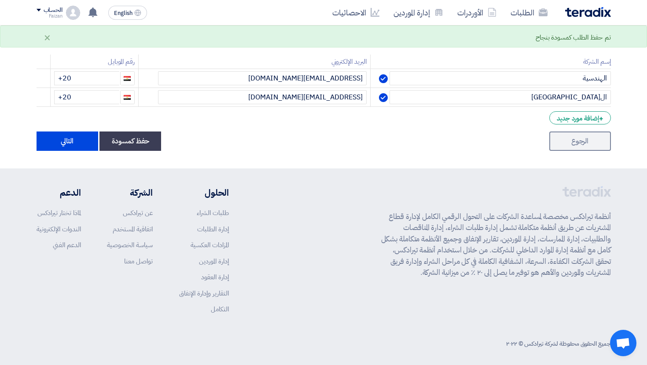
scroll to position [111, 0]
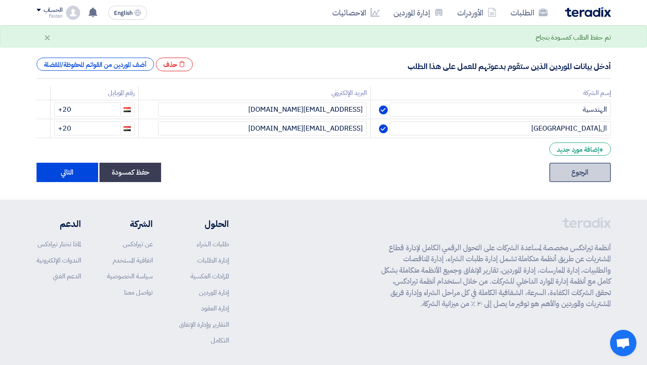
click at [586, 178] on link "الرجوع" at bounding box center [580, 172] width 62 height 19
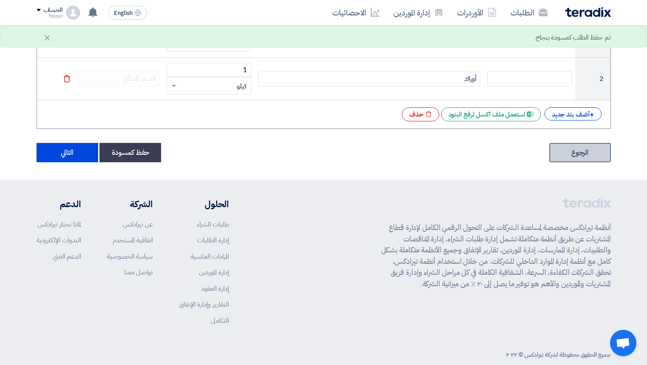
click at [589, 156] on link "الرجوع" at bounding box center [580, 152] width 62 height 19
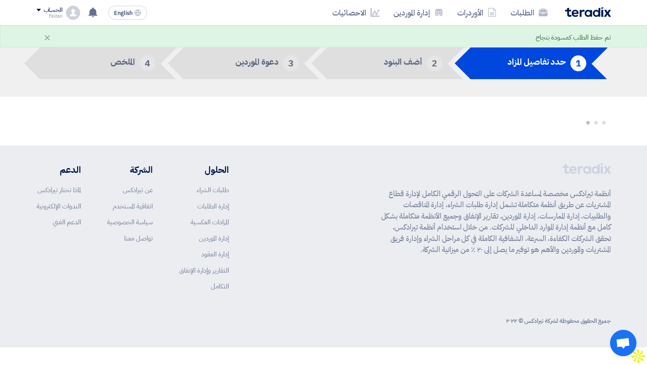
scroll to position [4, 0]
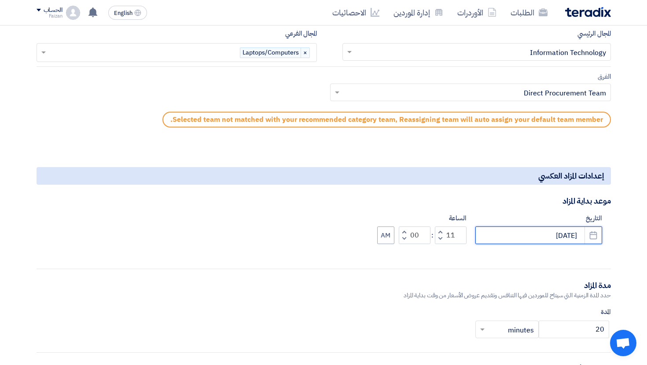
click at [566, 238] on input "9/29/2025" at bounding box center [538, 236] width 127 height 18
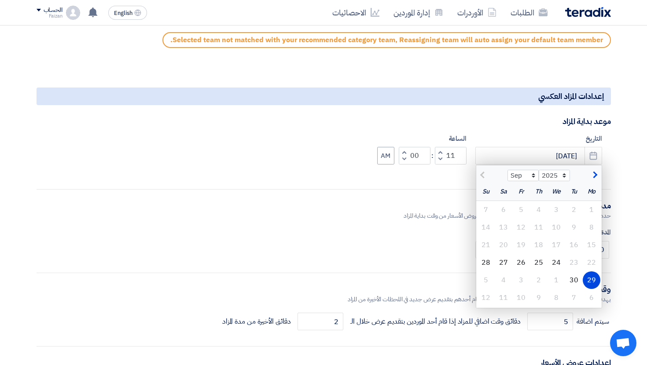
scroll to position [684, 0]
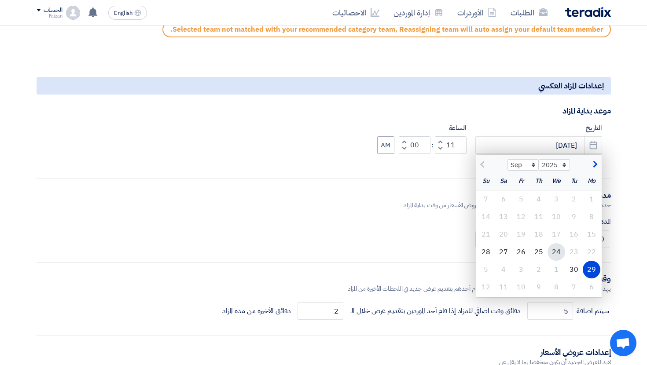
click at [554, 252] on div "24" at bounding box center [556, 252] width 18 height 18
type input "9/24/2025"
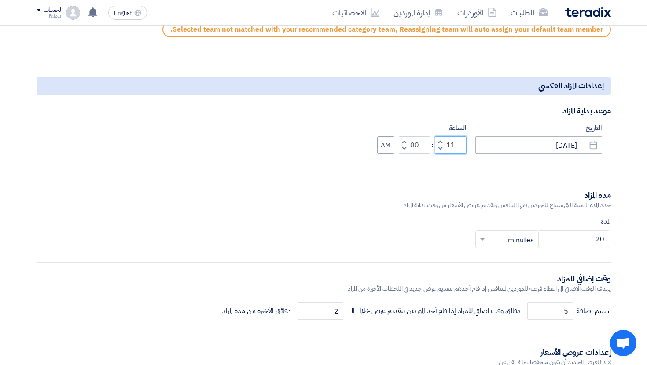
drag, startPoint x: 447, startPoint y: 144, endPoint x: 476, endPoint y: 144, distance: 28.2
click at [476, 144] on div "التاريخ 9/24/2025 Pick a date الساعة Increment hours 11 Decrement hours : Incre…" at bounding box center [324, 145] width 574 height 45
type input "03"
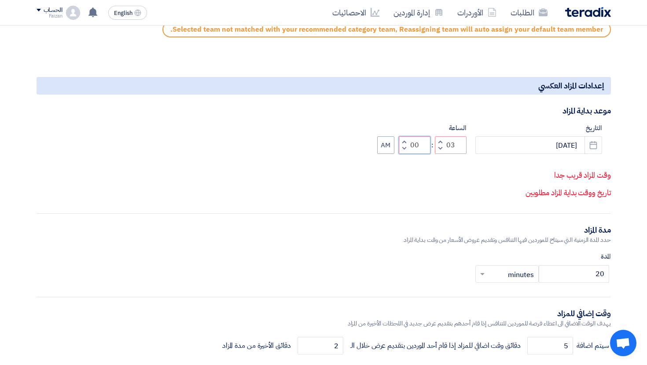
drag, startPoint x: 409, startPoint y: 143, endPoint x: 434, endPoint y: 143, distance: 25.1
click at [434, 143] on div "Increment hours 03 Decrement hours : Increment minutes 00 Decrement minutes AM" at bounding box center [421, 145] width 89 height 18
type input "2"
type input "12"
click at [378, 147] on button "AM" at bounding box center [385, 145] width 17 height 18
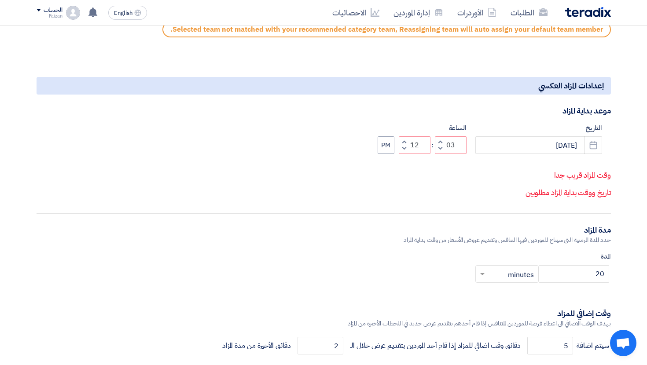
click at [416, 185] on div "التاريخ 9/24/2025 Pick a date الساعة Increment hours 03 Decrement hours : Incre…" at bounding box center [324, 163] width 574 height 80
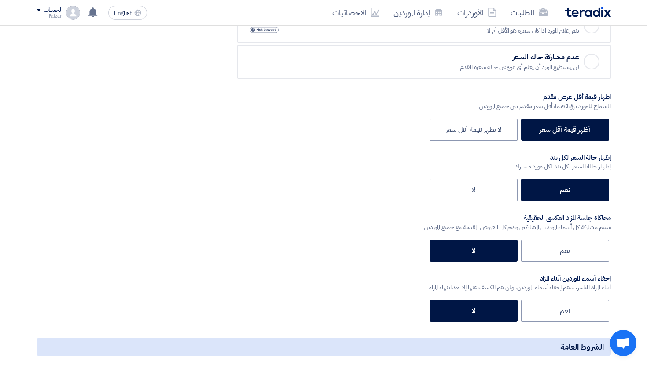
scroll to position [1275, 0]
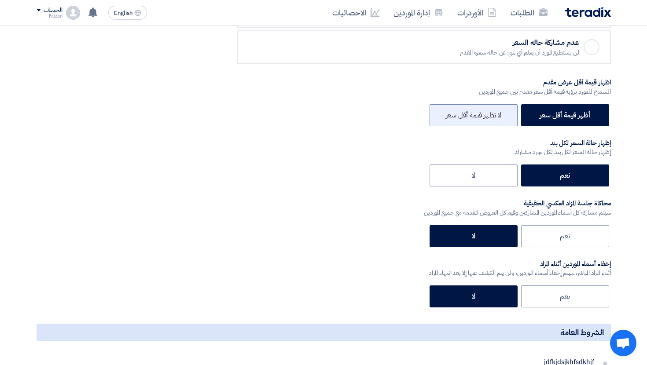
click at [483, 110] on label "لا تظهر قيمة أقل سعر" at bounding box center [473, 115] width 88 height 22
click at [495, 112] on input "لا تظهر قيمة أقل سعر" at bounding box center [498, 115] width 6 height 6
radio input "true"
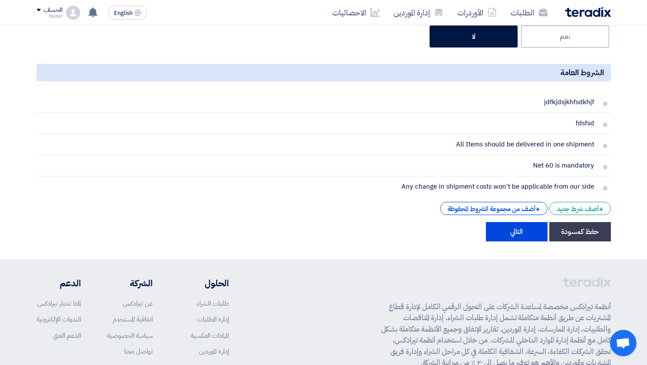
scroll to position [1549, 0]
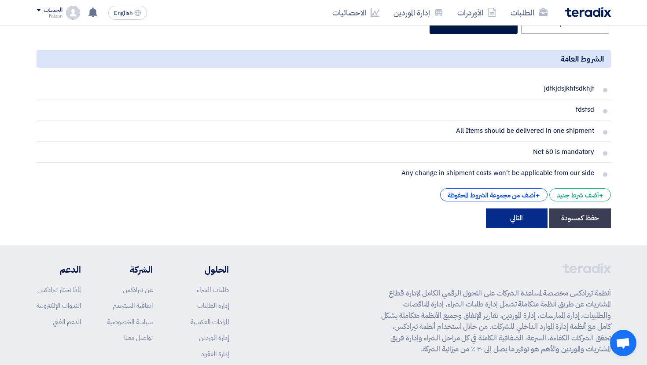
click at [527, 220] on button "التالي" at bounding box center [517, 218] width 62 height 19
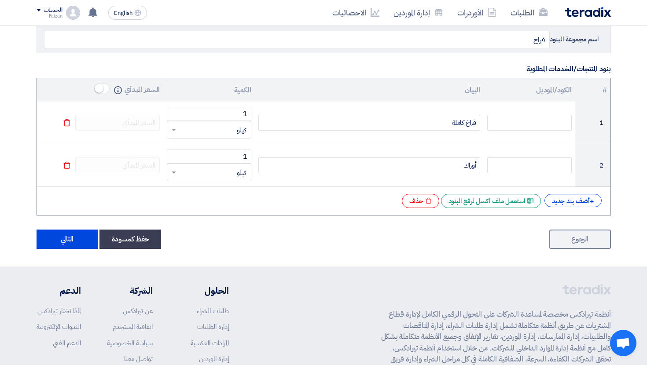
scroll to position [143, 0]
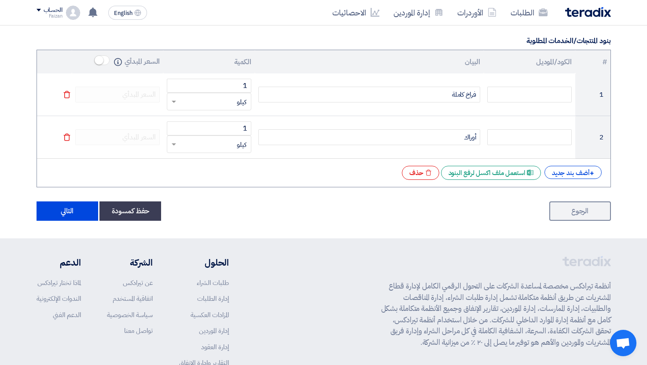
click at [73, 223] on section "اسم مجموعة البنود فراخ بنود المنتجات/الخدمات المطلوبة # الكود/الموديل البيان ال…" at bounding box center [323, 108] width 647 height 262
click at [73, 213] on button "التالي" at bounding box center [68, 210] width 62 height 19
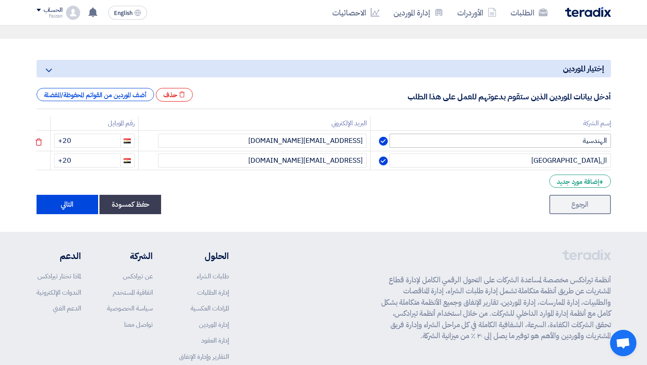
scroll to position [88, 0]
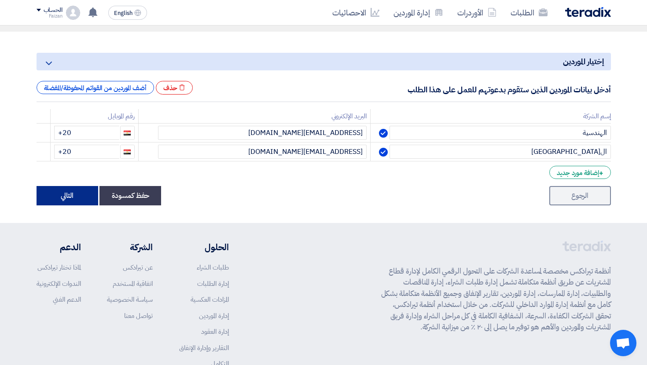
click at [64, 193] on button "التالي" at bounding box center [68, 195] width 62 height 19
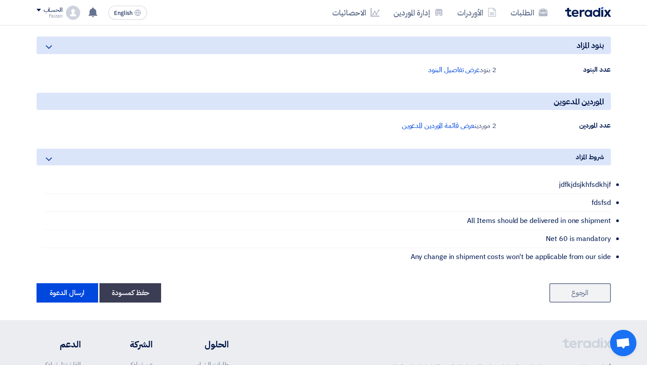
scroll to position [500, 0]
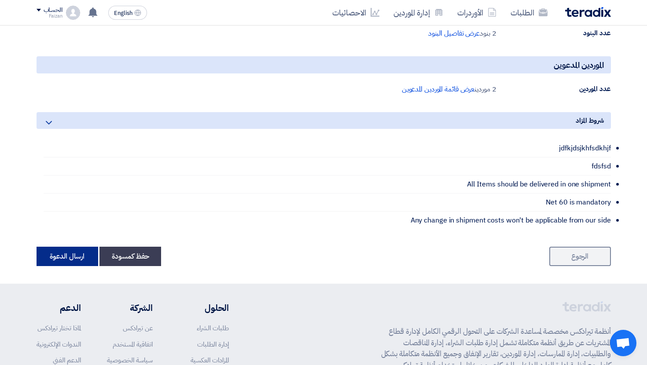
click at [67, 253] on button "ارسال الدعوة" at bounding box center [68, 256] width 62 height 19
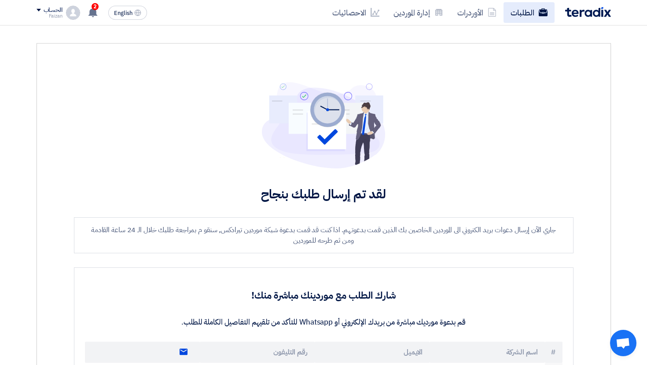
click at [527, 14] on link "الطلبات" at bounding box center [528, 12] width 51 height 21
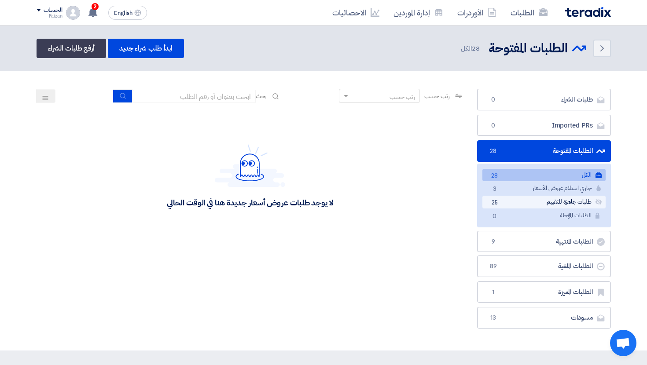
click at [512, 197] on link "طلبات جاهزة للتقييم طلبات جاهزة للتقييم 25" at bounding box center [543, 202] width 123 height 13
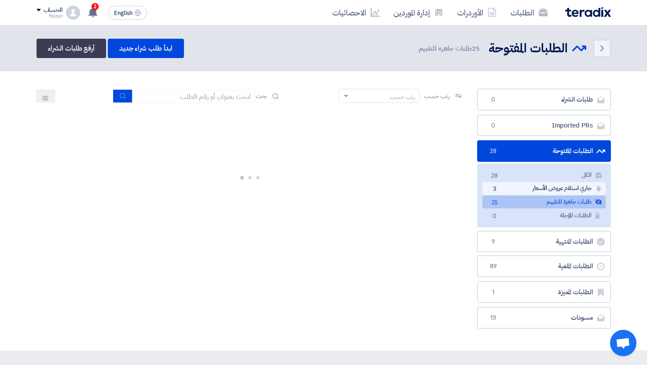
click at [509, 190] on link "جاري استلام عروض الأسعار جاري استلام عروض الأسعار 3" at bounding box center [543, 188] width 123 height 13
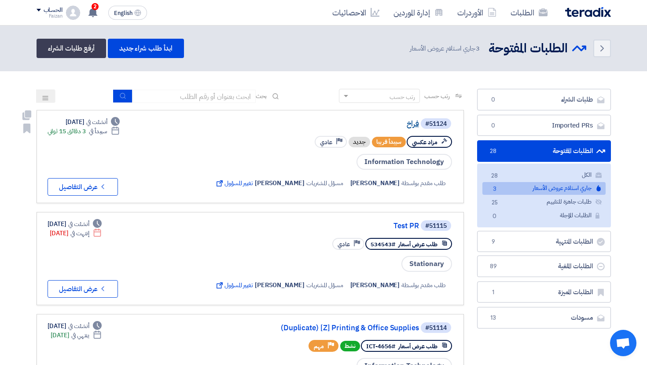
click at [410, 124] on link "فراخ" at bounding box center [331, 124] width 176 height 8
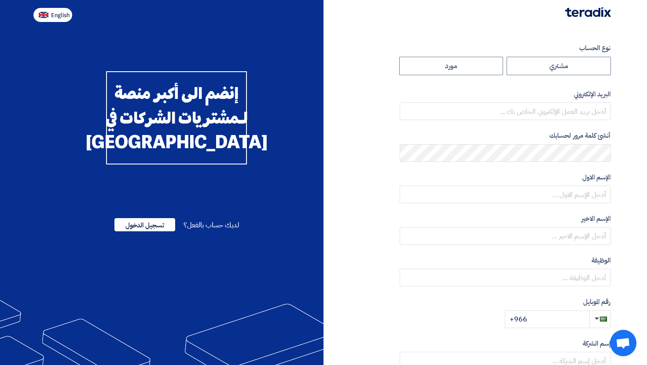
click at [64, 20] on button "English" at bounding box center [52, 15] width 39 height 14
type input "Register"
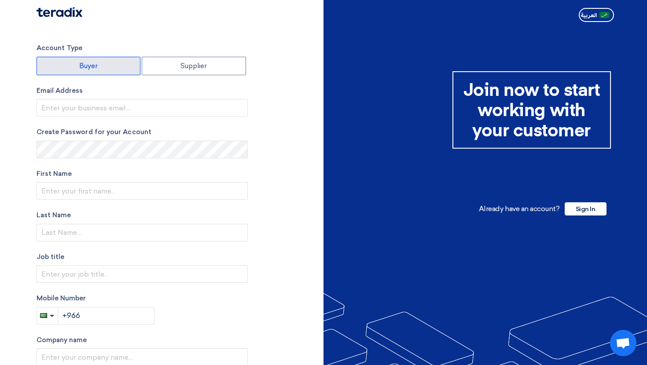
click at [104, 70] on label "Buyer" at bounding box center [89, 66] width 104 height 18
click at [104, 70] on input "Buyer" at bounding box center [88, 66] width 103 height 18
radio input "true"
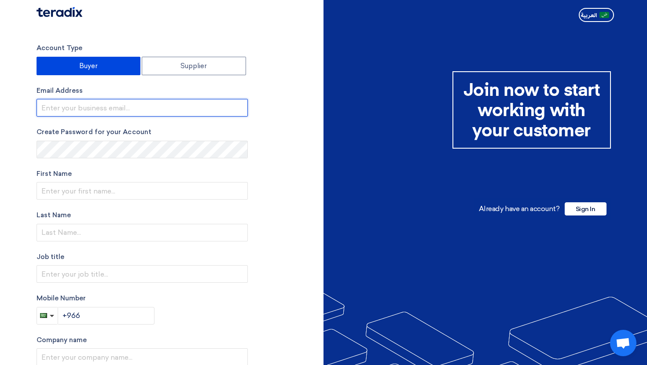
click at [98, 103] on input "email" at bounding box center [142, 108] width 211 height 18
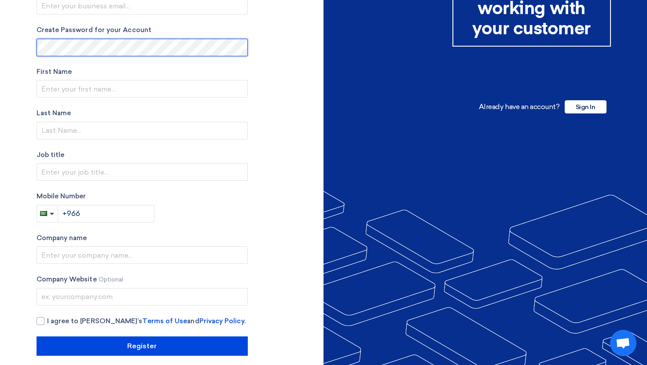
scroll to position [110, 0]
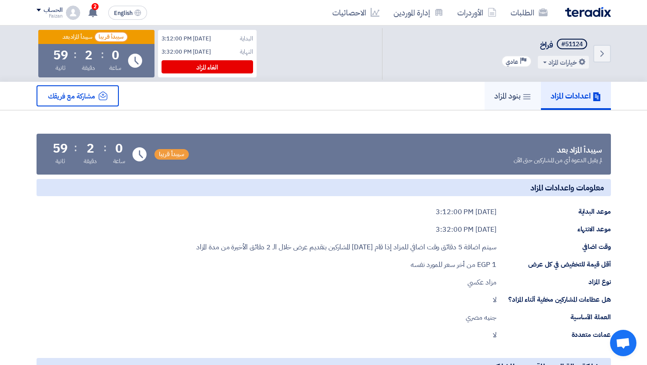
click at [503, 103] on link "بنود المزاد" at bounding box center [512, 96] width 56 height 28
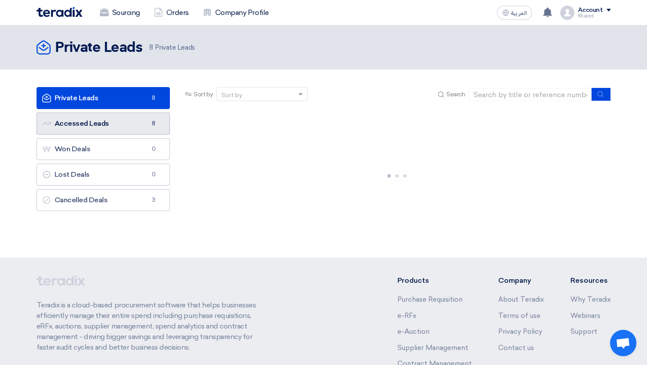
click at [150, 122] on span "8" at bounding box center [153, 123] width 11 height 9
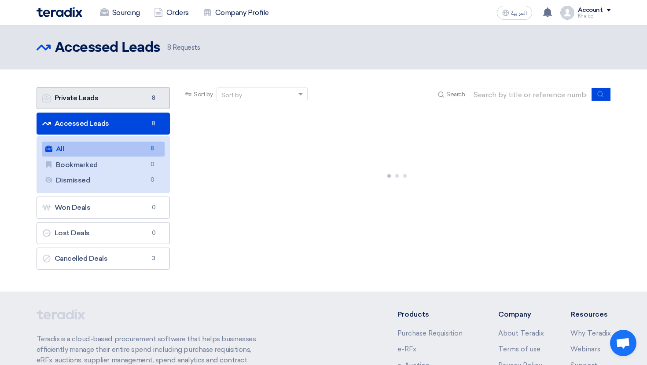
click at [157, 96] on span "8" at bounding box center [153, 98] width 11 height 9
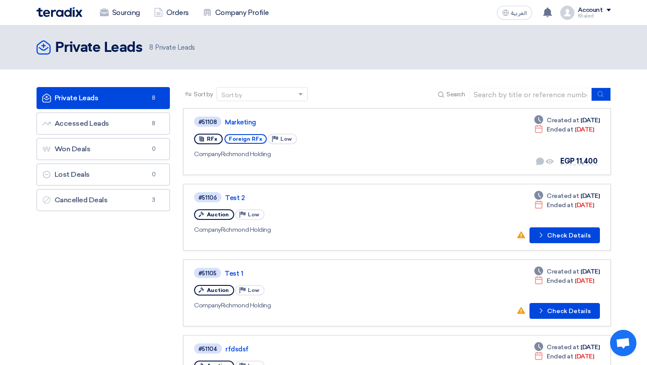
click at [154, 99] on span "8" at bounding box center [153, 98] width 11 height 9
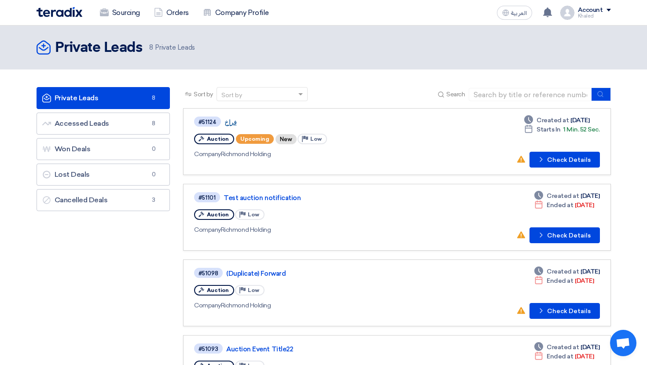
click at [231, 121] on link "فراخ" at bounding box center [334, 122] width 220 height 8
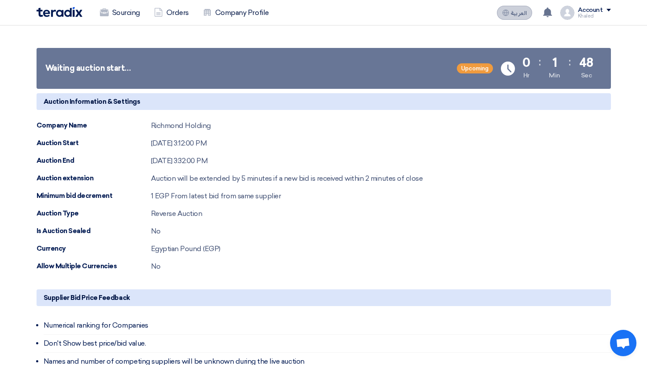
click at [516, 14] on span "العربية" at bounding box center [519, 13] width 16 height 6
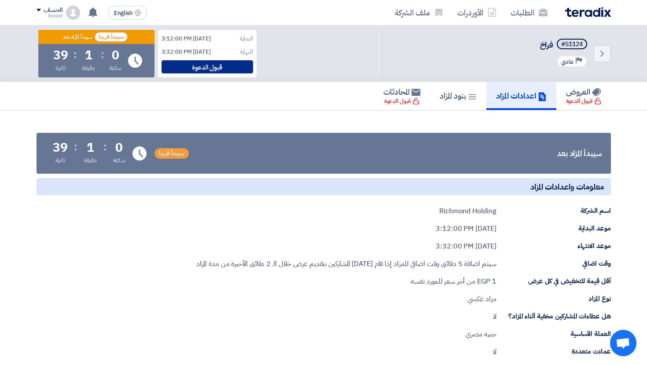
click at [222, 65] on div "قبول الدعوة" at bounding box center [207, 66] width 92 height 13
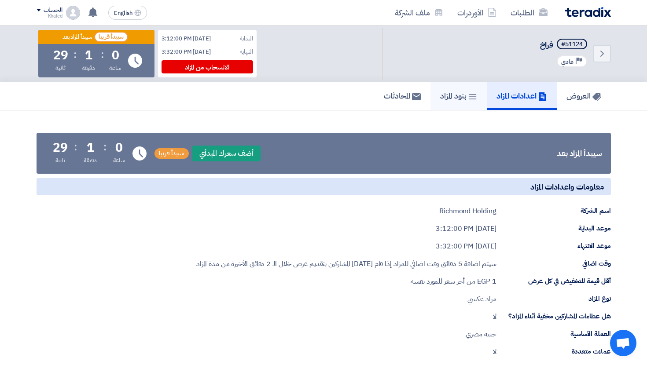
click at [450, 84] on link "بنود المزاد" at bounding box center [458, 96] width 56 height 28
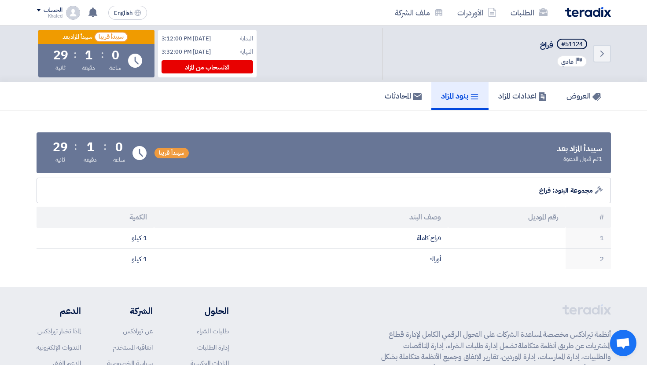
click at [450, 84] on link "بنود المزاد" at bounding box center [459, 96] width 57 height 28
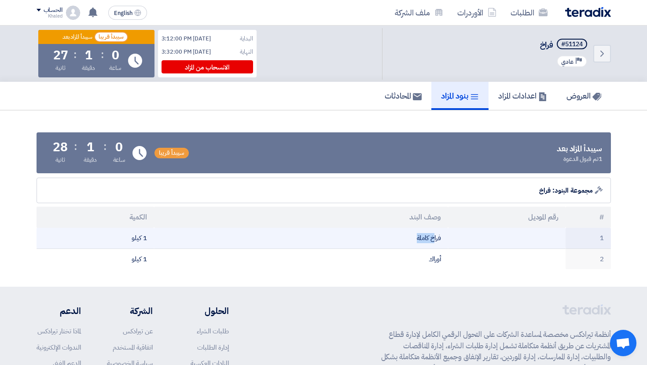
drag, startPoint x: 433, startPoint y: 237, endPoint x: 407, endPoint y: 237, distance: 25.5
click at [407, 237] on td "فراخ كاملة" at bounding box center [301, 238] width 294 height 21
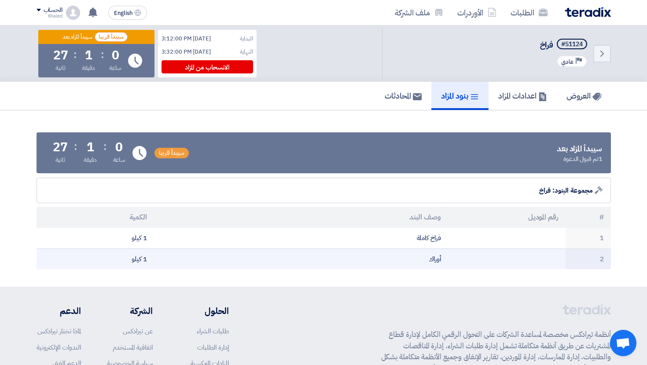
drag, startPoint x: 435, startPoint y: 252, endPoint x: 391, endPoint y: 252, distance: 43.6
click at [407, 252] on td "أوراك" at bounding box center [301, 259] width 294 height 21
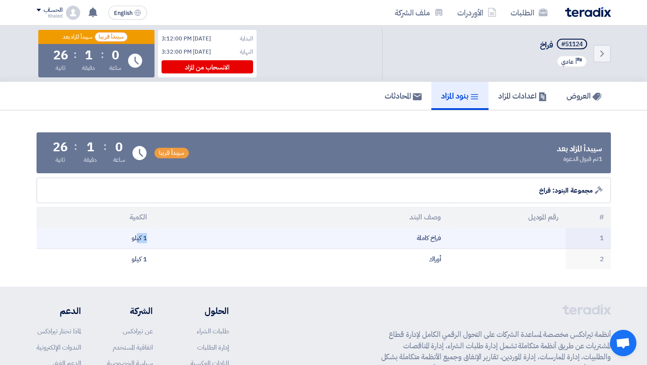
drag, startPoint x: 150, startPoint y: 240, endPoint x: 136, endPoint y: 240, distance: 13.2
click at [136, 240] on td "1 كيلو" at bounding box center [95, 238] width 117 height 21
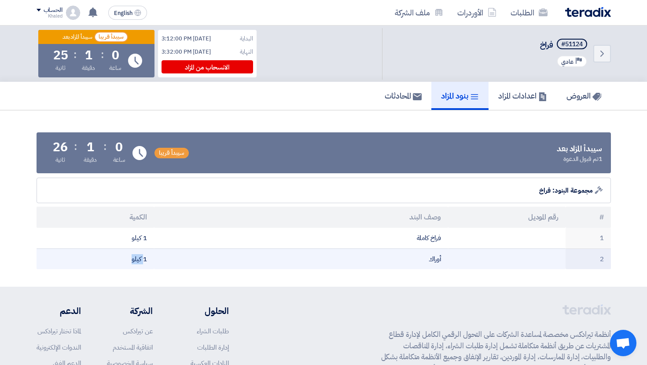
drag, startPoint x: 144, startPoint y: 264, endPoint x: 126, endPoint y: 264, distance: 18.0
click at [126, 264] on td "1 كيلو" at bounding box center [95, 259] width 117 height 21
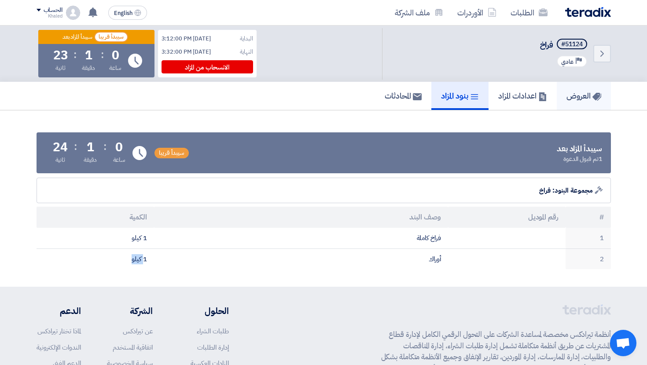
click at [578, 94] on h5 "العروض" at bounding box center [583, 96] width 35 height 10
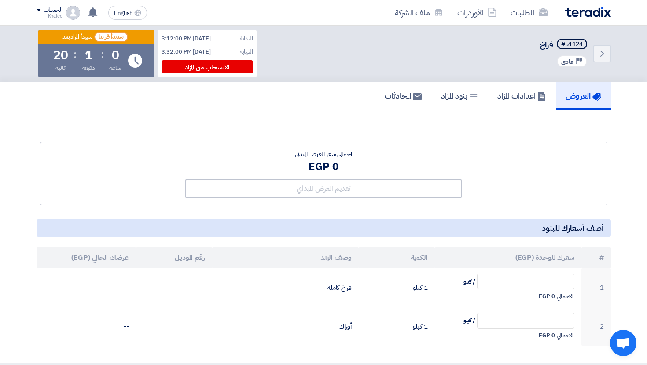
scroll to position [51, 0]
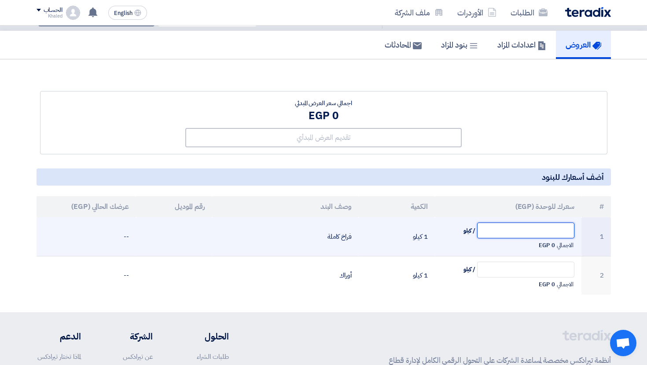
click at [530, 231] on input "text" at bounding box center [525, 231] width 97 height 16
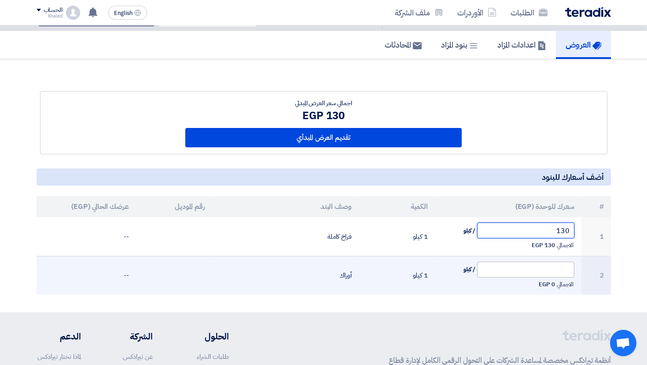
type input "130"
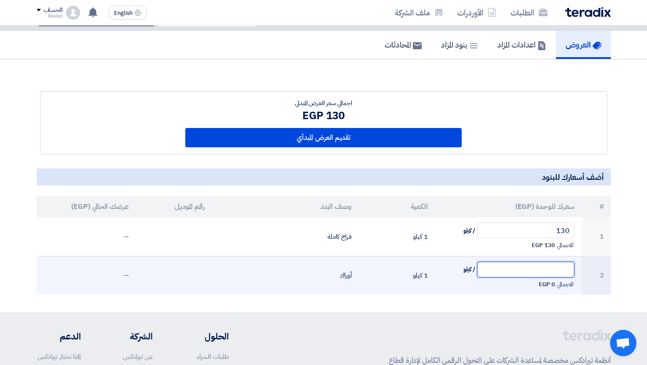
click at [550, 273] on input "text" at bounding box center [525, 270] width 97 height 16
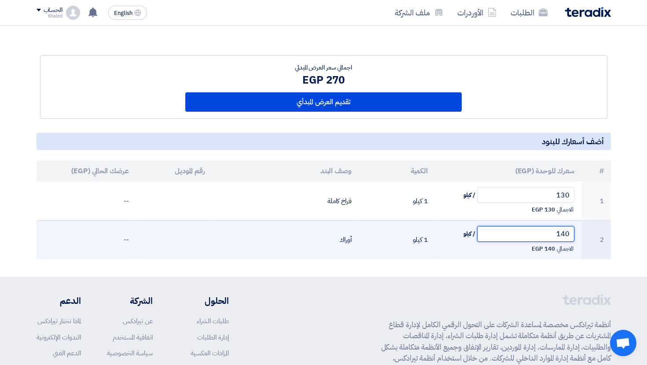
scroll to position [0, 0]
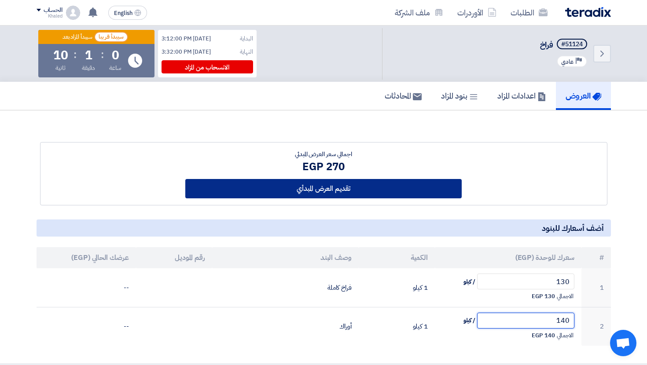
type input "140"
click at [368, 194] on button "تقديم العرض المبدأي" at bounding box center [323, 188] width 276 height 19
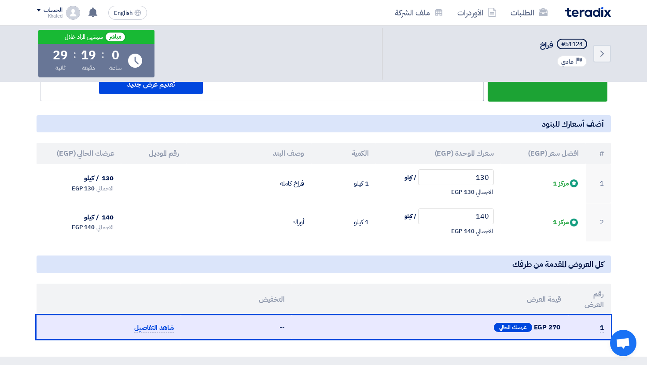
scroll to position [128, 0]
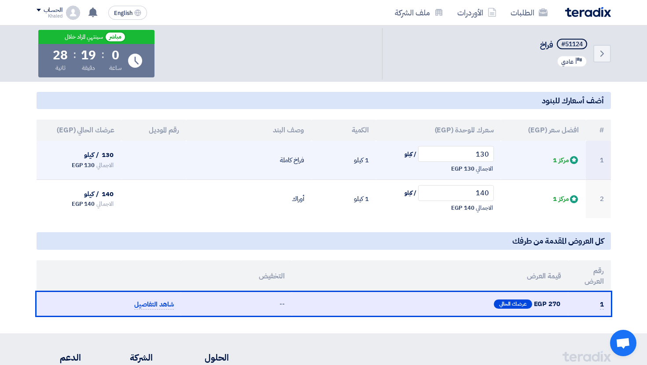
drag, startPoint x: 567, startPoint y: 161, endPoint x: 533, endPoint y: 161, distance: 33.4
click at [533, 161] on td "Bids submitted مركز 1" at bounding box center [543, 160] width 85 height 39
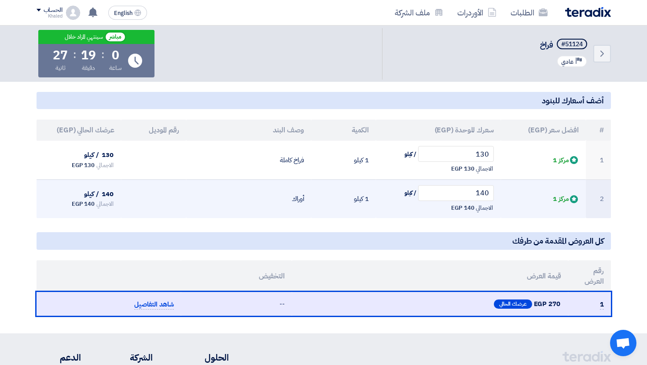
drag, startPoint x: 565, startPoint y: 197, endPoint x: 551, endPoint y: 197, distance: 14.5
click at [553, 197] on span "Bids submitted مركز 1" at bounding box center [566, 199] width 26 height 10
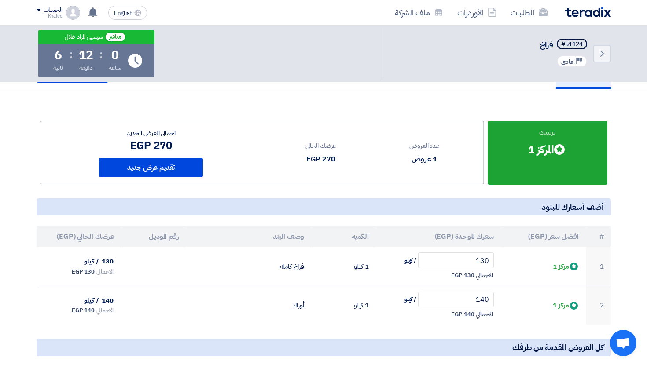
scroll to position [32, 0]
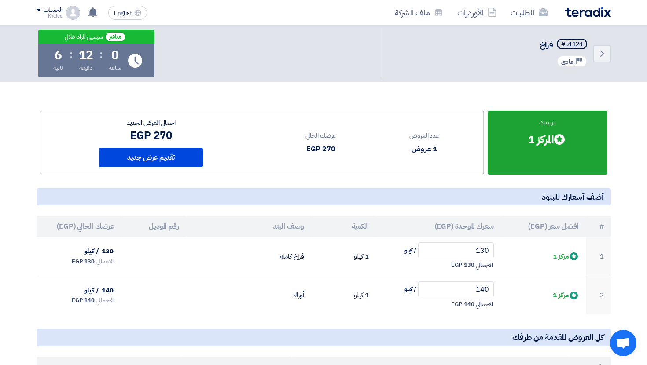
click at [424, 192] on h5 "أضف أسعارك للبنود" at bounding box center [324, 196] width 574 height 17
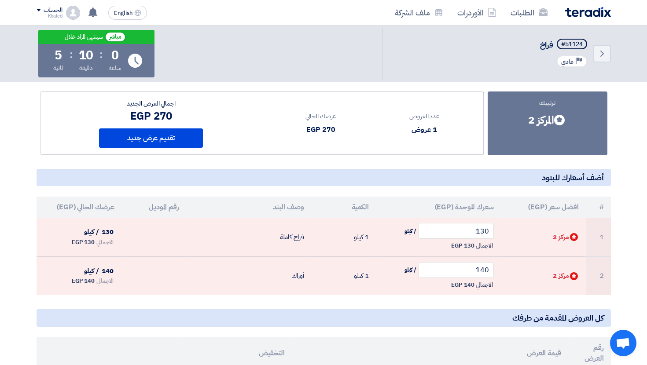
scroll to position [53, 0]
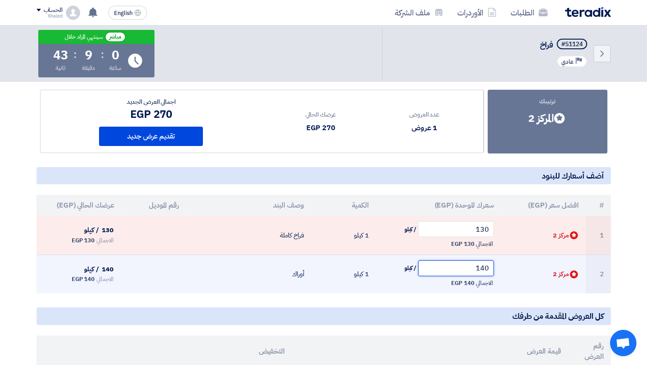
click at [480, 270] on input "140" at bounding box center [456, 268] width 76 height 16
click at [486, 267] on input "140" at bounding box center [456, 268] width 76 height 16
click at [476, 268] on input "140" at bounding box center [456, 268] width 76 height 16
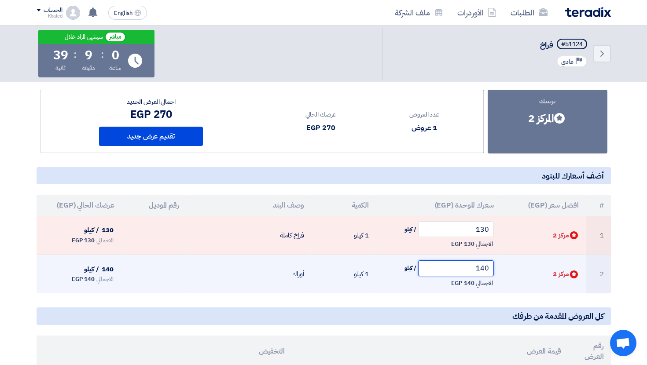
click at [476, 268] on input "140" at bounding box center [456, 268] width 76 height 16
type input "1"
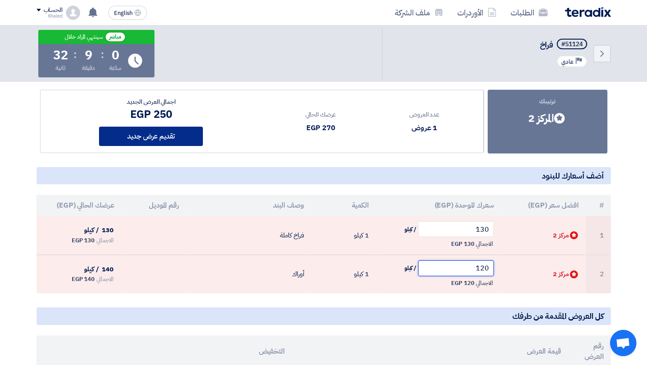
type input "120"
click at [127, 136] on button "تقديم عرض جديد" at bounding box center [151, 136] width 104 height 19
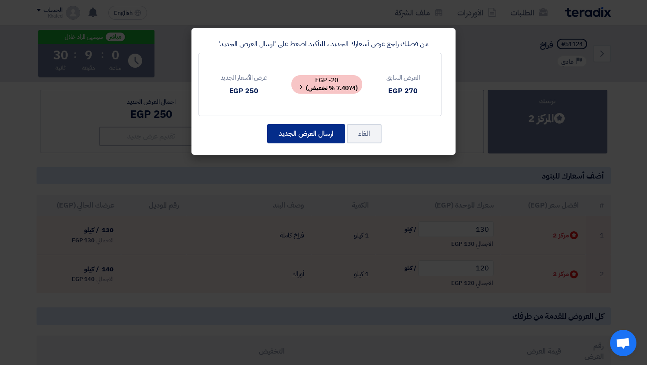
click at [317, 136] on button "ارسال العرض الجديد" at bounding box center [306, 133] width 78 height 19
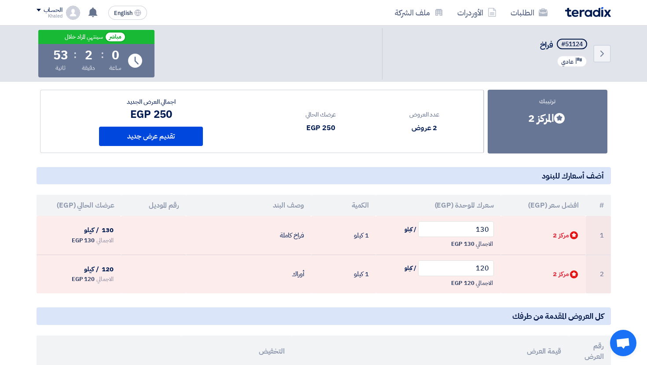
click at [67, 3] on div "الطلبات الأوردرات ملف الشركة English EN لا توجد إشعارات جديدة لديك الحساب Khaled" at bounding box center [323, 12] width 587 height 25
click at [68, 4] on div "English EN لا توجد إشعارات جديدة لديك الحساب Khaled الطلبات الأوردرات ملف الشرك…" at bounding box center [94, 13] width 114 height 18
click at [61, 14] on div "Khaled" at bounding box center [50, 16] width 26 height 5
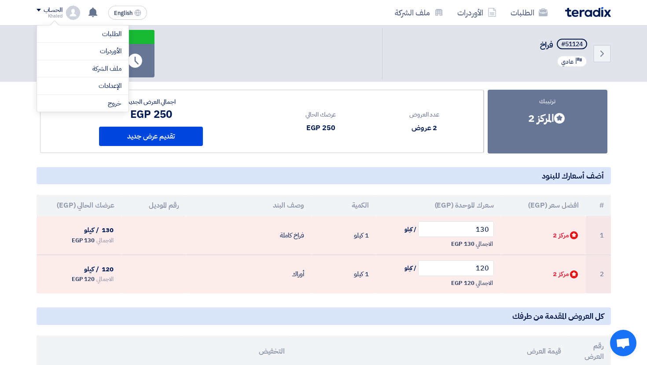
click at [219, 79] on div "Back #51124 فراخ Priority عادي مباشر سينتهي المزاد خلال Time Remaining 0 ساعة :…" at bounding box center [324, 54] width 574 height 56
